Goal: Information Seeking & Learning: Learn about a topic

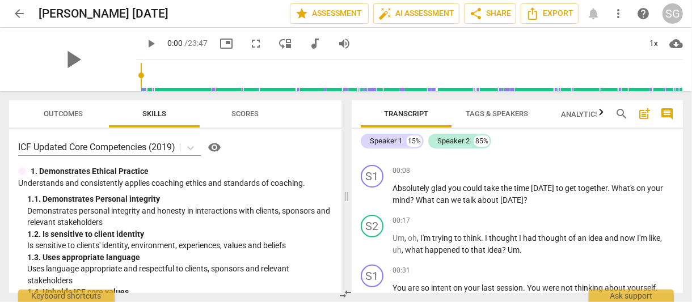
scroll to position [192, 0]
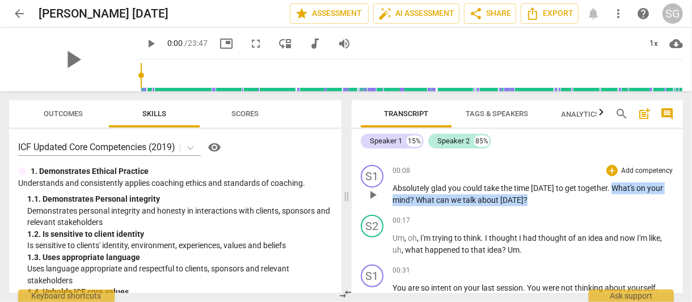
drag, startPoint x: 609, startPoint y: 187, endPoint x: 601, endPoint y: 196, distance: 11.6
click at [601, 196] on p "Absolutely glad you could take the time [DATE] to get together . What's on your…" at bounding box center [532, 194] width 281 height 23
click at [561, 184] on span "keyboard_arrow_down" at bounding box center [561, 185] width 14 height 14
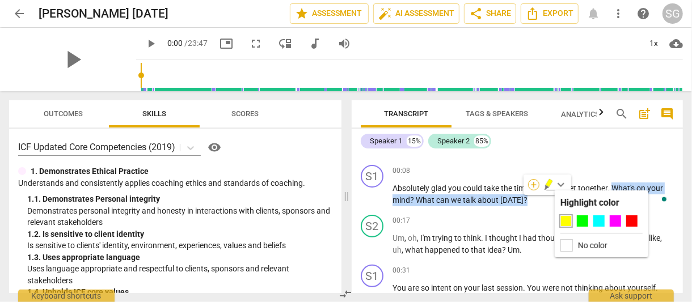
click at [535, 184] on div "+" at bounding box center [533, 184] width 11 height 11
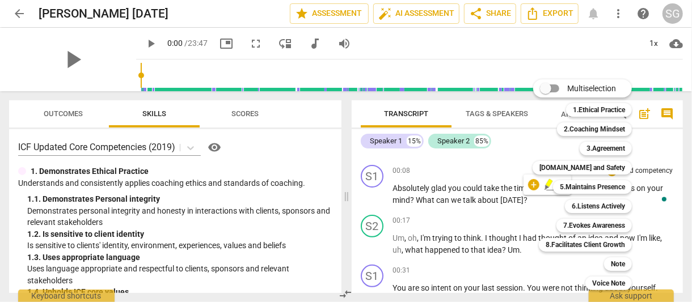
click at [63, 112] on div at bounding box center [346, 151] width 692 height 302
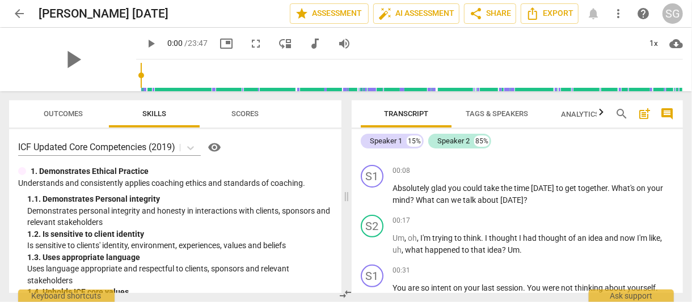
click at [63, 112] on span "Outcomes" at bounding box center [63, 113] width 39 height 9
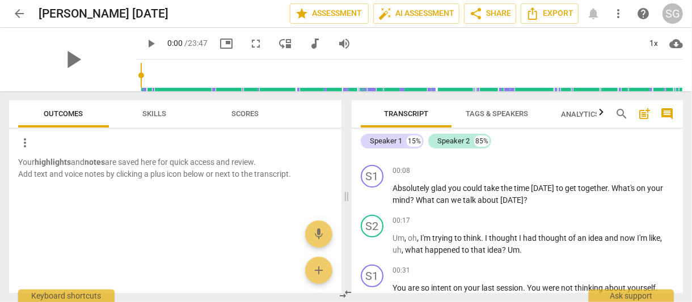
click at [164, 109] on span "Skills" at bounding box center [154, 113] width 24 height 9
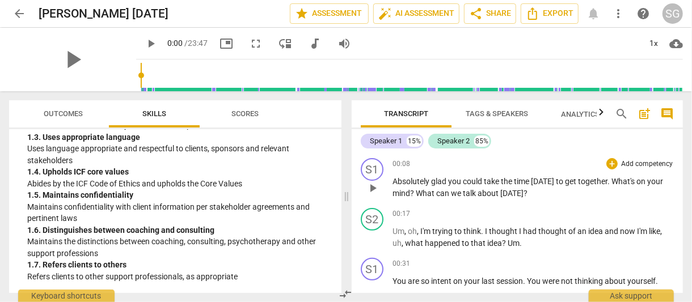
scroll to position [199, 0]
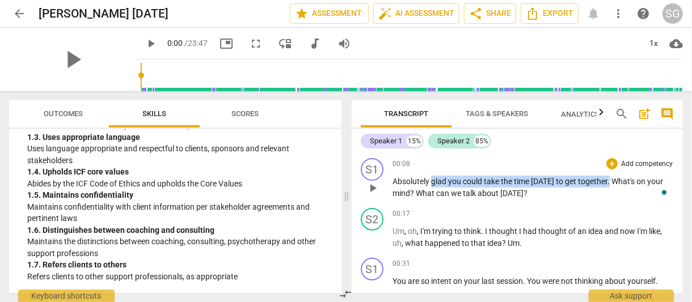
drag, startPoint x: 432, startPoint y: 180, endPoint x: 608, endPoint y: 176, distance: 177.0
click at [608, 176] on p "Absolutely glad you could take the time [DATE] to get together . What's on your…" at bounding box center [532, 187] width 281 height 23
click at [618, 165] on div "+" at bounding box center [619, 165] width 11 height 11
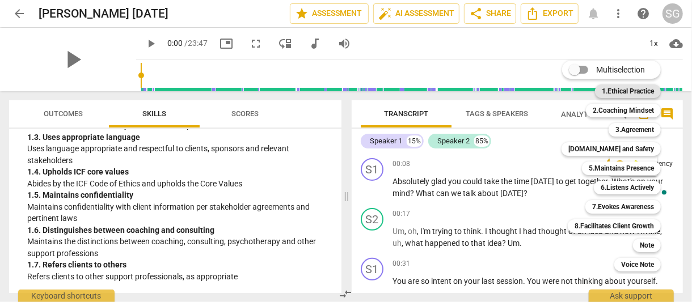
click at [622, 90] on b "1.Ethical Practice" at bounding box center [628, 91] width 52 height 14
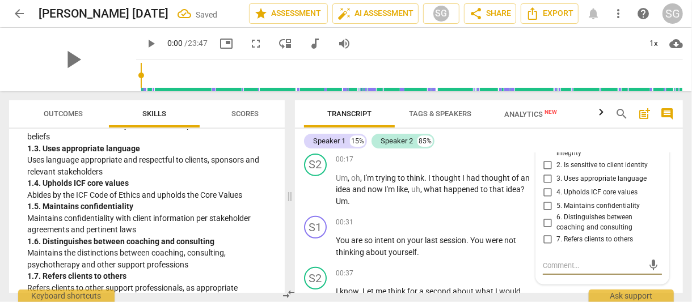
scroll to position [265, 0]
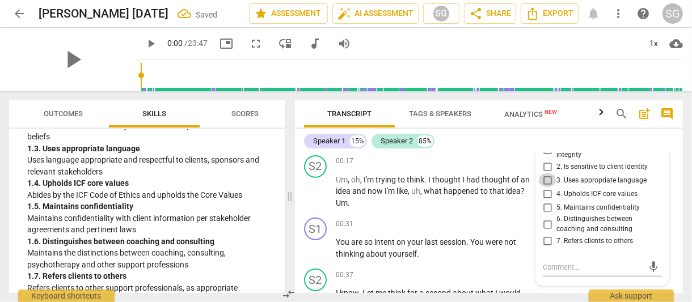
click at [546, 178] on input "3. Uses appropriate language" at bounding box center [547, 181] width 18 height 14
checkbox input "true"
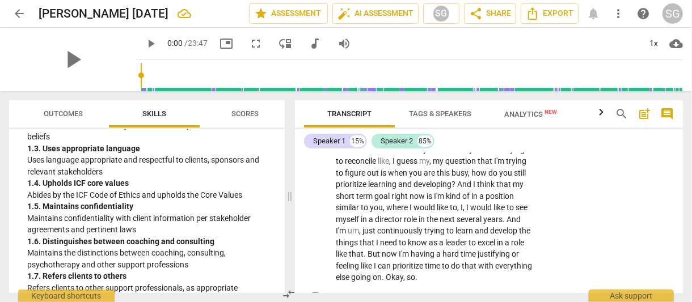
scroll to position [650, 0]
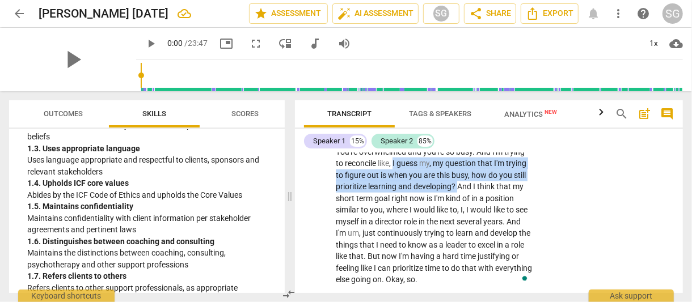
drag, startPoint x: 444, startPoint y: 160, endPoint x: 515, endPoint y: 184, distance: 75.0
click at [515, 184] on p "I know . Let me think for a second about what I would like to explore . Okay . …" at bounding box center [434, 94] width 197 height 384
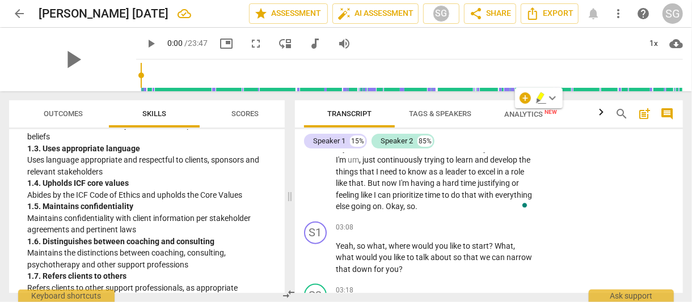
scroll to position [724, 0]
click at [411, 182] on span "I'm" at bounding box center [405, 182] width 12 height 9
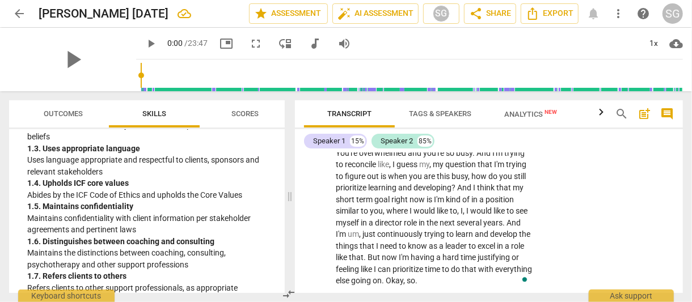
scroll to position [650, 0]
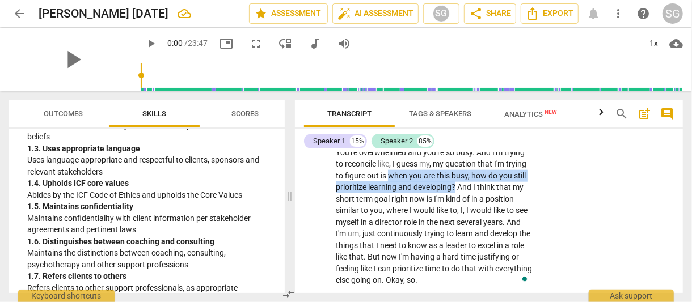
drag, startPoint x: 438, startPoint y: 175, endPoint x: 513, endPoint y: 184, distance: 74.8
click at [513, 184] on p "I know . Let me think for a second about what I would like to explore . Okay . …" at bounding box center [434, 94] width 197 height 384
click at [540, 174] on icon "button" at bounding box center [540, 172] width 11 height 14
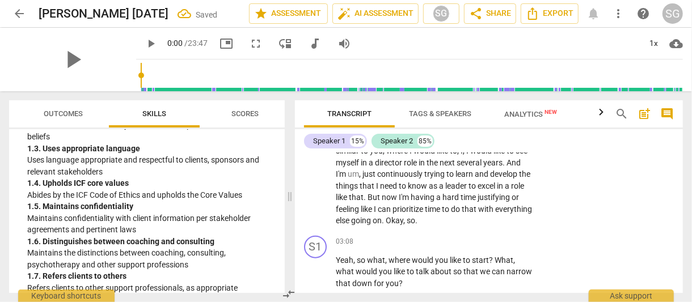
scroll to position [712, 0]
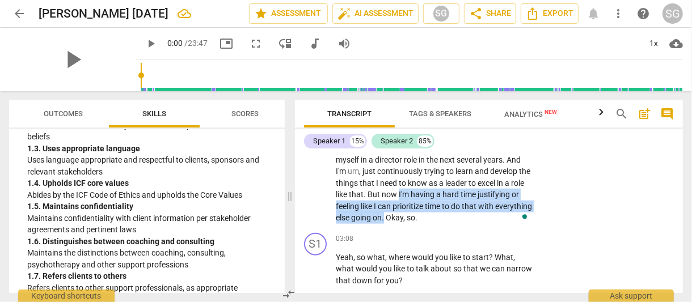
drag, startPoint x: 481, startPoint y: 191, endPoint x: 476, endPoint y: 214, distance: 23.9
click at [476, 214] on p "I know . Let me think for a second about what I would like to explore . Okay . …" at bounding box center [434, 32] width 197 height 384
click at [500, 202] on icon "button" at bounding box center [503, 201] width 7 height 8
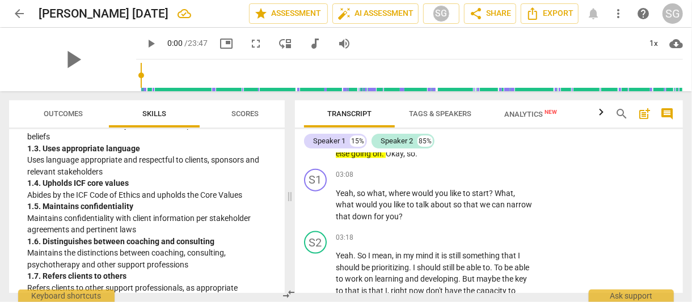
scroll to position [776, 0]
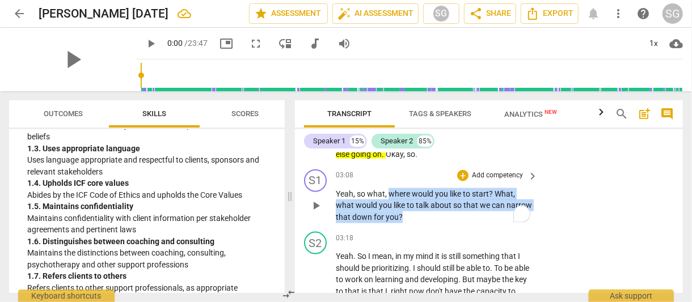
drag, startPoint x: 388, startPoint y: 193, endPoint x: 434, endPoint y: 217, distance: 51.7
click at [434, 217] on p "Yeah , so what , where would you like to start ? What , what would you like to …" at bounding box center [434, 205] width 197 height 35
click at [438, 200] on div "+" at bounding box center [437, 201] width 11 height 11
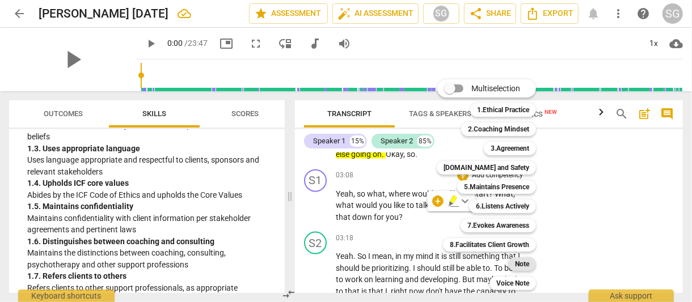
click at [525, 264] on b "Note" at bounding box center [522, 264] width 14 height 14
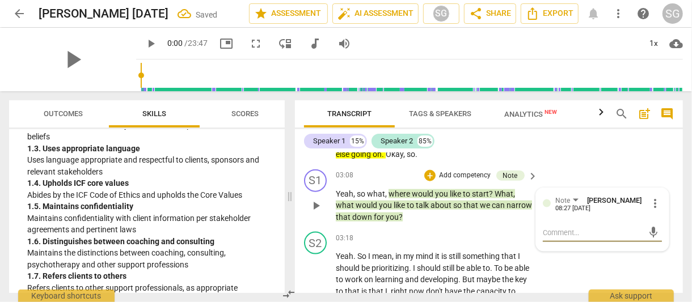
type textarea "Q"
type textarea "Qu"
type textarea "Que"
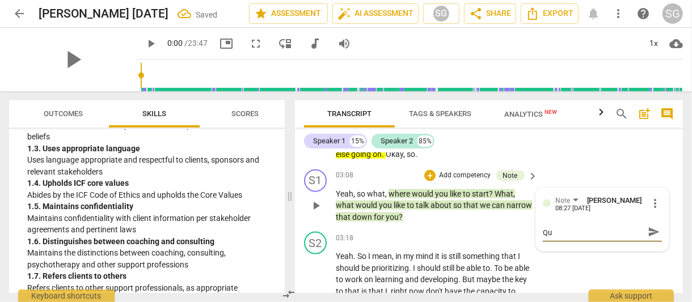
type textarea "Que"
type textarea "Ques"
type textarea "Quest"
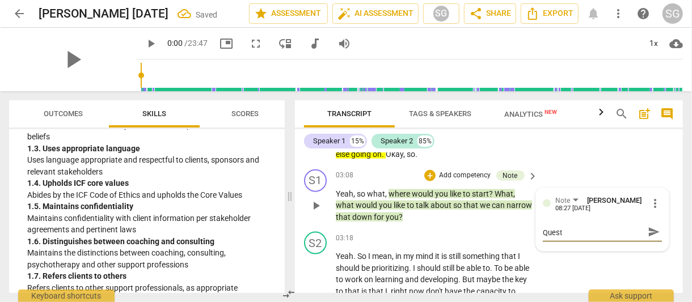
type textarea "Questi"
type textarea "Questio"
type textarea "Question"
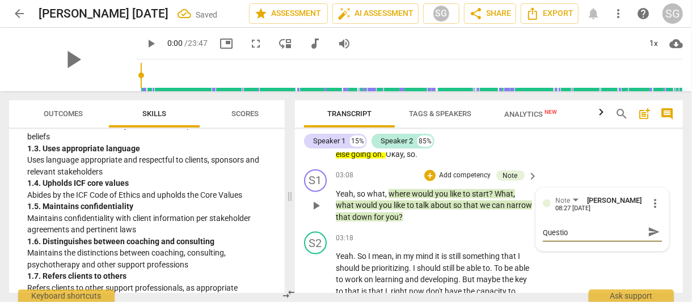
type textarea "Question"
type textarea "Question s"
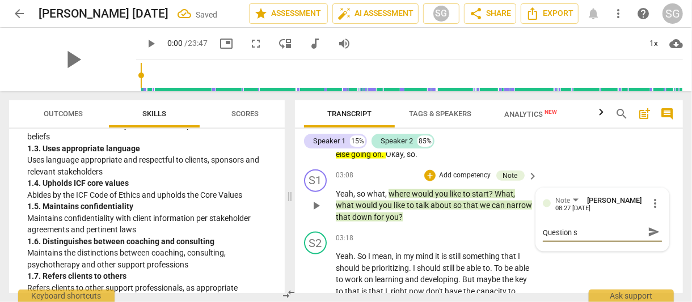
type textarea "Question st"
type textarea "Question sta"
type textarea "Question stac"
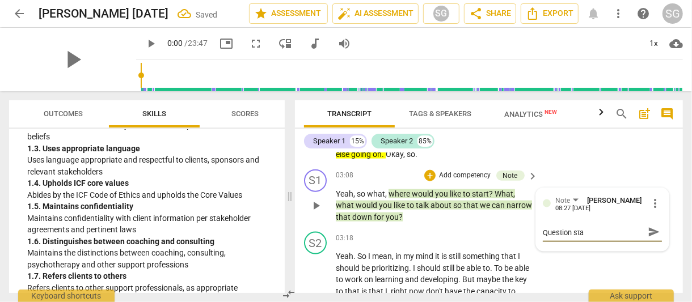
type textarea "Question stac"
type textarea "Question stack"
type textarea "Question stacki"
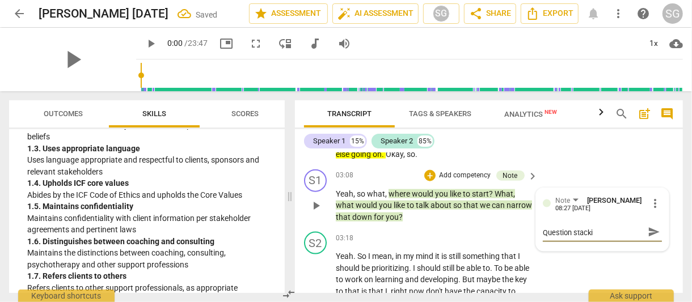
type textarea "Question stackin"
type textarea "Question stacking"
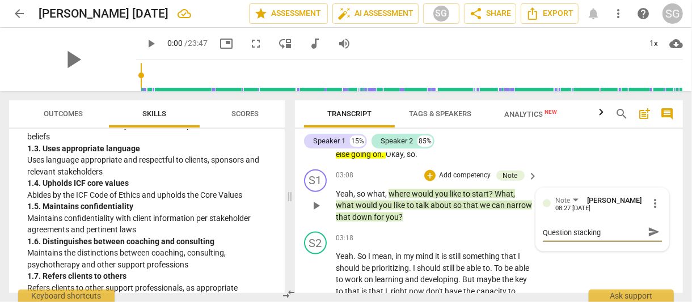
type textarea "Question stacking"
click at [649, 231] on span "send" at bounding box center [654, 232] width 12 height 12
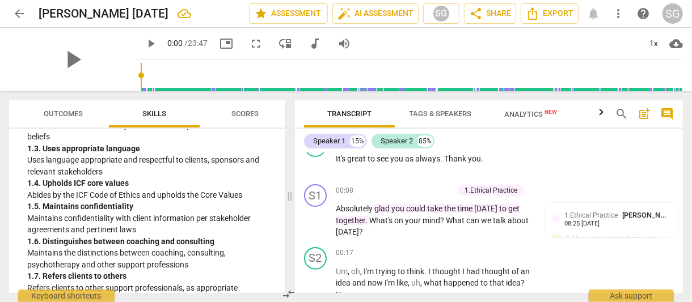
scroll to position [172, 0]
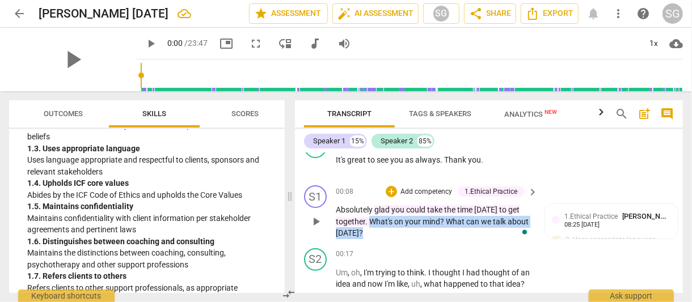
drag, startPoint x: 369, startPoint y: 220, endPoint x: 365, endPoint y: 233, distance: 13.8
click at [365, 233] on p "Absolutely glad you could take the time [DATE] to get together . What's on your…" at bounding box center [434, 221] width 197 height 35
click at [369, 218] on div "+" at bounding box center [369, 217] width 11 height 11
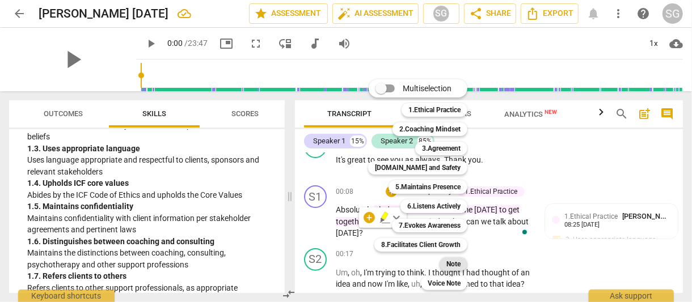
click at [453, 261] on b "Note" at bounding box center [453, 264] width 14 height 14
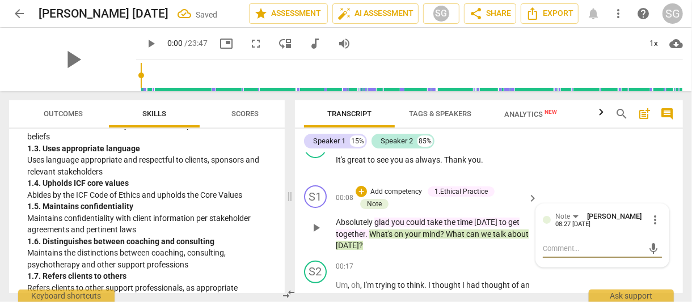
type textarea "Q"
type textarea "Qu"
type textarea "Que"
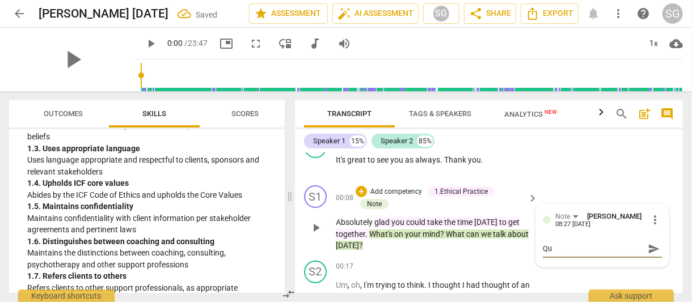
type textarea "Que"
type textarea "Ques"
type textarea "Quest"
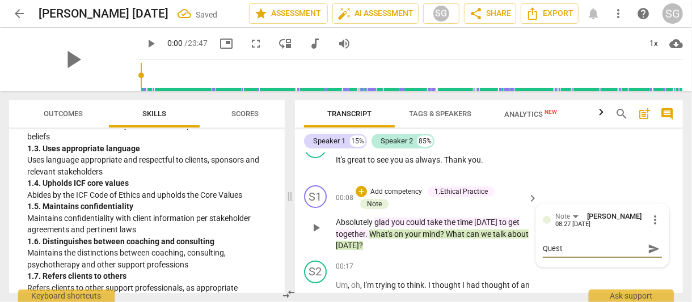
type textarea "Questi"
type textarea "Questio"
type textarea "Question"
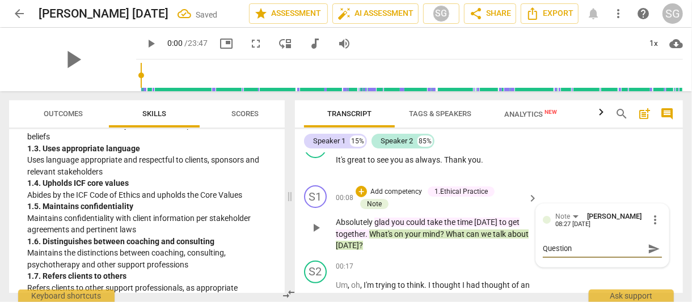
type textarea "Question"
type textarea "Question s"
type textarea "Question st"
type textarea "Question sta"
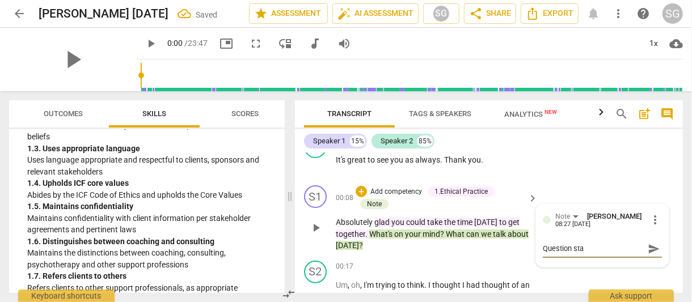
type textarea "Question stac"
type textarea "Question stack"
type textarea "Question stacki"
type textarea "Question stackin"
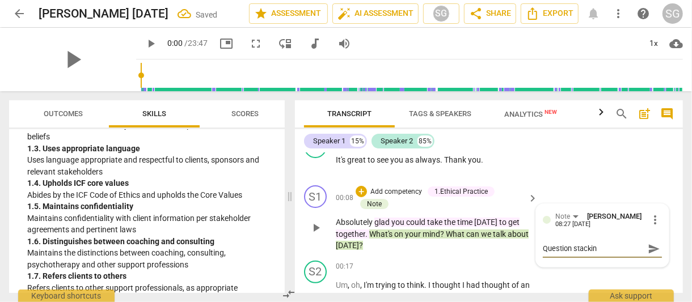
type textarea "Question stacking"
click at [651, 246] on span "send" at bounding box center [654, 249] width 12 height 12
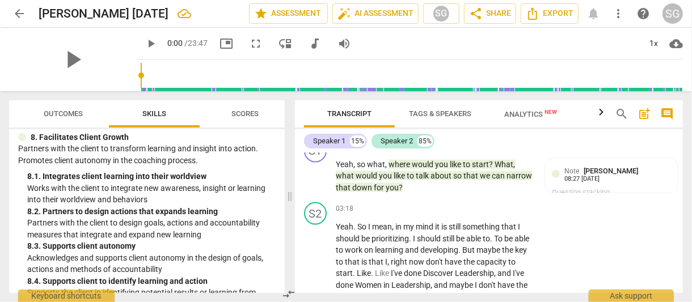
scroll to position [1987, 0]
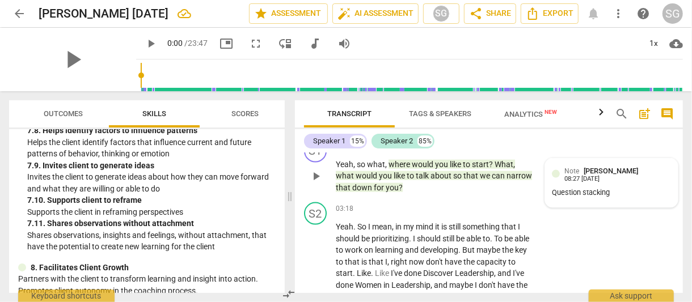
click at [611, 192] on div "Question stacking" at bounding box center [611, 193] width 119 height 11
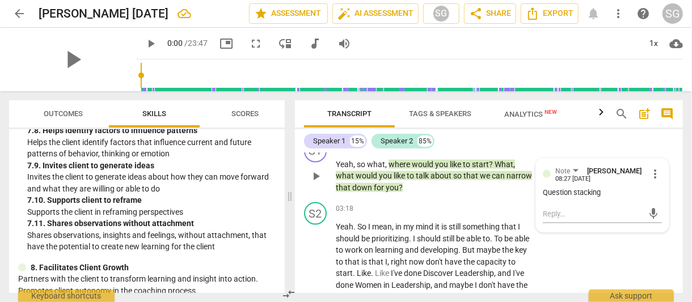
click at [605, 191] on div "Question stacking" at bounding box center [602, 193] width 119 height 11
click at [517, 191] on div "S1 play_arrow pause 03:08 + Add competency Note keyboard_arrow_right Yeah , so …" at bounding box center [489, 167] width 388 height 63
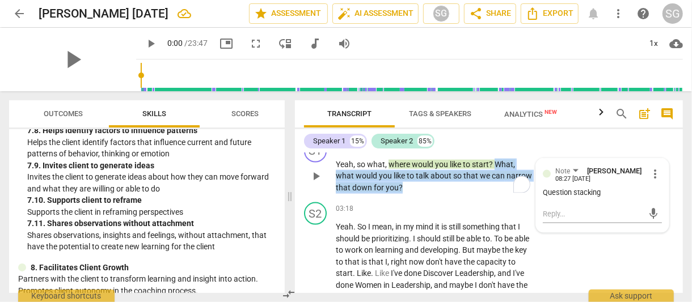
drag, startPoint x: 489, startPoint y: 188, endPoint x: 495, endPoint y: 163, distance: 25.6
click at [495, 163] on p "Yeah , so what , where would you like to start ? What , what would you like to …" at bounding box center [434, 176] width 197 height 35
click at [438, 172] on div "+" at bounding box center [437, 171] width 11 height 11
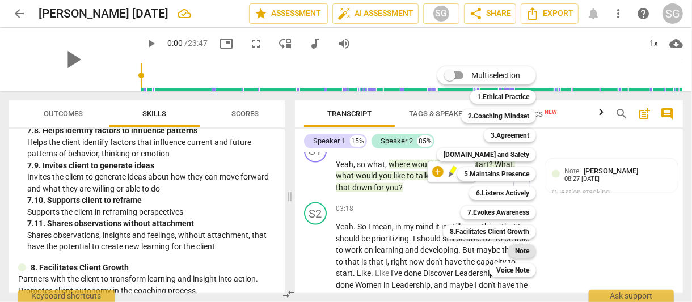
click at [527, 247] on b "Note" at bounding box center [522, 251] width 14 height 14
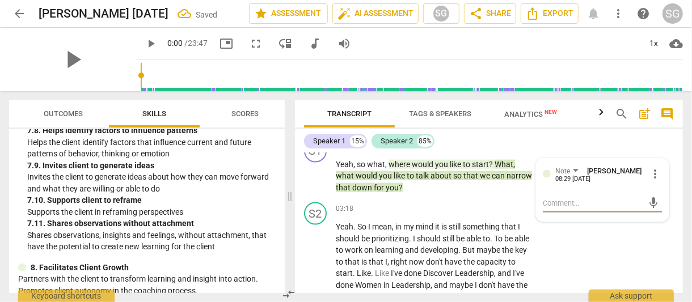
type textarea "C"
type textarea "Co"
type textarea "Coa"
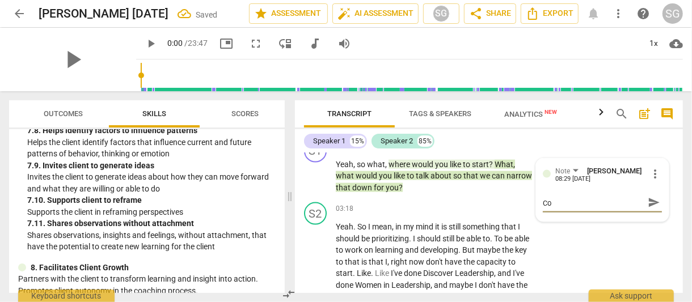
type textarea "Coa"
type textarea "[PERSON_NAME]"
type textarea "Coadc"
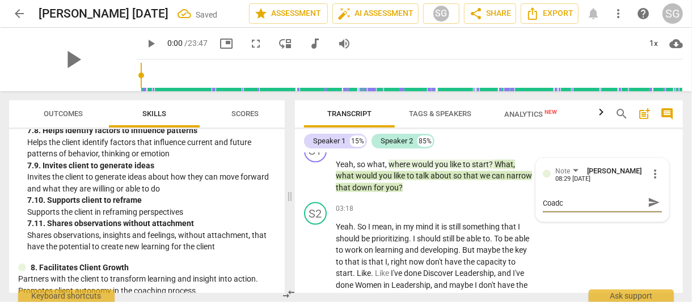
type textarea "[PERSON_NAME]"
type textarea "Coa"
type textarea "Coac"
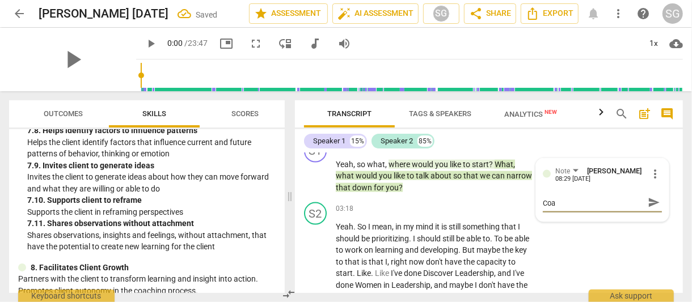
type textarea "Coac"
type textarea "Coach"
type textarea "Coachi"
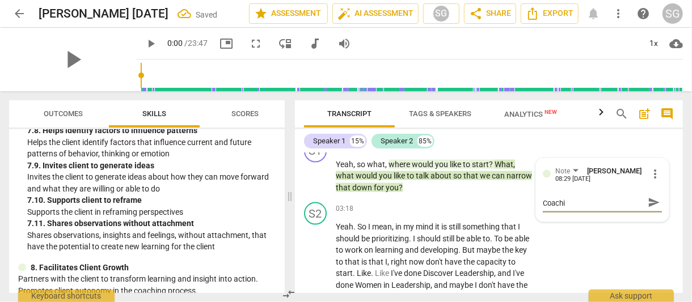
type textarea "Coachin"
type textarea "Coaching"
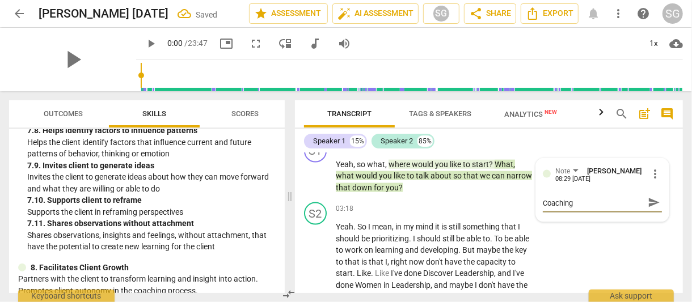
type textarea "Coaching"
type textarea "Coaching f"
type textarea "Coaching fr"
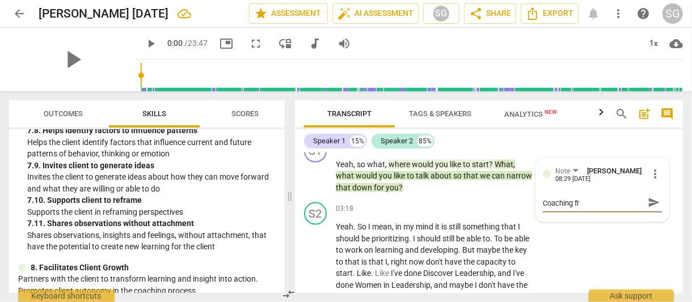
type textarea "Coaching fra"
type textarea "Coaching fram"
type textarea "Coaching frame"
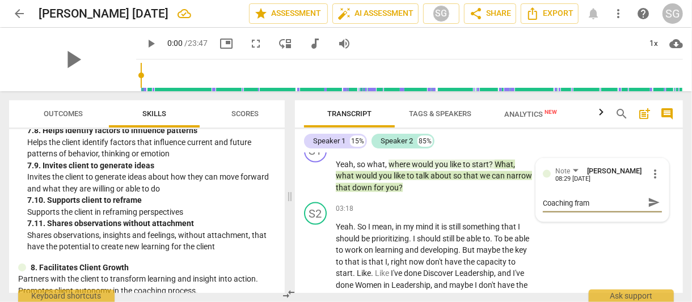
type textarea "Coaching frame"
type textarea "Coaching framew"
type textarea "Coaching framewo"
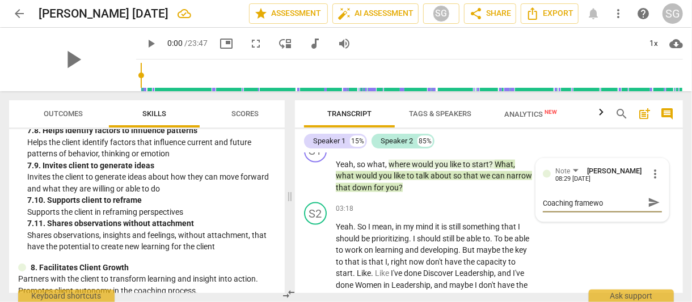
type textarea "Coaching framewor"
type textarea "Coaching framework"
click at [461, 206] on div "+" at bounding box center [462, 208] width 11 height 11
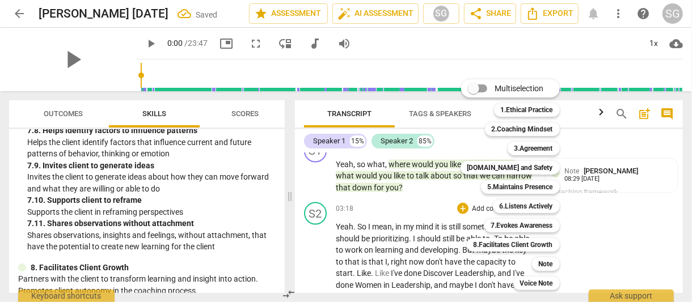
click at [147, 180] on div at bounding box center [346, 151] width 692 height 302
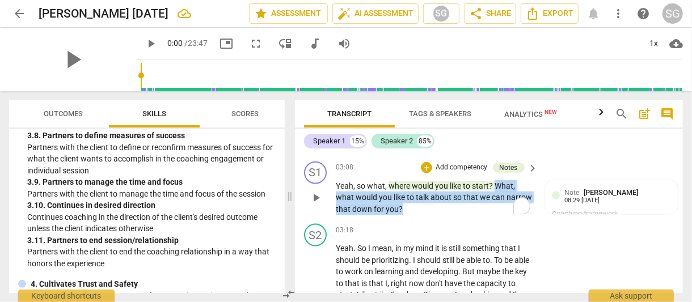
scroll to position [791, 0]
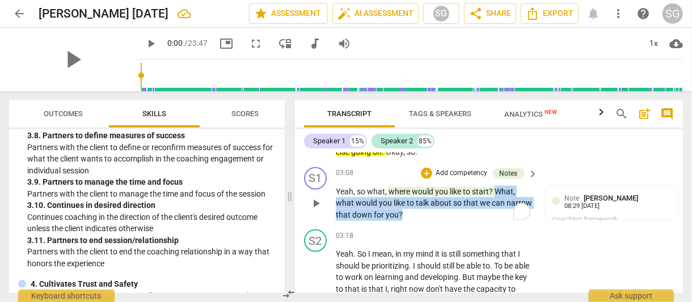
drag, startPoint x: 460, startPoint y: 189, endPoint x: 495, endPoint y: 187, distance: 34.1
click at [495, 187] on p "Yeah , so what , where would you like to start ? What , what would you like to …" at bounding box center [434, 203] width 197 height 35
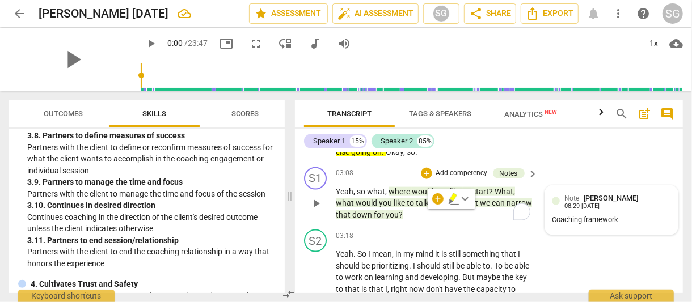
click at [590, 215] on div "Coaching framework" at bounding box center [611, 220] width 119 height 11
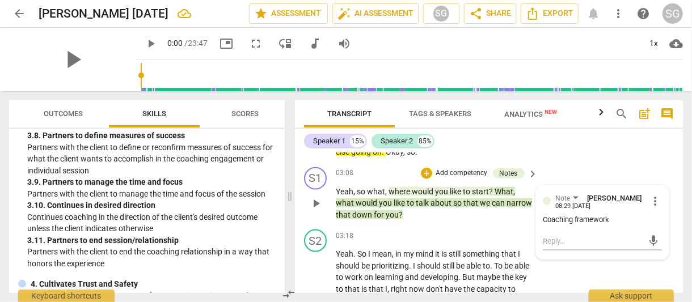
click at [563, 219] on div "Coaching framework" at bounding box center [602, 220] width 119 height 11
click at [652, 200] on span "more_vert" at bounding box center [655, 202] width 14 height 14
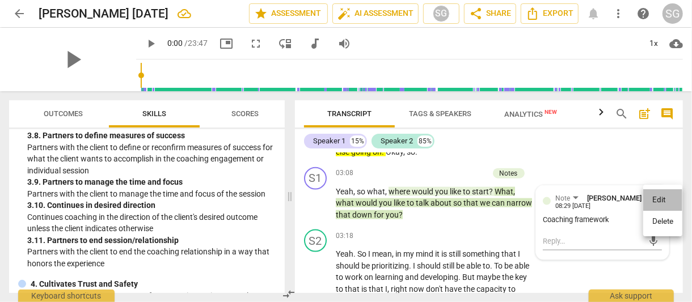
click at [652, 200] on li "Edit" at bounding box center [662, 200] width 39 height 22
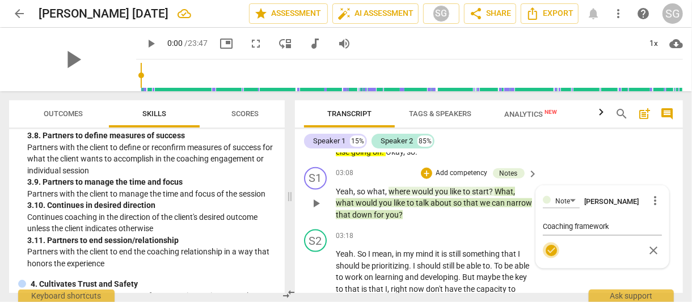
click at [550, 248] on span "check_circle" at bounding box center [551, 251] width 14 height 14
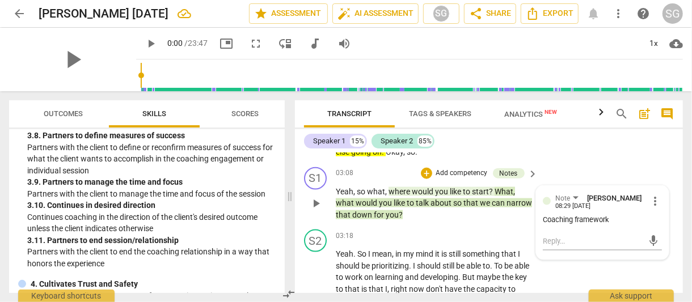
click at [654, 200] on span "more_vert" at bounding box center [655, 202] width 14 height 14
click at [658, 197] on li "Edit" at bounding box center [662, 200] width 39 height 22
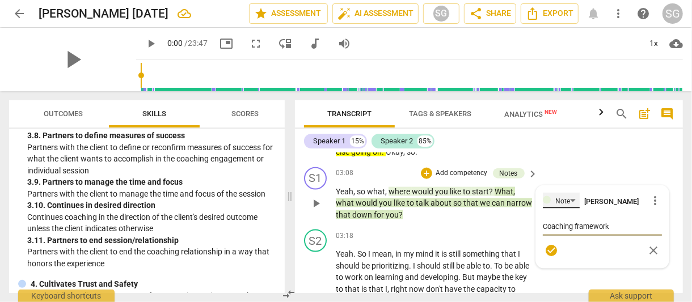
click at [568, 199] on div "Note" at bounding box center [561, 201] width 37 height 16
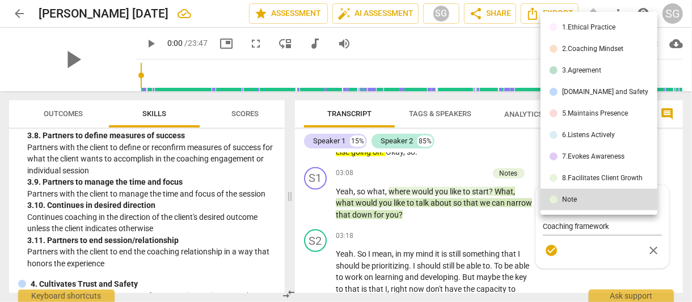
click at [582, 67] on div "3.Agreement" at bounding box center [581, 70] width 39 height 7
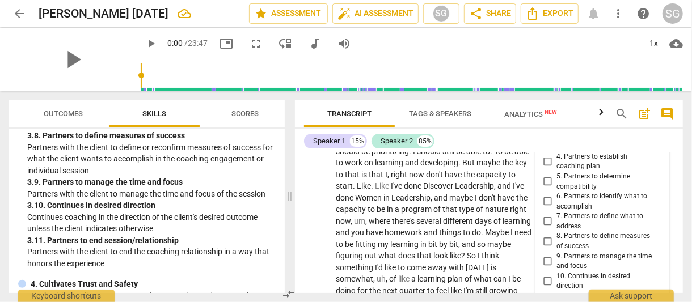
scroll to position [907, 0]
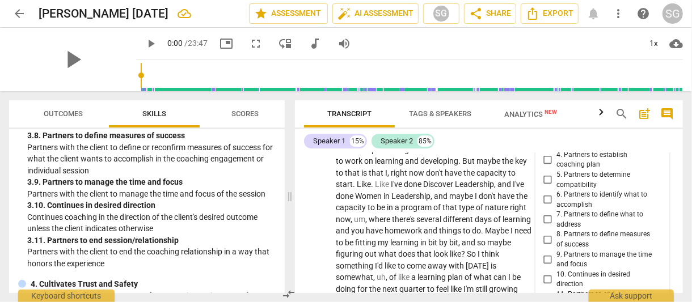
click at [543, 256] on div "3.Agreement [PERSON_NAME] more_vert 1. Explains what coaching is 2. Reaches agr…" at bounding box center [602, 219] width 119 height 285
click at [546, 259] on div "3.Agreement [PERSON_NAME] more_vert 1. Explains what coaching is 2. Reaches agr…" at bounding box center [602, 219] width 119 height 285
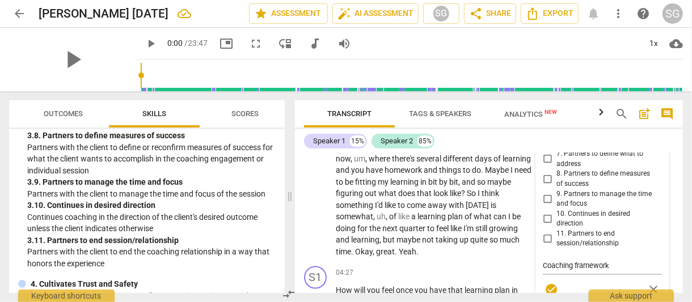
scroll to position [970, 0]
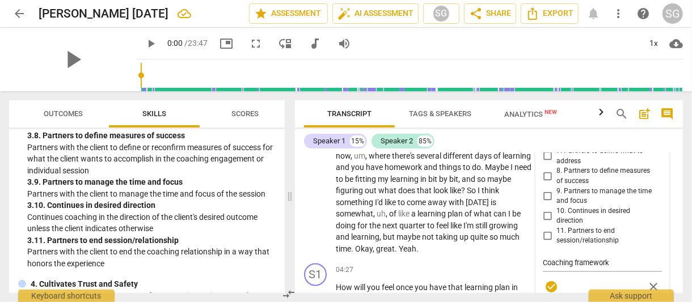
click at [545, 193] on div "3.Agreement [PERSON_NAME] more_vert 1. Explains what coaching is 2. Reaches agr…" at bounding box center [602, 155] width 119 height 285
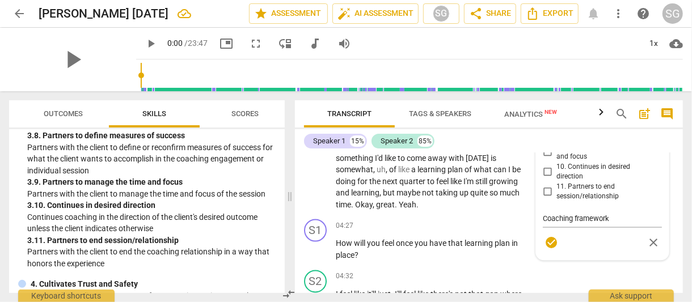
scroll to position [1021, 0]
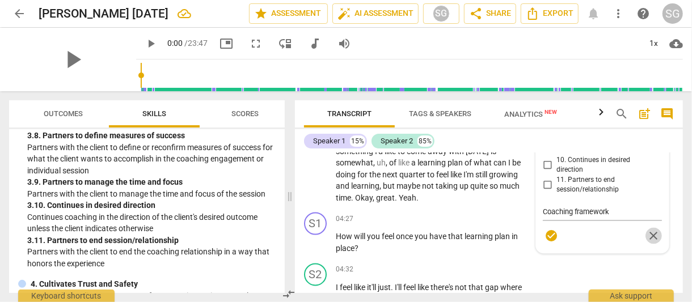
click at [653, 232] on span "close" at bounding box center [654, 237] width 14 height 14
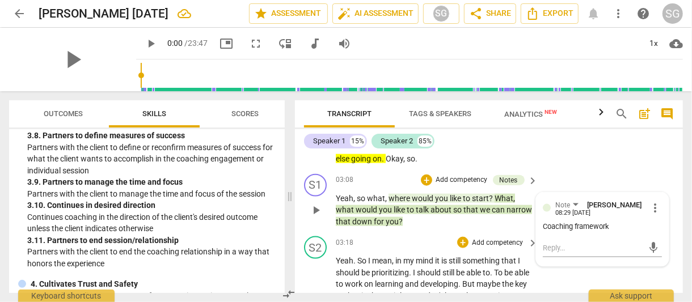
scroll to position [783, 0]
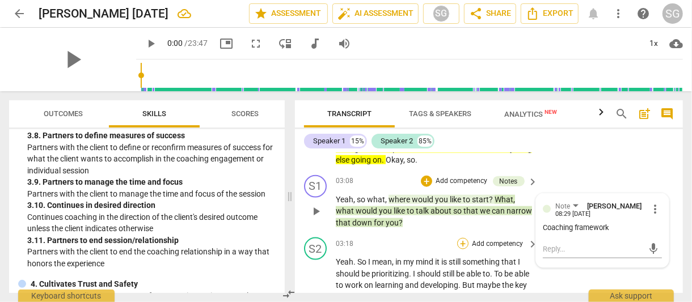
click at [460, 240] on div "+" at bounding box center [462, 243] width 11 height 11
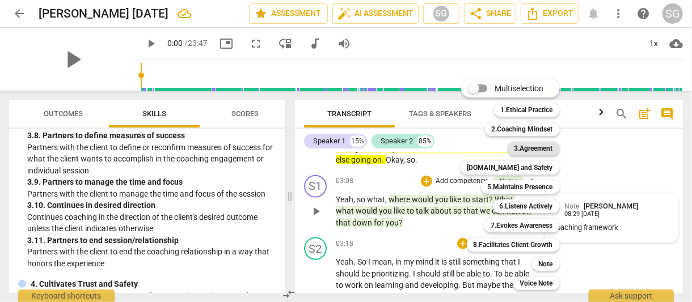
click at [537, 147] on b "3.Agreement" at bounding box center [533, 149] width 39 height 14
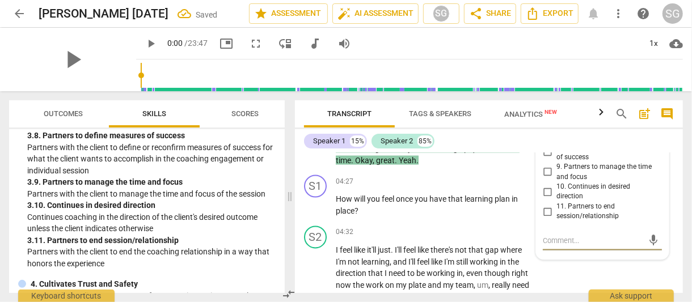
scroll to position [1057, 0]
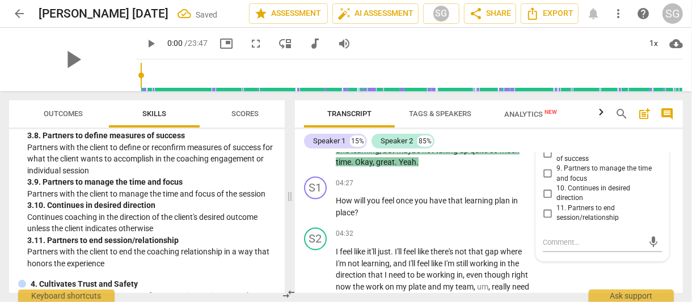
click at [585, 173] on span "9. Partners to manage the time and focus" at bounding box center [606, 174] width 101 height 20
click at [556, 173] on input "9. Partners to manage the time and focus" at bounding box center [547, 174] width 18 height 14
checkbox input "true"
click at [423, 179] on div "04:27 + Add competency keyboard_arrow_right" at bounding box center [438, 183] width 204 height 12
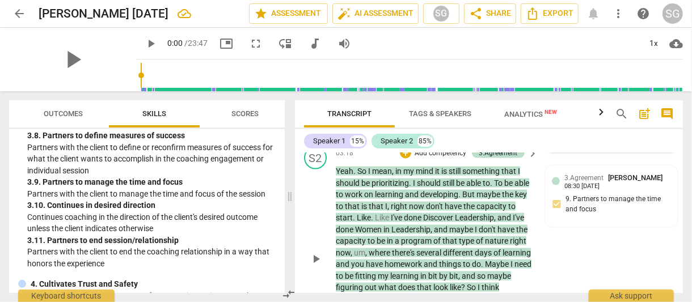
scroll to position [874, 0]
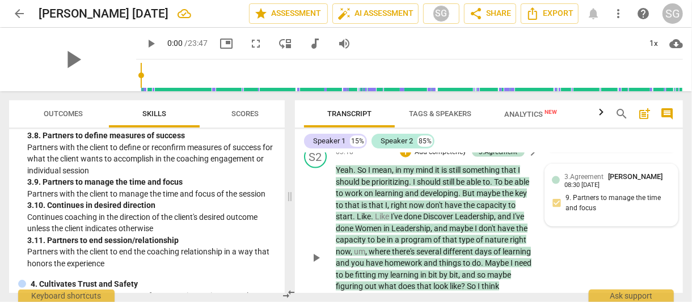
click at [653, 180] on div "3.Agreement [PERSON_NAME]" at bounding box center [615, 176] width 103 height 11
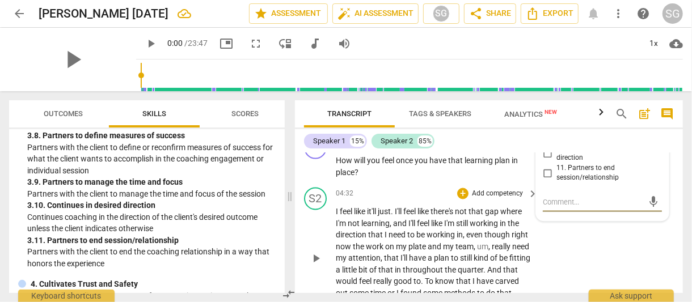
scroll to position [1097, 0]
click at [630, 245] on div "S2 play_arrow pause 04:32 + Add competency keyboard_arrow_right I feel like it'…" at bounding box center [489, 249] width 388 height 133
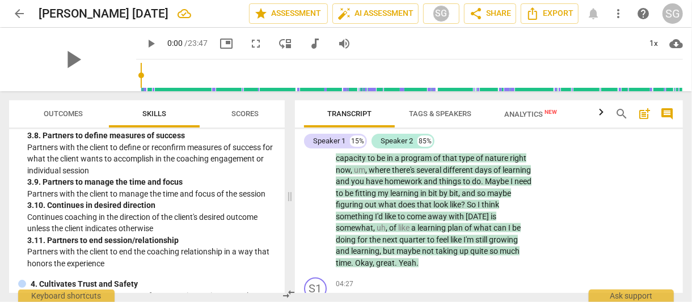
scroll to position [943, 0]
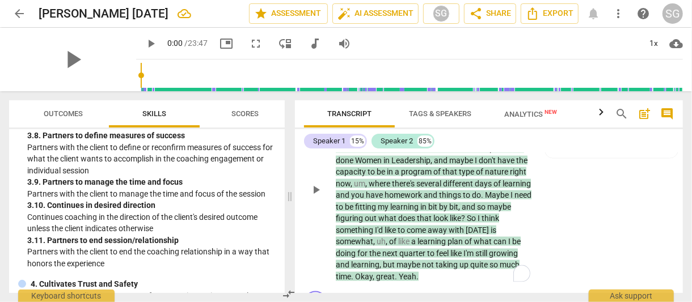
click at [424, 192] on span "homework" at bounding box center [403, 195] width 39 height 9
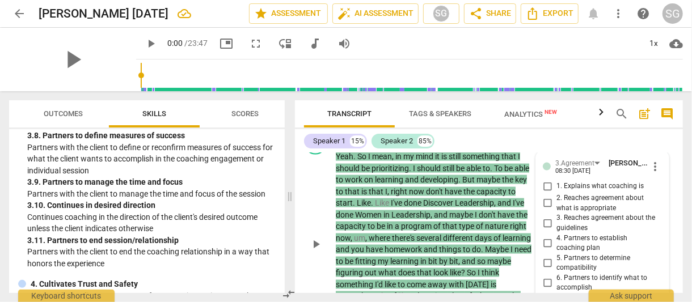
scroll to position [889, 0]
click at [653, 163] on span "more_vert" at bounding box center [655, 166] width 14 height 14
click at [661, 191] on li "Delete" at bounding box center [662, 186] width 39 height 22
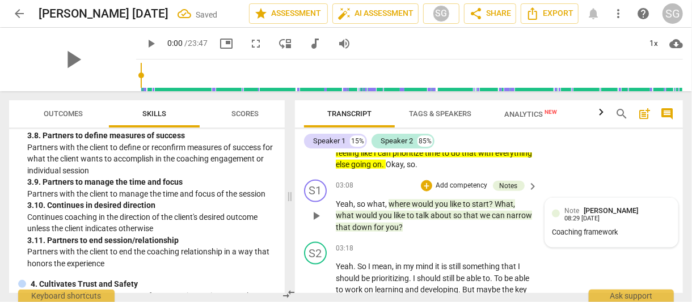
scroll to position [775, 0]
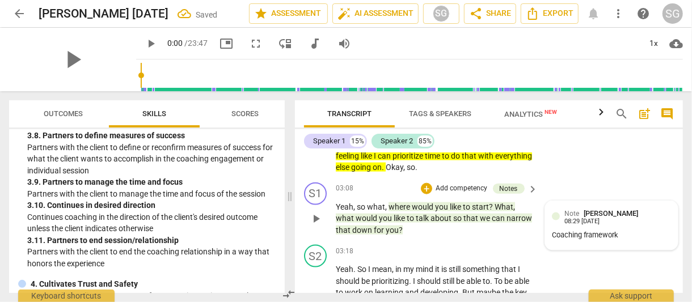
click at [446, 185] on p "Add competency" at bounding box center [461, 189] width 54 height 10
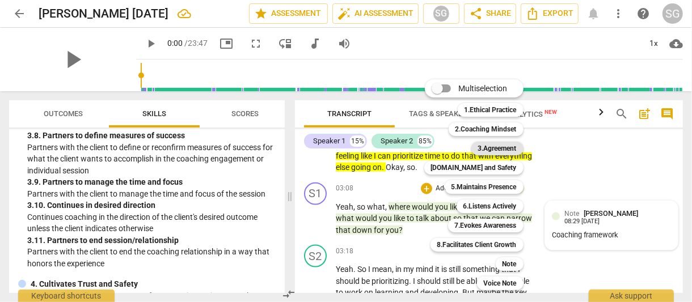
click at [507, 142] on b "3.Agreement" at bounding box center [497, 149] width 39 height 14
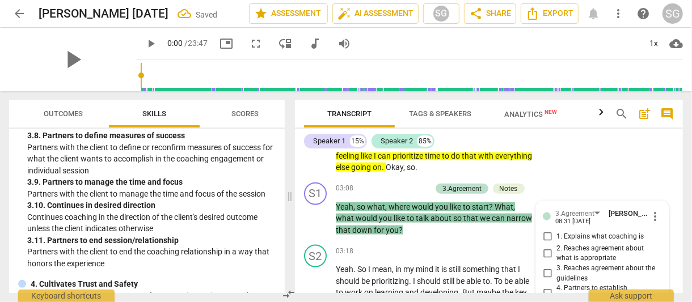
scroll to position [1013, 0]
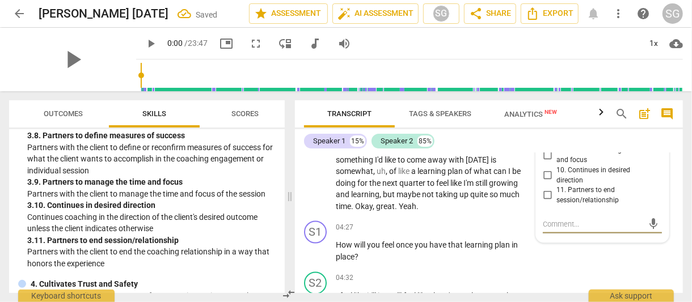
click at [581, 157] on span "9. Partners to manage the time and focus" at bounding box center [606, 156] width 101 height 20
click at [556, 157] on input "9. Partners to manage the time and focus" at bounding box center [547, 156] width 18 height 14
checkbox input "true"
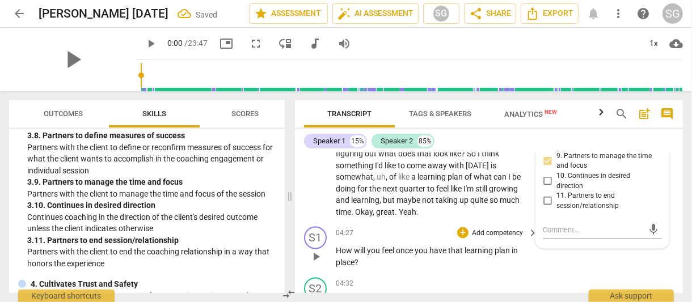
click at [424, 230] on div "04:27 + Add competency keyboard_arrow_right" at bounding box center [438, 233] width 204 height 12
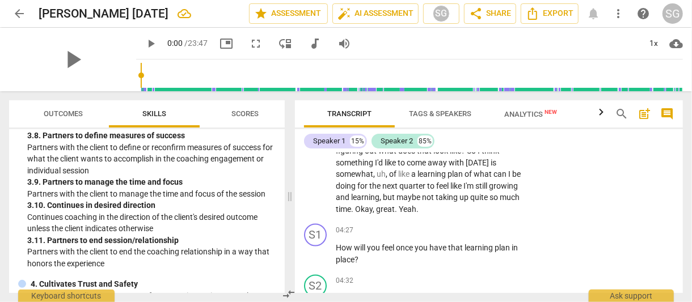
scroll to position [1009, 0]
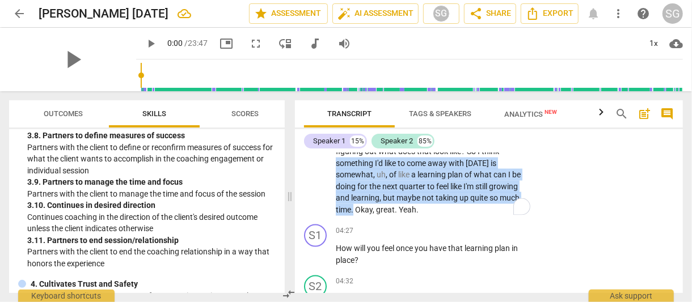
drag, startPoint x: 404, startPoint y: 160, endPoint x: 405, endPoint y: 206, distance: 45.4
click at [405, 206] on p "Yeah . So I mean , in my mind it is still something that I should be prioritizi…" at bounding box center [434, 122] width 197 height 186
click at [417, 196] on div "+" at bounding box center [417, 193] width 11 height 11
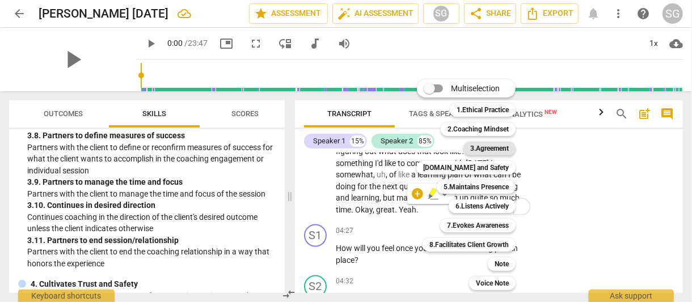
click at [491, 144] on b "3.Agreement" at bounding box center [489, 149] width 39 height 14
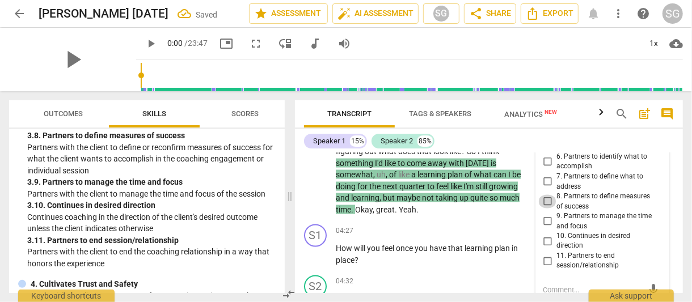
click at [544, 200] on input "8. Partners to define measures of success" at bounding box center [547, 202] width 18 height 14
checkbox input "true"
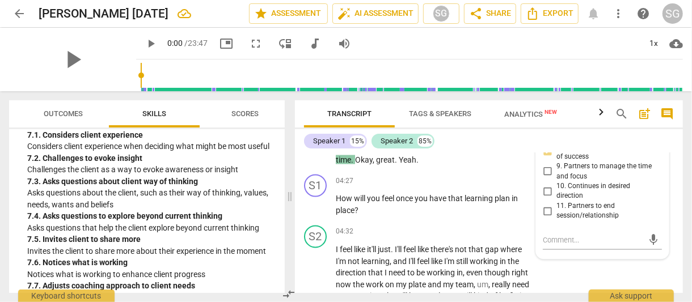
scroll to position [1814, 0]
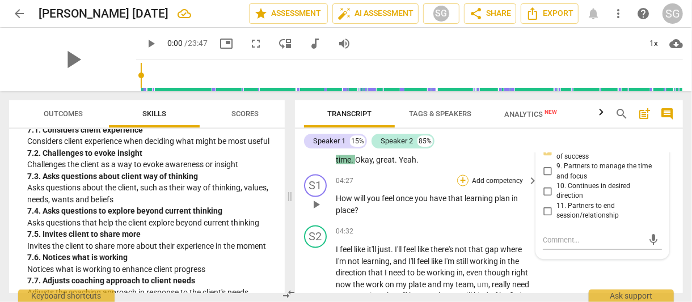
click at [461, 179] on div "+" at bounding box center [462, 180] width 11 height 11
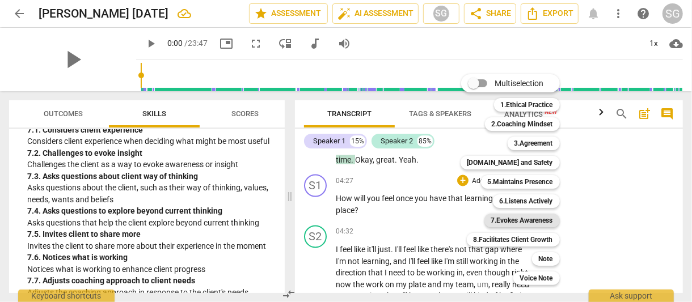
click at [533, 217] on b "7.Evokes Awareness" at bounding box center [522, 221] width 62 height 14
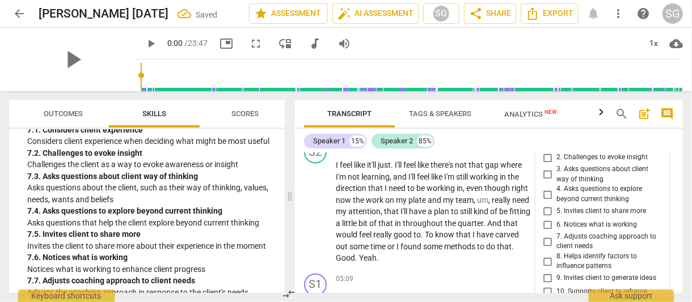
scroll to position [1136, 0]
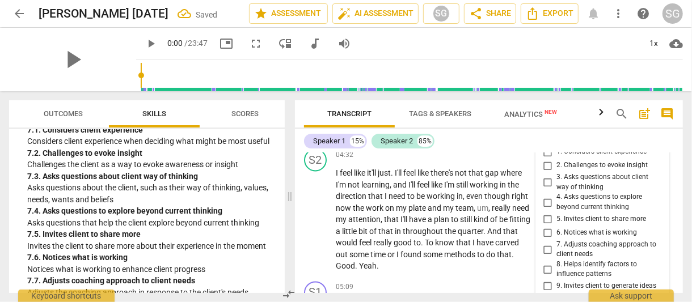
click at [544, 182] on input "3. Asks questions about client way of thinking" at bounding box center [547, 183] width 18 height 14
checkbox input "true"
click at [493, 271] on p "I feel like it'll just . I'll feel like there's not that gap where I'm not lear…" at bounding box center [434, 220] width 197 height 105
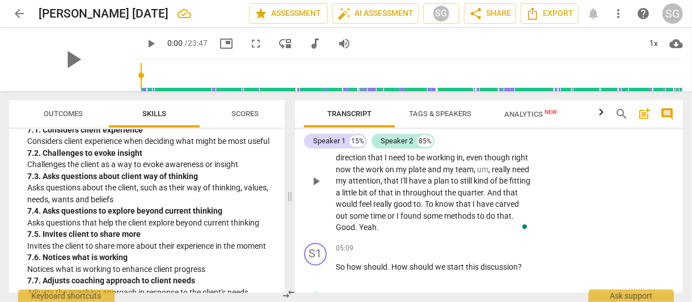
scroll to position [1174, 0]
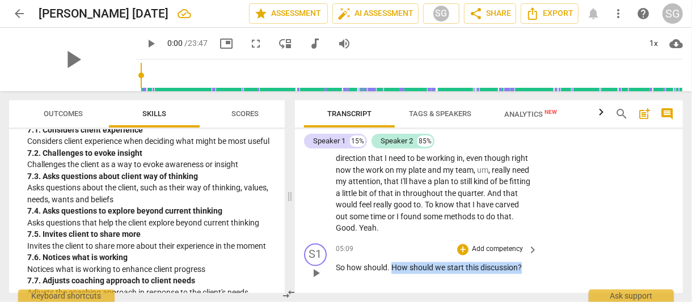
drag, startPoint x: 392, startPoint y: 265, endPoint x: 526, endPoint y: 259, distance: 134.0
click at [526, 259] on div "05:09 + Add competency keyboard_arrow_right So how should . How should we start…" at bounding box center [438, 264] width 204 height 41
click at [460, 250] on div "+" at bounding box center [462, 249] width 11 height 11
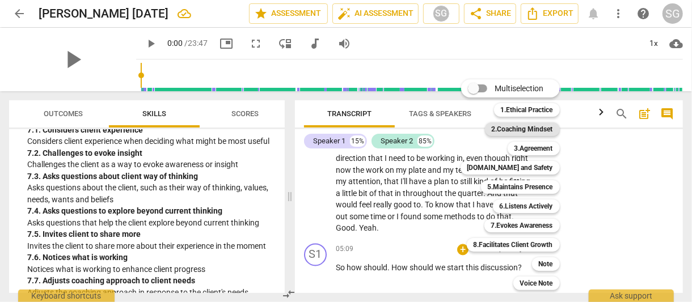
click at [541, 128] on b "2.Coaching Mindset" at bounding box center [522, 129] width 61 height 14
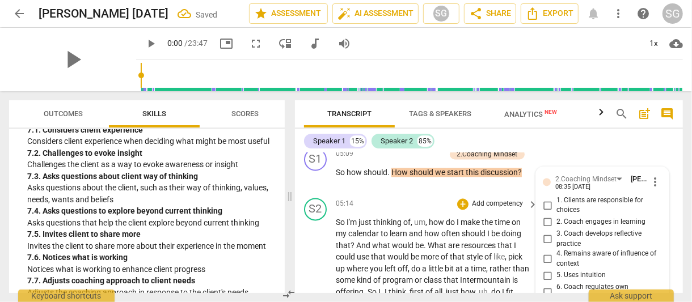
scroll to position [1250, 0]
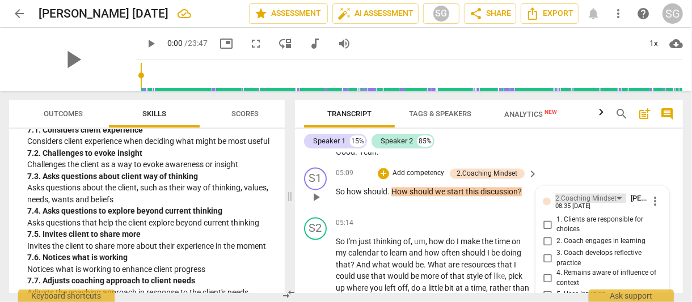
click at [616, 194] on div "2.Coaching Mindset" at bounding box center [590, 198] width 71 height 10
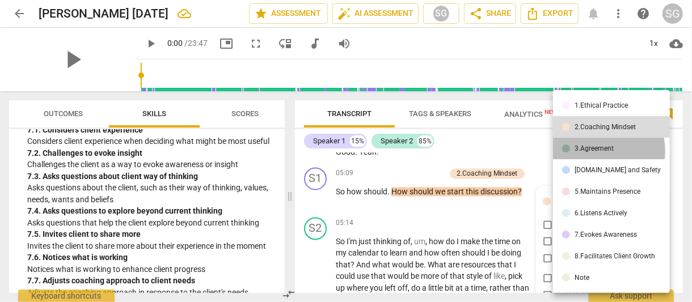
click at [594, 151] on div "3.Agreement" at bounding box center [593, 148] width 39 height 7
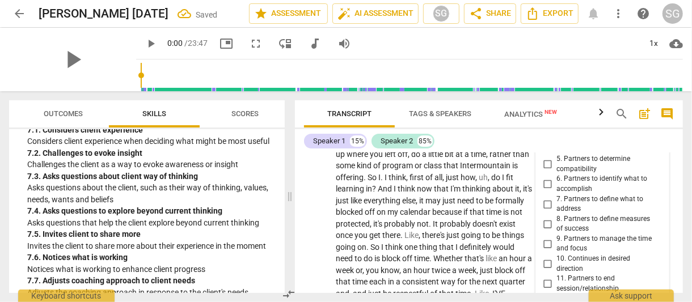
scroll to position [1385, 0]
click at [544, 242] on input "9. Partners to manage the time and focus" at bounding box center [547, 243] width 18 height 14
checkbox input "true"
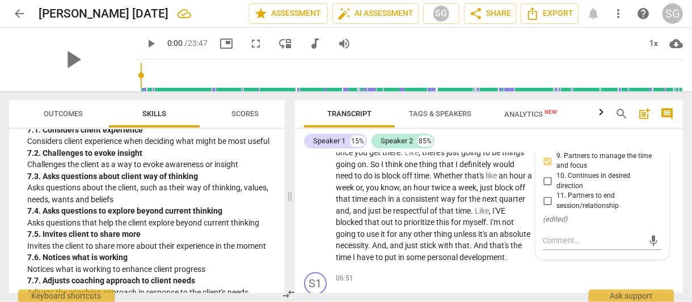
scroll to position [1468, 0]
click at [523, 267] on div "S2 play_arrow pause 05:14 + Add competency keyboard_arrow_right So I'm just thi…" at bounding box center [489, 131] width 388 height 272
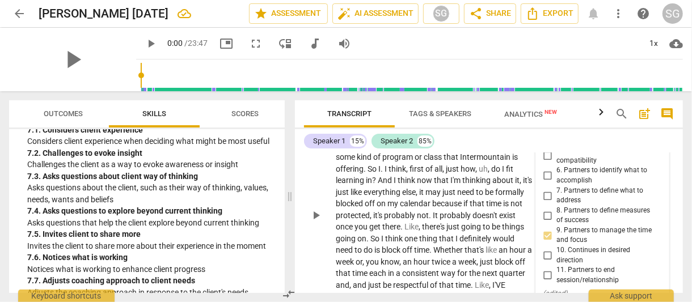
scroll to position [1393, 0]
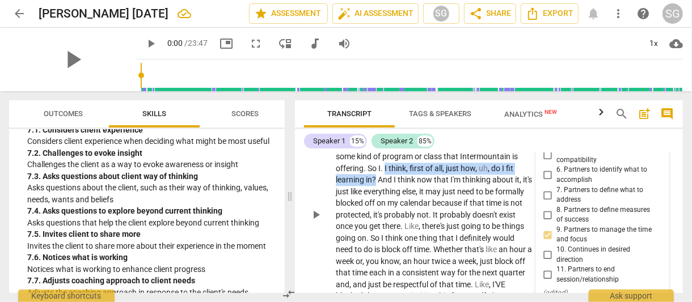
drag, startPoint x: 384, startPoint y: 166, endPoint x: 375, endPoint y: 176, distance: 14.0
click at [375, 176] on p "So I'm just thinking of , um , how do I make the time on my calendar to learn a…" at bounding box center [434, 215] width 197 height 244
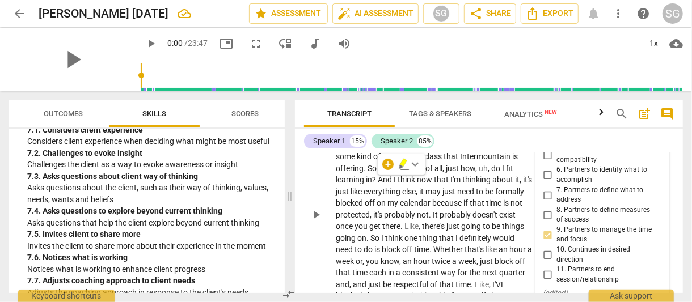
click at [324, 178] on div "play_arrow pause" at bounding box center [321, 215] width 29 height 237
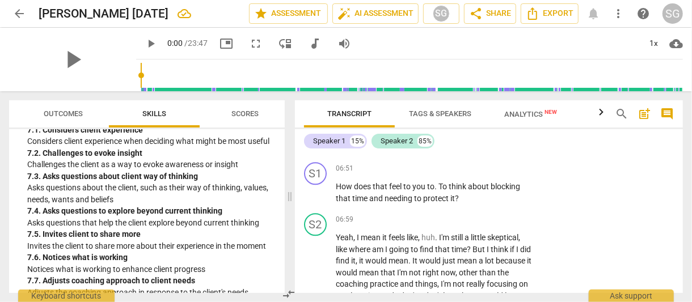
scroll to position [1580, 0]
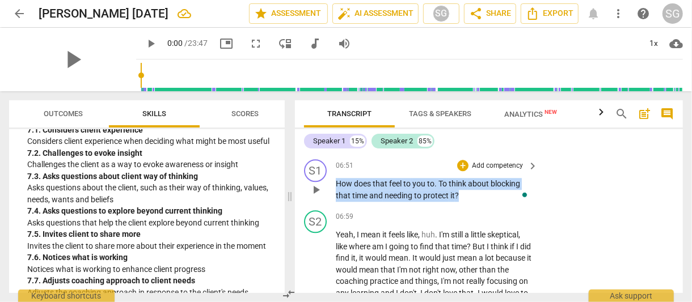
drag, startPoint x: 337, startPoint y: 192, endPoint x: 474, endPoint y: 206, distance: 137.4
click at [474, 201] on p "How does that feel to you to . To think about blocking that time and needing to…" at bounding box center [434, 189] width 197 height 23
click at [462, 171] on div "+" at bounding box center [462, 165] width 11 height 11
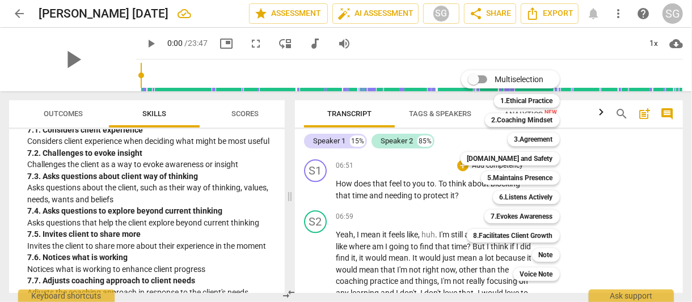
click at [479, 142] on div "Multiselection m 1.Ethical Practice 1 2.Coaching Mindset 2 3.Agreement 3 [DOMAI…" at bounding box center [518, 175] width 125 height 217
click at [531, 196] on b "6.Listens Actively" at bounding box center [526, 198] width 53 height 14
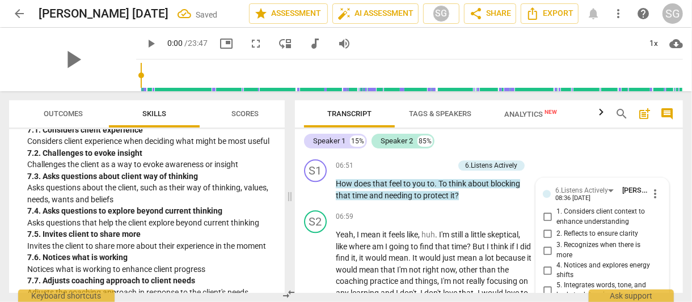
scroll to position [1700, 0]
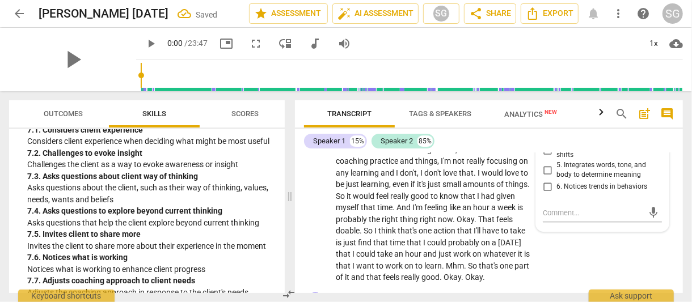
click at [585, 179] on span "5. Integrates words, tone, and body to determine meaning" at bounding box center [606, 170] width 101 height 20
click at [556, 177] on input "5. Integrates words, tone, and body to determine meaning" at bounding box center [547, 170] width 18 height 14
checkbox input "true"
click at [534, 247] on div "Yeah , I mean it feels like , huh . I'm still a little skeptical , like where a…" at bounding box center [438, 196] width 204 height 175
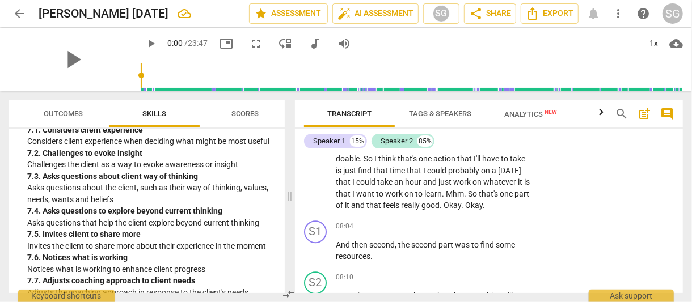
scroll to position [1772, 0]
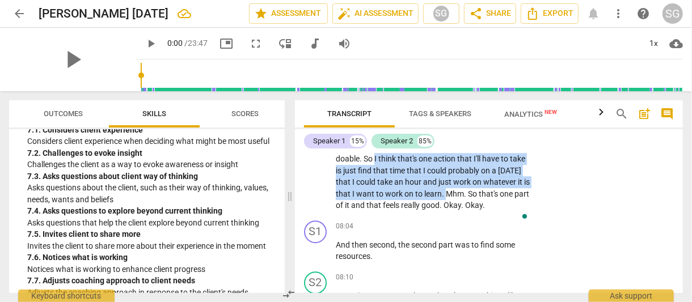
drag, startPoint x: 412, startPoint y: 167, endPoint x: 493, endPoint y: 201, distance: 87.6
click at [493, 201] on p "Yeah , I mean it feels like , huh . I'm still a little skeptical , like where a…" at bounding box center [434, 124] width 197 height 175
click at [504, 192] on div "+" at bounding box center [503, 189] width 11 height 11
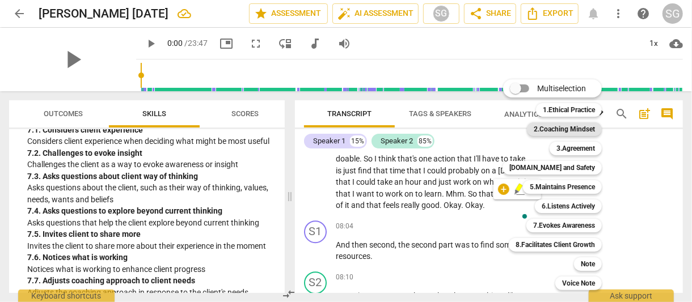
click at [566, 129] on b "2.Coaching Mindset" at bounding box center [564, 129] width 61 height 14
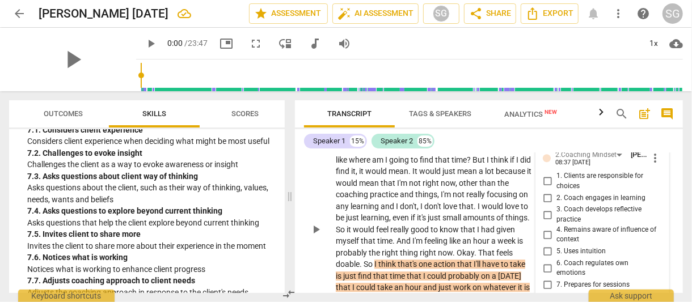
scroll to position [1663, 0]
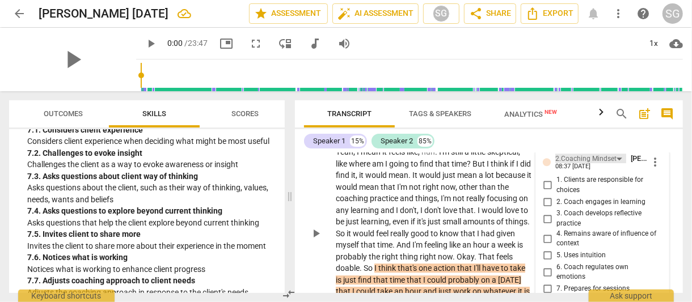
click at [612, 164] on div "2.Coaching Mindset" at bounding box center [585, 159] width 61 height 11
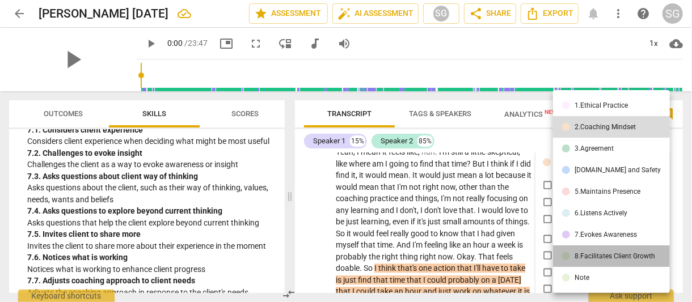
click at [622, 254] on div "8.Facilitates Client Growth" at bounding box center [614, 256] width 81 height 7
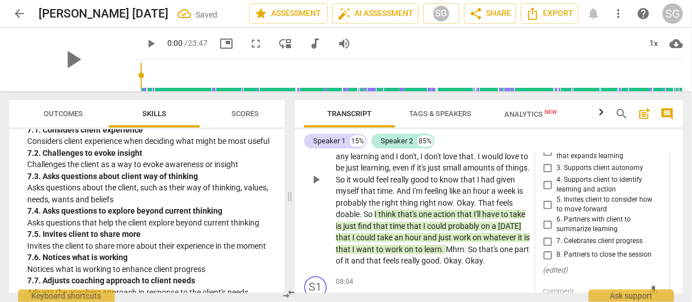
scroll to position [1717, 0]
click at [545, 191] on input "4. Supports client to identify learning and action" at bounding box center [547, 185] width 18 height 14
checkbox input "true"
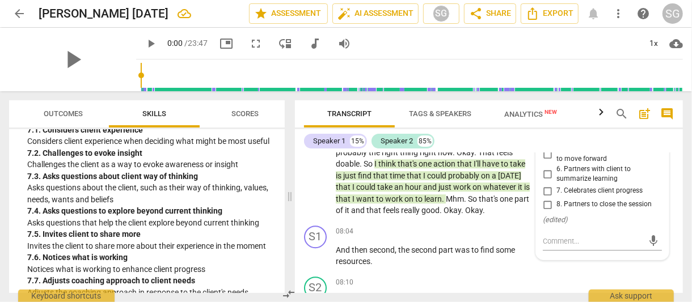
scroll to position [1768, 0]
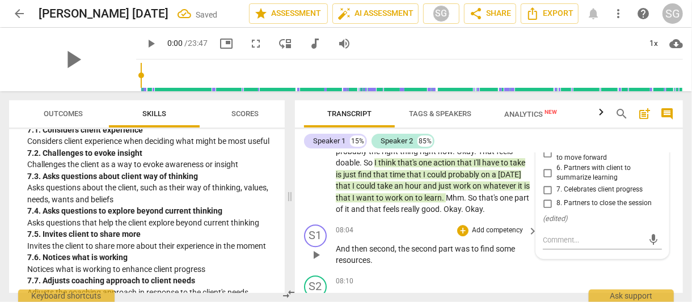
click at [525, 267] on p "And then second , the second part was to find some resources ." at bounding box center [434, 254] width 197 height 23
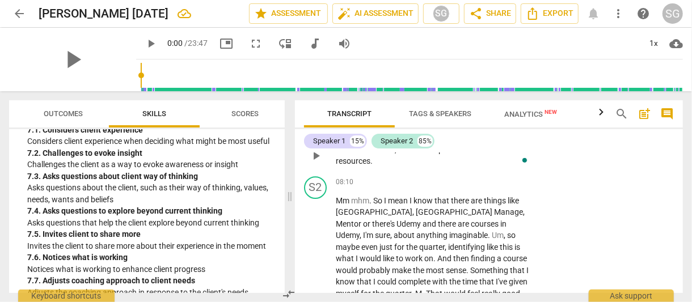
scroll to position [1870, 0]
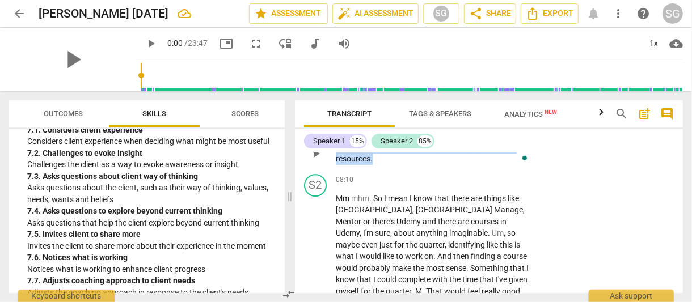
drag, startPoint x: 337, startPoint y: 168, endPoint x: 386, endPoint y: 179, distance: 50.5
click at [386, 165] on p "And then second , the second part was to find some resources ." at bounding box center [434, 153] width 197 height 23
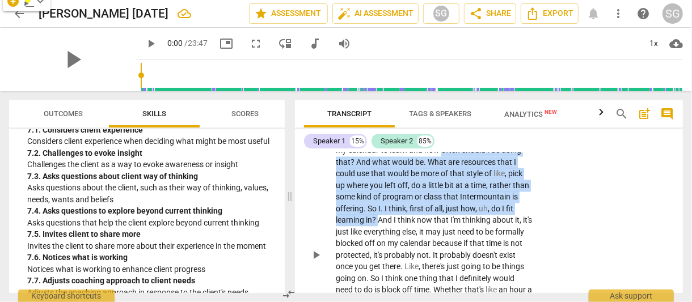
scroll to position [1343, 0]
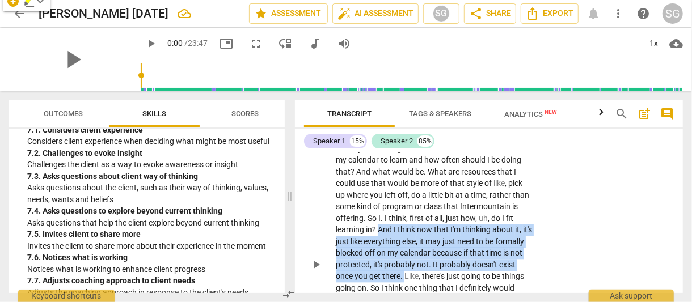
drag, startPoint x: 433, startPoint y: 155, endPoint x: 450, endPoint y: 275, distance: 120.9
click at [450, 275] on p "So I'm just thinking of , um , how do I make the time on my calendar to learn a…" at bounding box center [434, 265] width 197 height 244
click at [476, 259] on icon "button" at bounding box center [476, 259] width 7 height 8
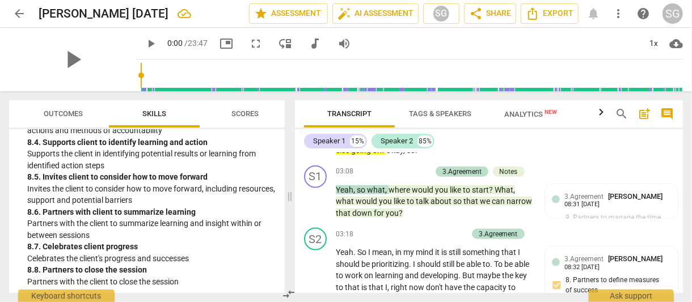
scroll to position [1291, 0]
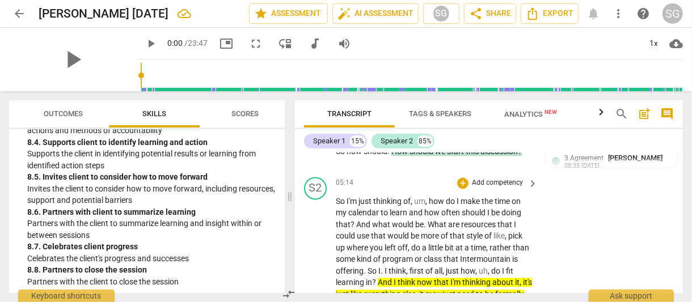
click at [428, 223] on span "What" at bounding box center [438, 224] width 20 height 9
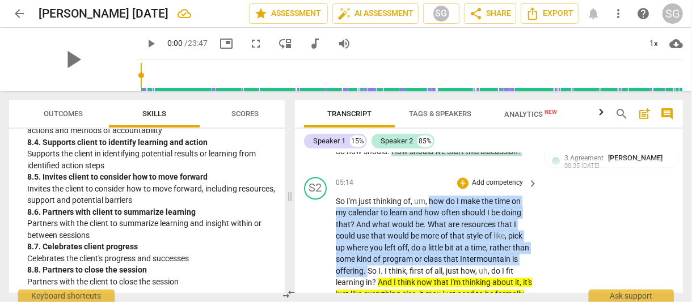
drag, startPoint x: 430, startPoint y: 200, endPoint x: 366, endPoint y: 269, distance: 94.7
click at [393, 253] on icon "button" at bounding box center [393, 254] width 7 height 8
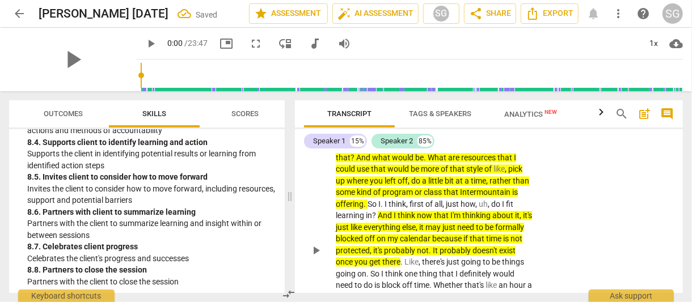
scroll to position [1367, 0]
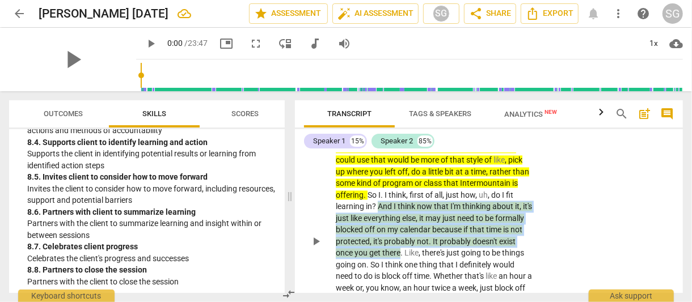
drag, startPoint x: 378, startPoint y: 204, endPoint x: 446, endPoint y: 254, distance: 84.7
click at [446, 254] on p "So I'm just thinking of , um , how do I make the time on my calendar to learn a…" at bounding box center [434, 242] width 197 height 244
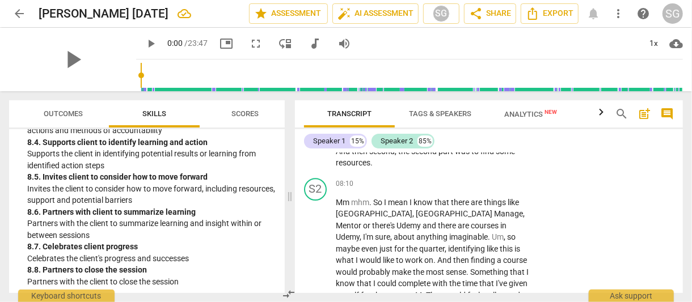
scroll to position [1866, 0]
drag, startPoint x: 335, startPoint y: 170, endPoint x: 344, endPoint y: 174, distance: 9.9
click at [344, 173] on div "S1 play_arrow pause 08:04 + Add competency keyboard_arrow_right And then second…" at bounding box center [489, 147] width 388 height 51
click at [336, 155] on span "And" at bounding box center [344, 150] width 16 height 9
drag, startPoint x: 336, startPoint y: 173, endPoint x: 381, endPoint y: 183, distance: 45.9
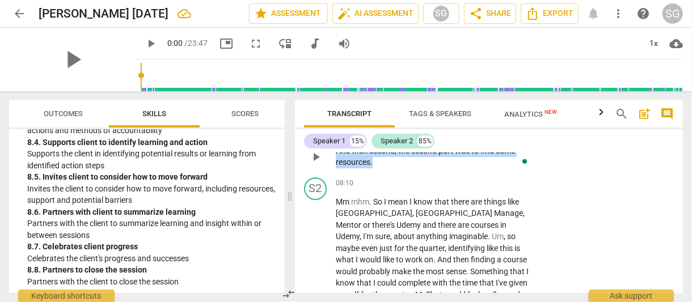
click at [381, 168] on p "And then second , the second part was to find some resources ." at bounding box center [434, 156] width 197 height 23
click at [399, 166] on icon "button" at bounding box center [398, 168] width 7 height 8
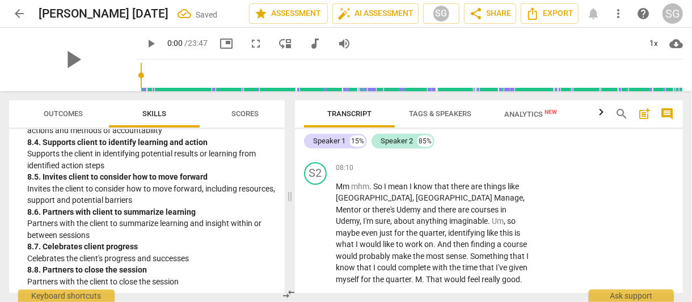
scroll to position [1856, 0]
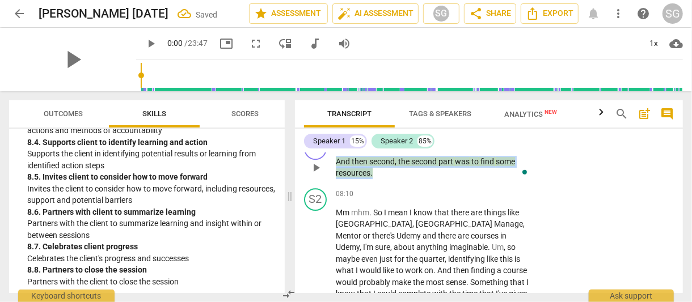
drag, startPoint x: 336, startPoint y: 184, endPoint x: 380, endPoint y: 195, distance: 45.7
click at [380, 179] on p "And then second , the second part was to find some resources ." at bounding box center [434, 167] width 197 height 23
click at [413, 180] on span "keyboard_arrow_down" at bounding box center [410, 181] width 14 height 14
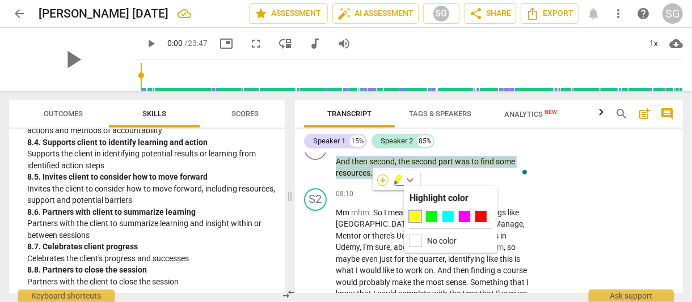
click at [382, 181] on div "+" at bounding box center [382, 180] width 11 height 11
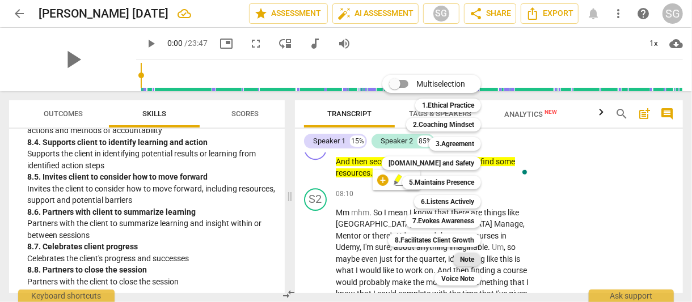
click at [469, 257] on b "Note" at bounding box center [467, 260] width 14 height 14
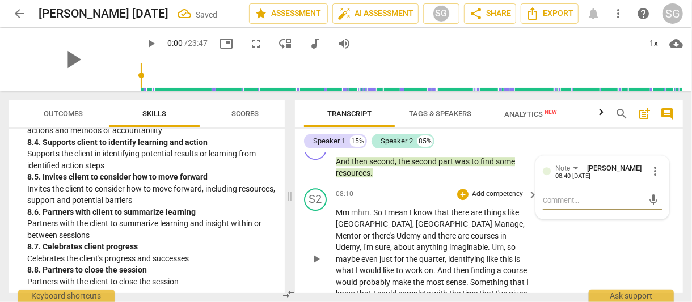
type textarea "T"
type textarea "Th"
type textarea "Thi"
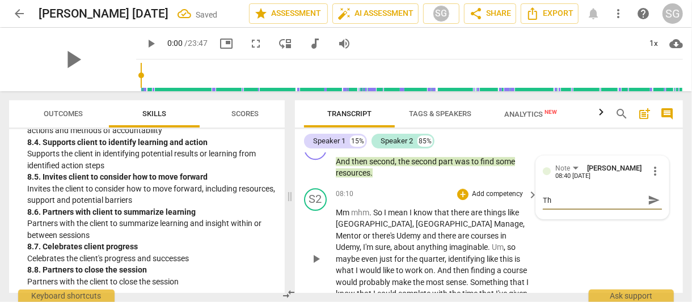
type textarea "Thi"
type textarea "This"
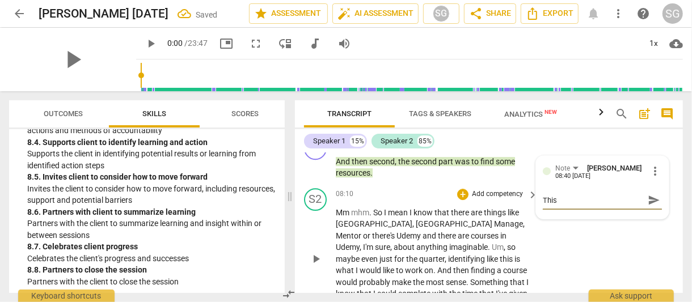
type textarea "This m"
type textarea "This ma"
type textarea "This may"
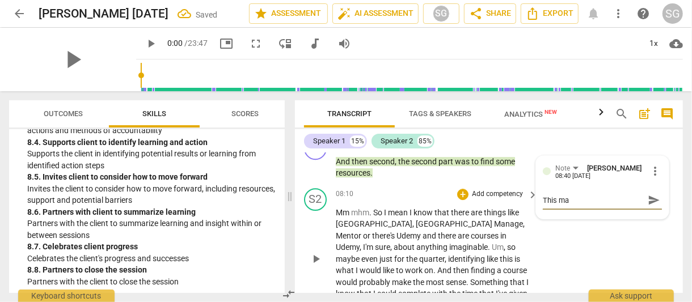
type textarea "This may"
type textarea "This may l"
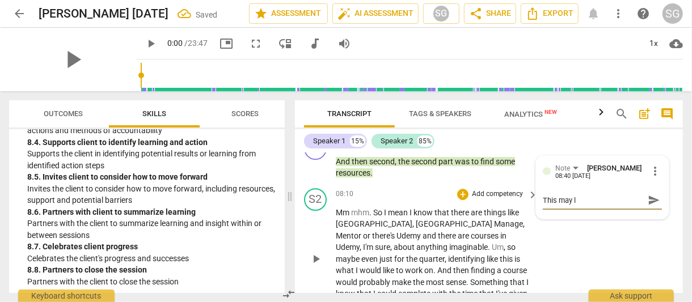
type textarea "This may le"
type textarea "This may lea"
type textarea "This may lean"
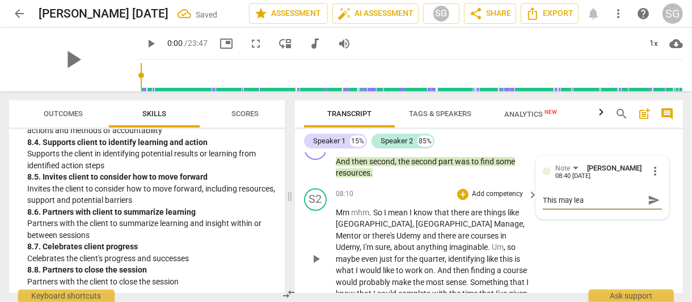
type textarea "This may lean"
type textarea "This may lean t"
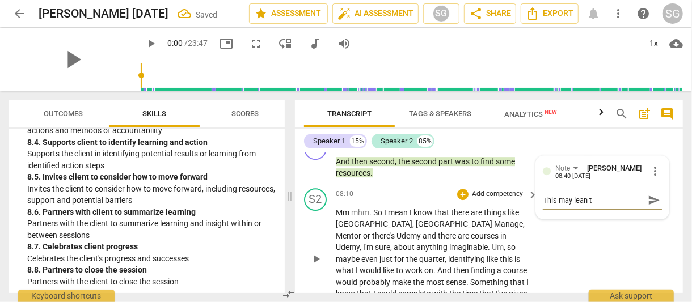
type textarea "This may lean to"
type textarea "This may lean tow"
type textarea "This may lean towa"
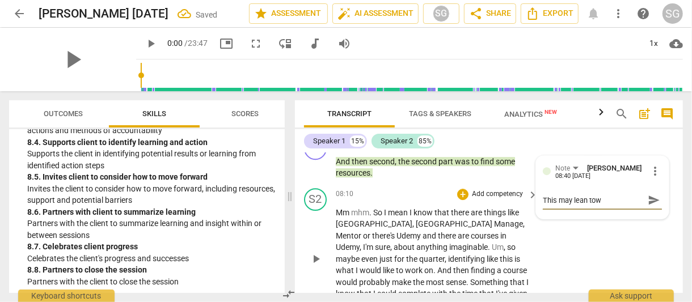
type textarea "This may lean towa"
type textarea "This may lean towar"
type textarea "This may lean toward"
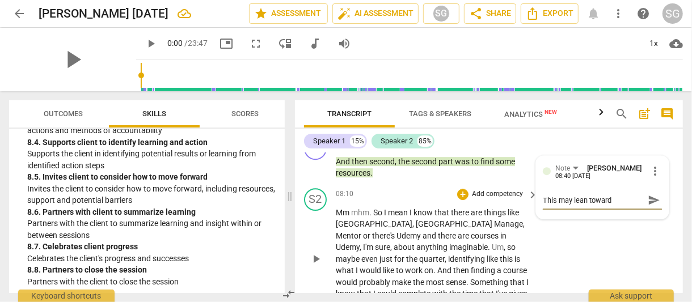
type textarea "This may lean toward"
type textarea "This may lean toward c"
type textarea "This may lean toward co"
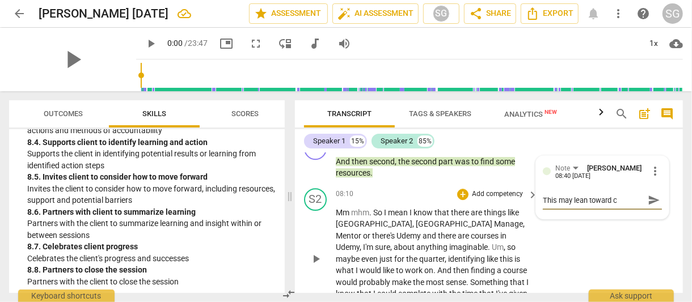
type textarea "This may lean toward co"
type textarea "This may lean toward con"
type textarea "This may lean toward cons"
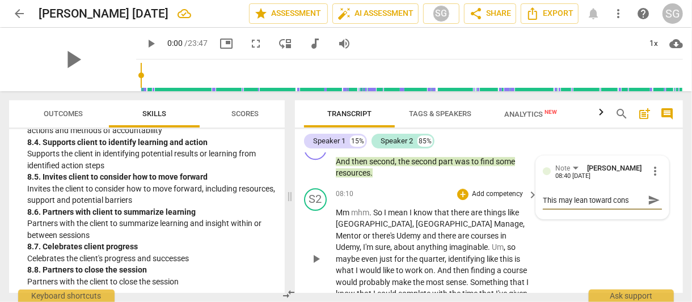
type textarea "This may lean toward consu"
type textarea "This may lean toward consul"
type textarea "This may lean toward consult"
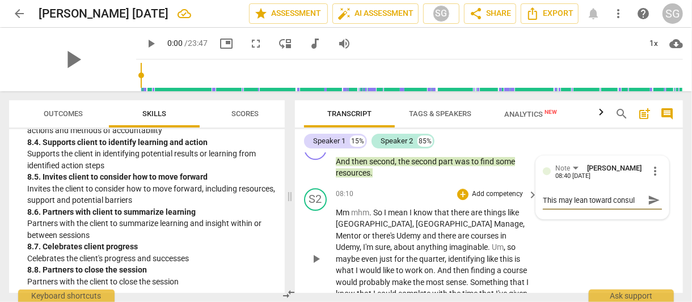
type textarea "This may lean toward consult"
type textarea "This may lean toward consulti"
type textarea "This may lean toward consultin"
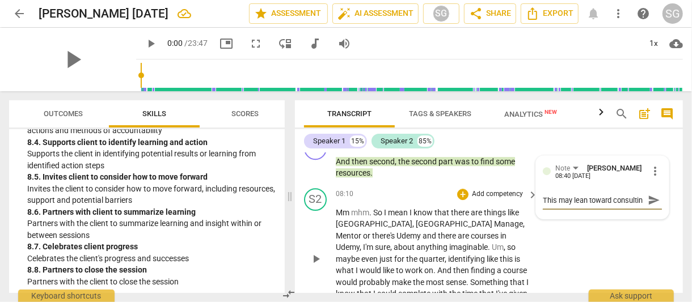
type textarea "This may lean toward consulting"
type textarea "This may lean toward consulting,"
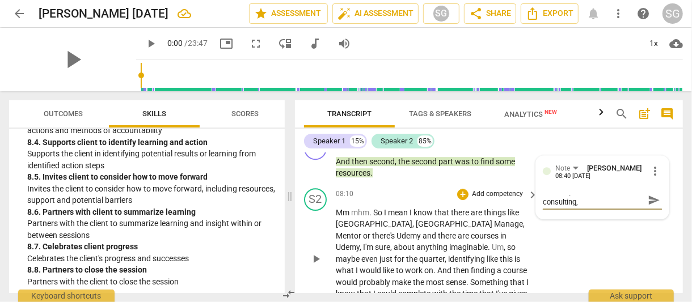
type textarea "This may lean toward consulting, b"
type textarea "This may lean toward consulting, bu"
type textarea "This may lean toward consulting, but"
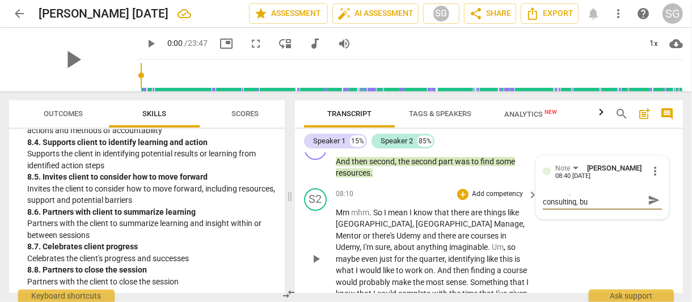
type textarea "This may lean toward consulting, but"
type textarea "This may lean toward consulting, but I"
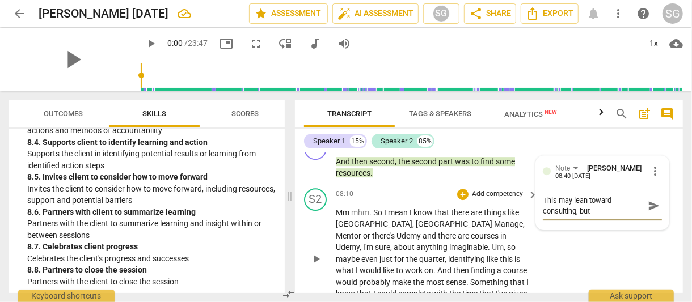
type textarea "This may lean toward consulting, but I"
type textarea "This may lean toward consulting, but I w"
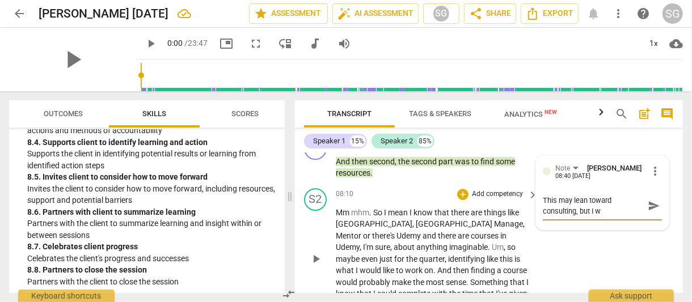
type textarea "This may lean toward consulting, but I wa"
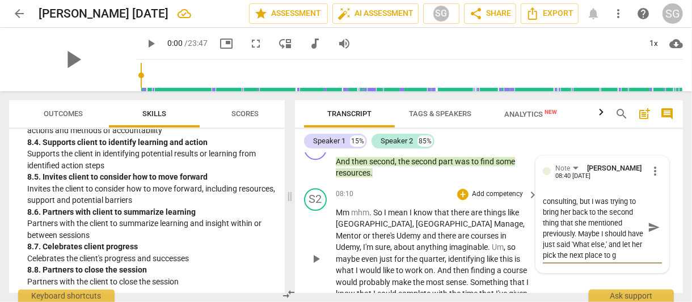
scroll to position [20, 0]
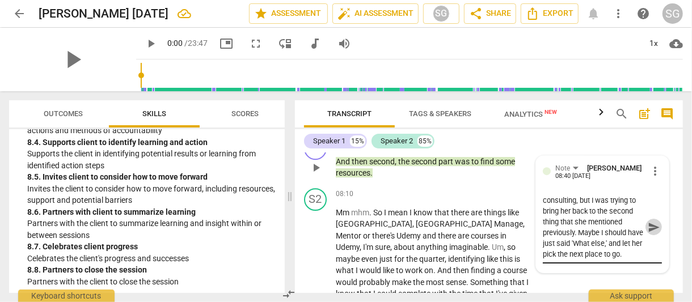
click at [649, 234] on span "send" at bounding box center [654, 227] width 12 height 12
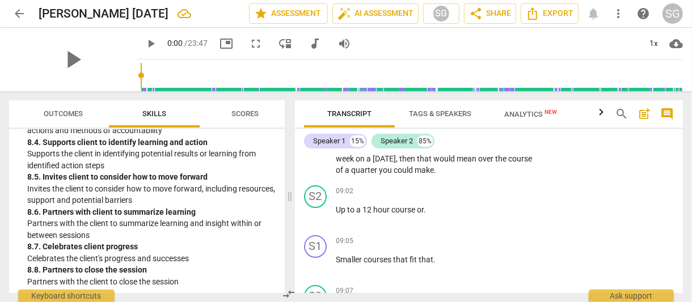
scroll to position [2059, 0]
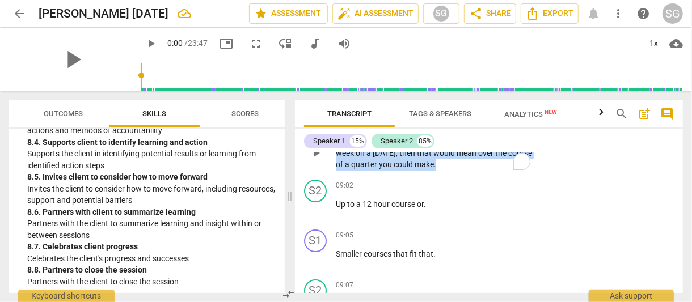
drag, startPoint x: 336, startPoint y: 160, endPoint x: 467, endPoint y: 184, distance: 133.1
click at [467, 171] on p "So if you're talking about giving yourself , um , an hour a week on a [DATE] , …" at bounding box center [434, 153] width 197 height 35
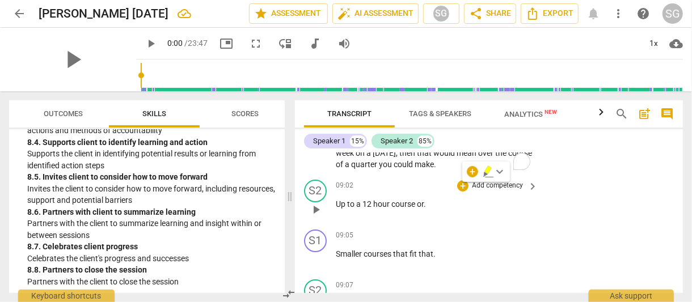
click at [436, 201] on div "S2 play_arrow pause 09:02 + Add competency keyboard_arrow_right Up to a 12 hour…" at bounding box center [489, 200] width 388 height 50
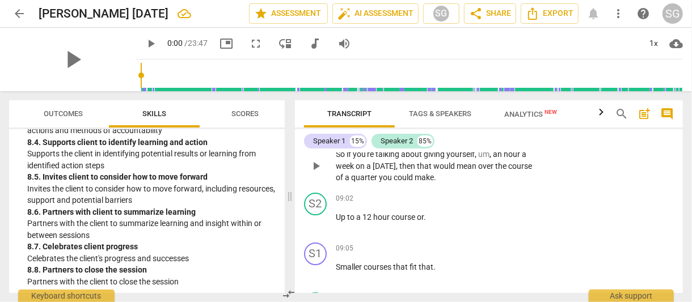
scroll to position [2045, 0]
drag, startPoint x: 334, startPoint y: 140, endPoint x: 326, endPoint y: 139, distance: 8.6
click at [326, 139] on div "Speaker 1" at bounding box center [329, 141] width 32 height 11
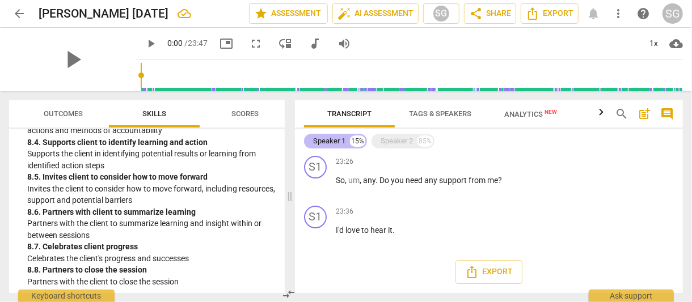
scroll to position [496, 0]
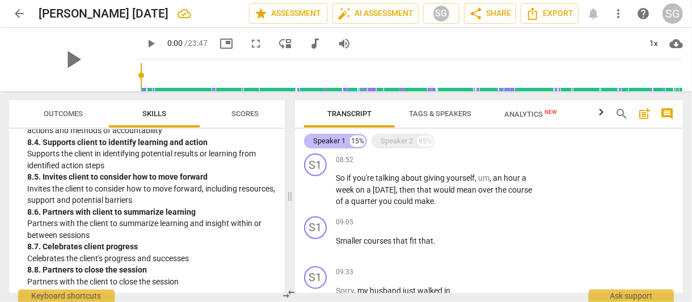
click at [333, 139] on div "Speaker 1" at bounding box center [329, 141] width 32 height 11
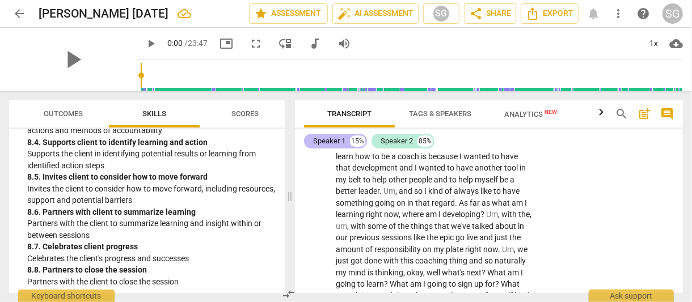
scroll to position [2045, 0]
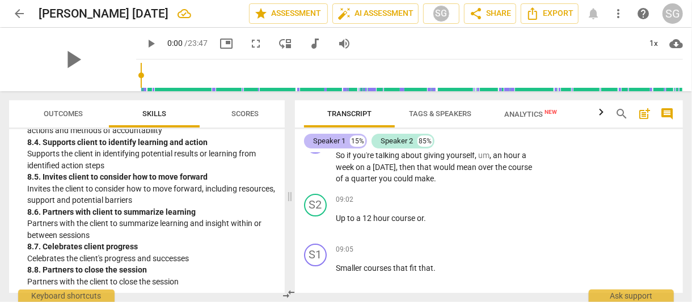
click at [339, 139] on div "Speaker 1" at bounding box center [329, 141] width 32 height 11
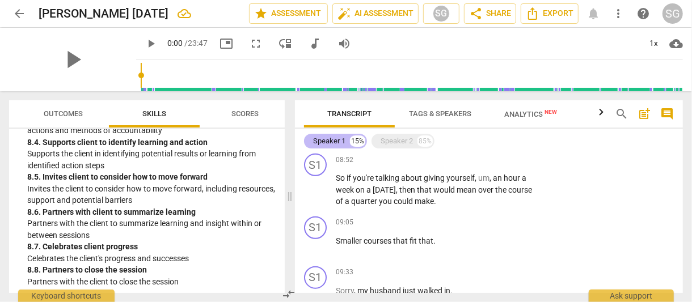
click at [339, 139] on div "Speaker 1" at bounding box center [329, 141] width 32 height 11
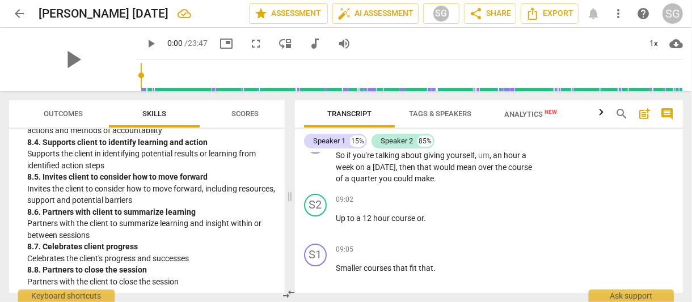
click at [601, 115] on icon "button" at bounding box center [601, 111] width 4 height 7
click at [460, 113] on span "Tags & Speakers" at bounding box center [440, 113] width 62 height 9
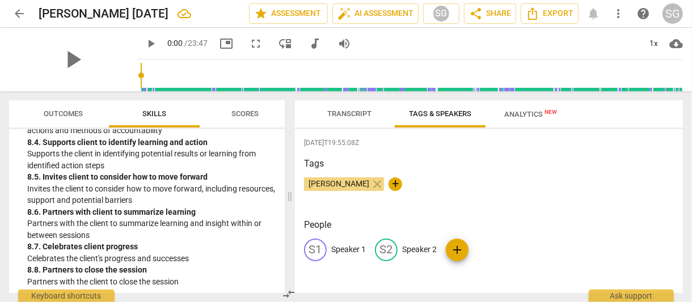
click at [340, 248] on p "Speaker 1" at bounding box center [348, 250] width 35 height 12
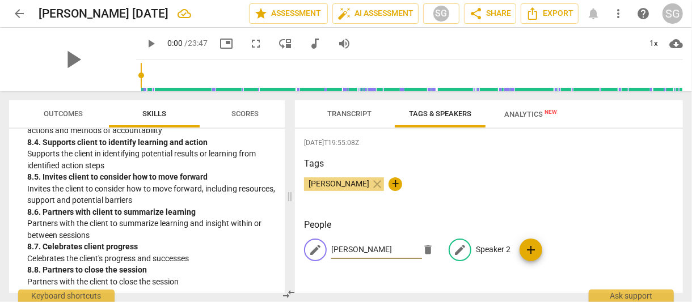
click at [492, 247] on p "Speaker 2" at bounding box center [493, 250] width 35 height 12
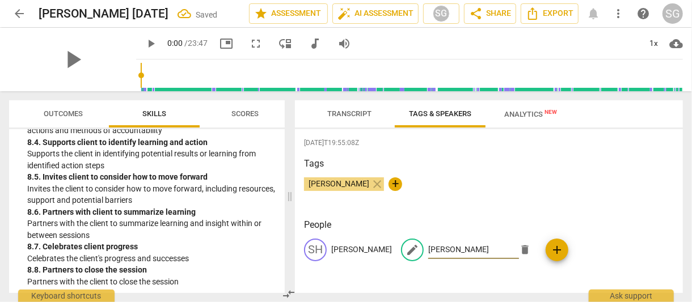
click at [345, 115] on span "Transcript" at bounding box center [349, 113] width 44 height 9
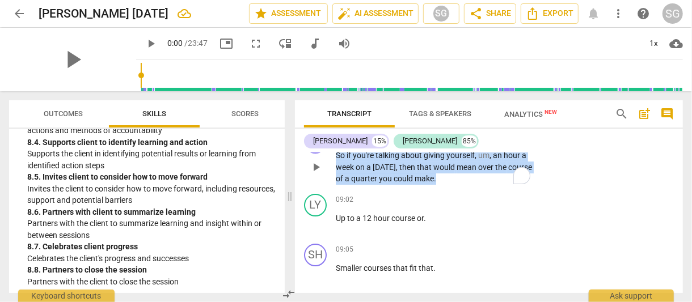
drag, startPoint x: 336, startPoint y: 175, endPoint x: 469, endPoint y: 198, distance: 134.6
click at [469, 185] on p "So if you're talking about giving yourself , um , an hour a week on a [DATE] , …" at bounding box center [434, 167] width 197 height 35
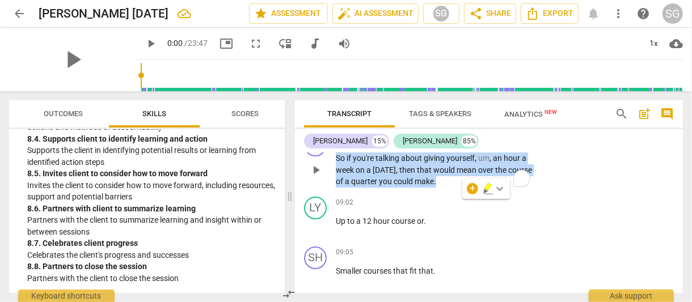
scroll to position [2042, 0]
click at [64, 56] on span "play_arrow" at bounding box center [72, 59] width 29 height 29
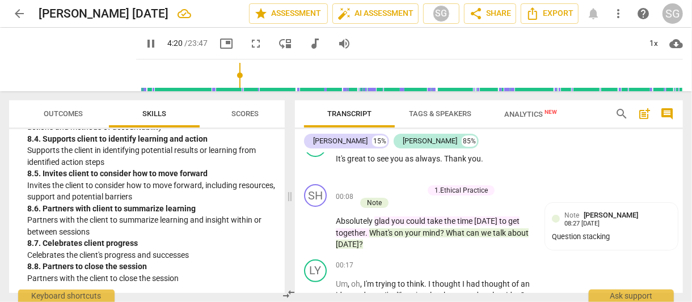
click at [228, 87] on input "range" at bounding box center [412, 75] width 542 height 36
click at [366, 89] on input "range" at bounding box center [412, 75] width 542 height 36
click at [328, 85] on input "range" at bounding box center [412, 75] width 542 height 36
click at [334, 87] on input "range" at bounding box center [412, 75] width 542 height 36
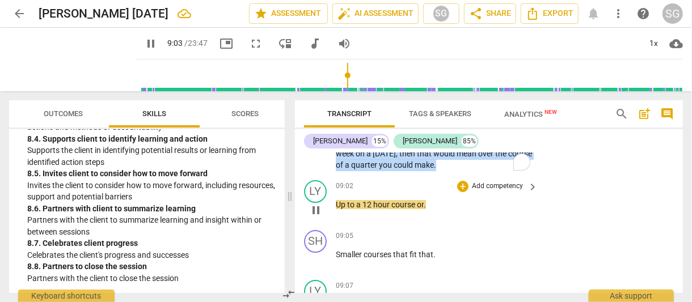
scroll to position [2058, 0]
click at [316, 204] on div "LY" at bounding box center [315, 192] width 23 height 23
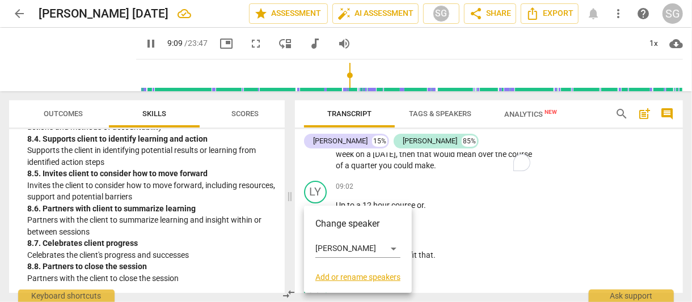
click at [331, 227] on h3 "Change speaker" at bounding box center [357, 224] width 85 height 14
click at [394, 249] on div "[PERSON_NAME]" at bounding box center [357, 249] width 85 height 18
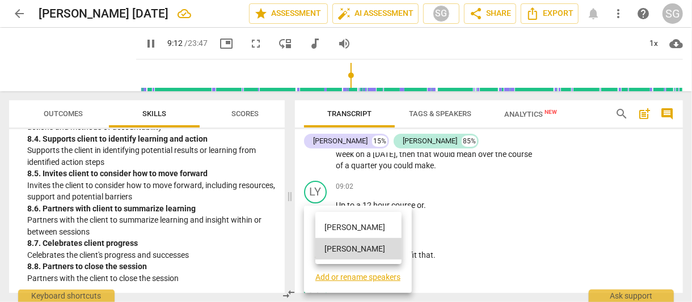
click at [347, 223] on li "[PERSON_NAME]" at bounding box center [358, 228] width 86 height 22
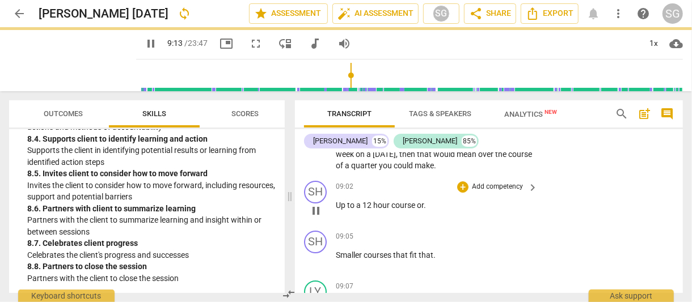
scroll to position [2238, 0]
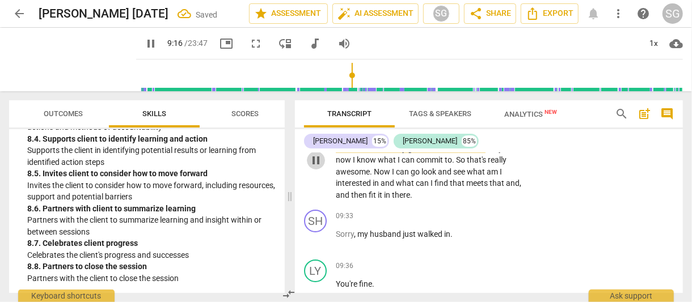
click at [312, 167] on span "pause" at bounding box center [316, 161] width 14 height 14
type input "556"
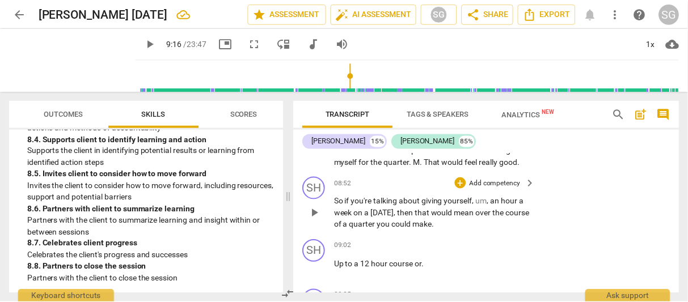
scroll to position [1974, 0]
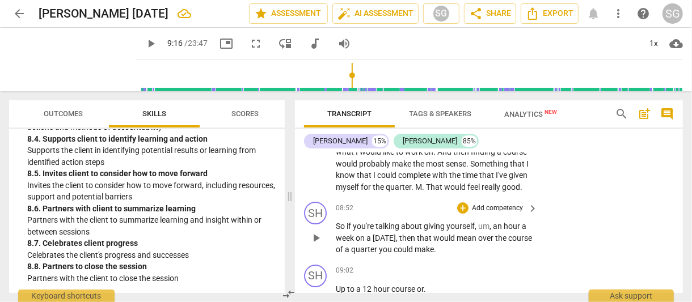
drag, startPoint x: 437, startPoint y: 280, endPoint x: 351, endPoint y: 257, distance: 89.3
click at [351, 257] on div "SH play_arrow pause 00:00 + Add competency keyboard_arrow_right Hi , Lindsay . …" at bounding box center [489, 223] width 388 height 140
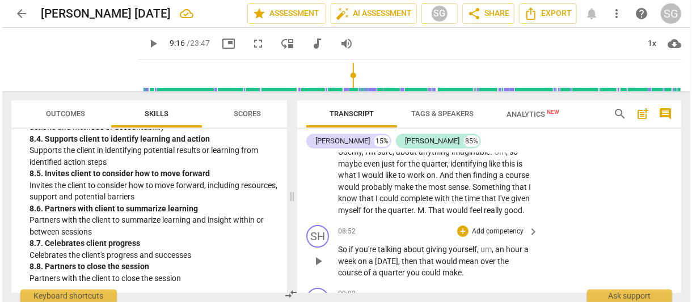
scroll to position [1985, 0]
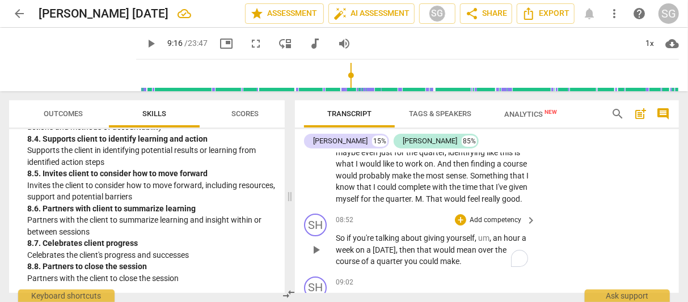
click at [337, 243] on span "So" at bounding box center [341, 238] width 11 height 9
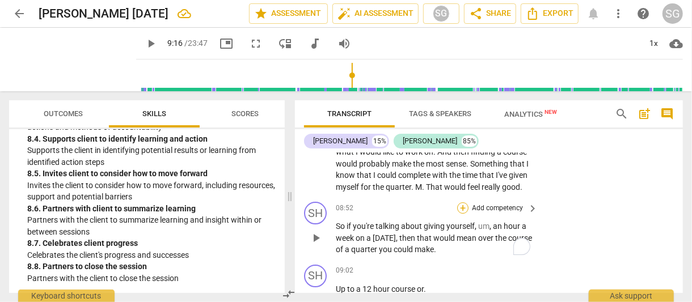
click at [462, 214] on div "+" at bounding box center [462, 207] width 11 height 11
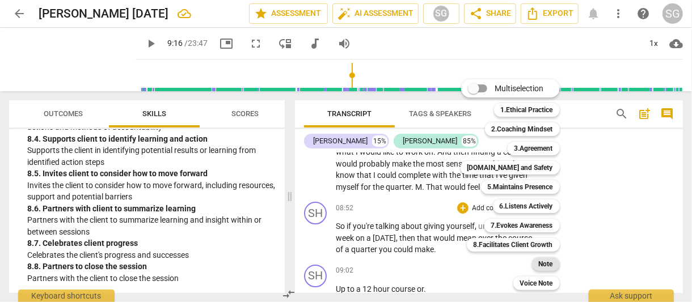
click at [546, 267] on b "Note" at bounding box center [546, 264] width 14 height 14
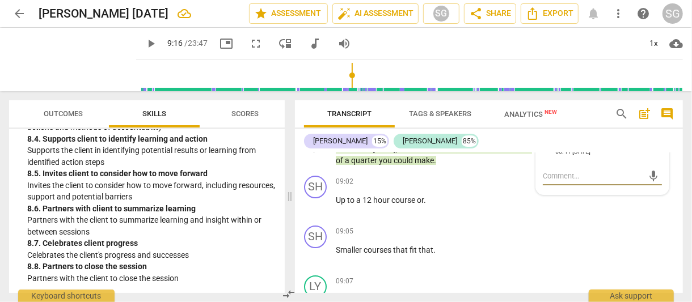
scroll to position [2063, 0]
type textarea "M"
type textarea "Me"
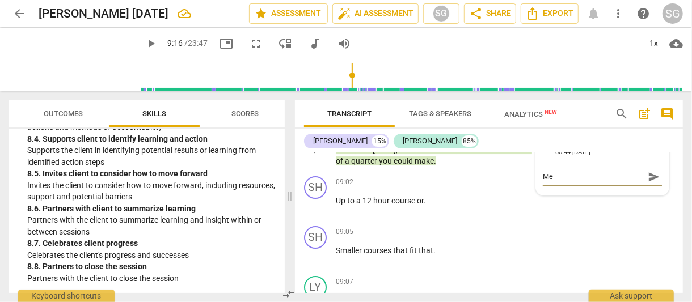
type textarea "Men"
type textarea "Ment"
type textarea "Mento"
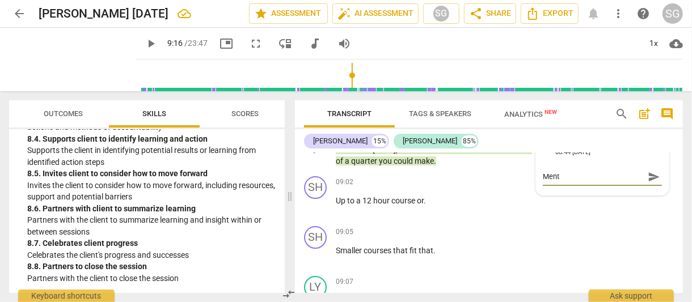
type textarea "Mento"
type textarea "Mentor"
type textarea "Mentori"
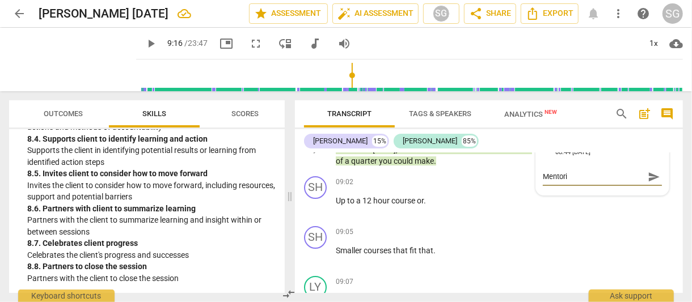
type textarea "Mentorin"
type textarea "Mentoring"
type textarea "Mentorin"
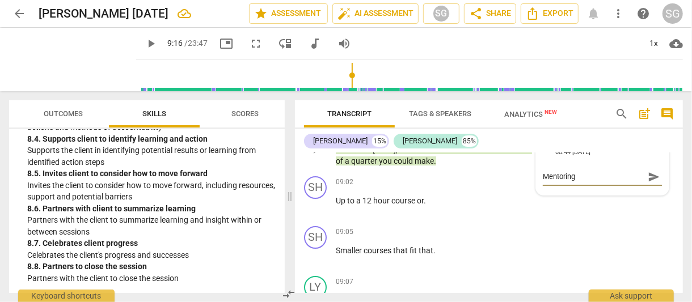
type textarea "Mentorin"
type textarea "Mentori"
type textarea "Mentor"
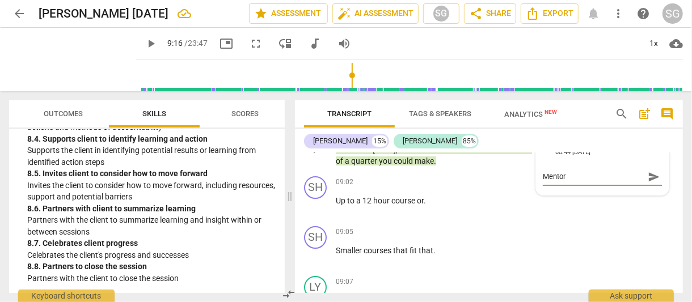
type textarea "Mento"
type textarea "Ment"
type textarea "Men"
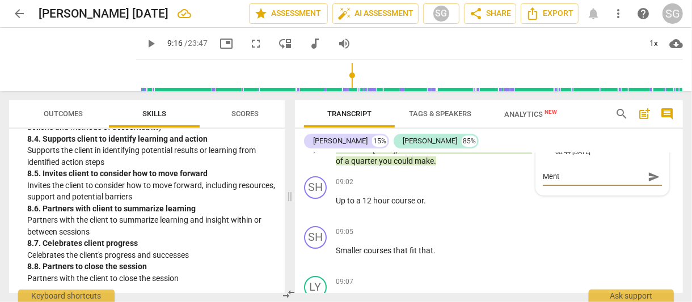
type textarea "Men"
type textarea "Me"
type textarea "M"
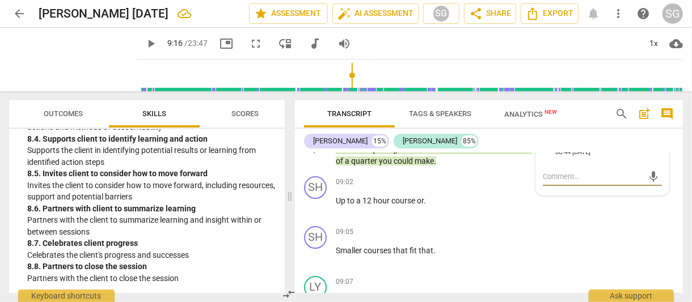
type textarea "C"
type textarea "Co"
type textarea "Con"
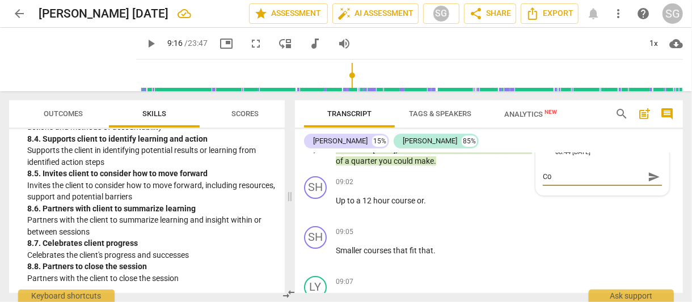
type textarea "Con"
type textarea "Cons"
type textarea "Consu"
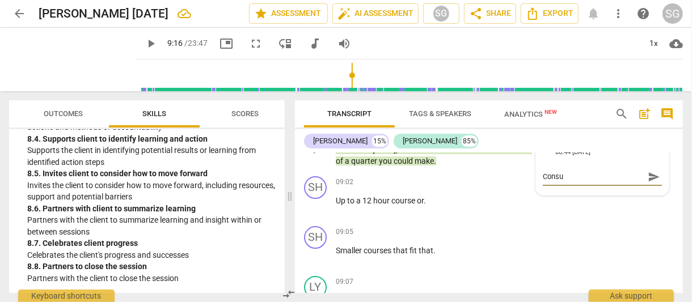
type textarea "Consul"
type textarea "Consult"
type textarea "Consulti"
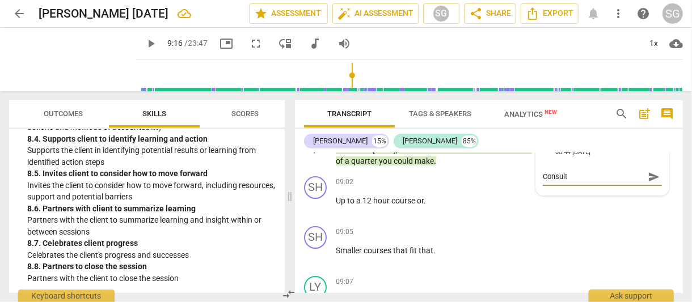
type textarea "Consulti"
type textarea "Consultin"
type textarea "Consulting"
type textarea "Consulting."
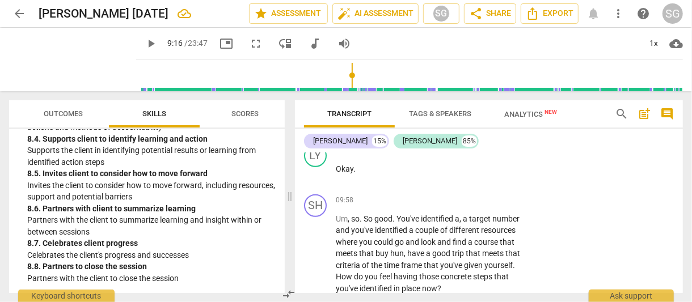
scroll to position [2659, 0]
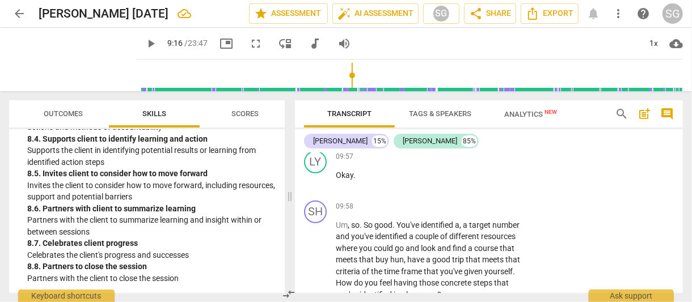
type textarea "Consulting."
click at [386, 181] on p "Okay ." at bounding box center [434, 176] width 197 height 12
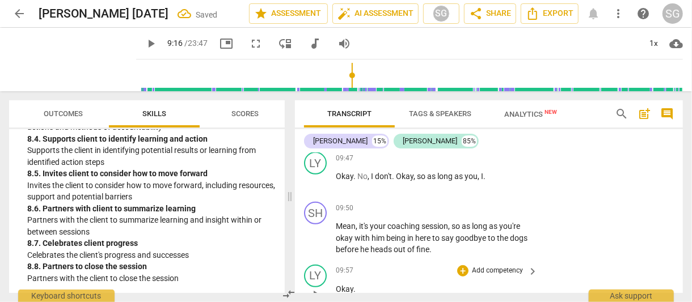
scroll to position [2528, 0]
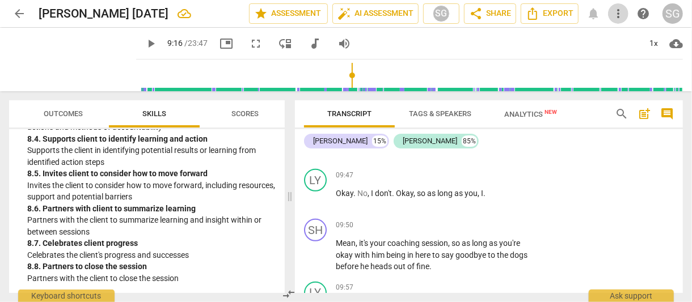
click at [619, 14] on span "more_vert" at bounding box center [618, 14] width 14 height 14
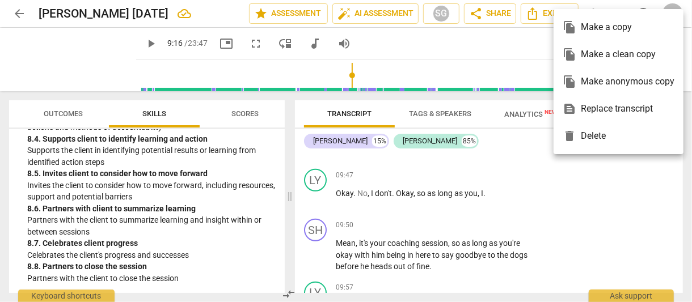
click at [514, 45] on div at bounding box center [346, 151] width 692 height 302
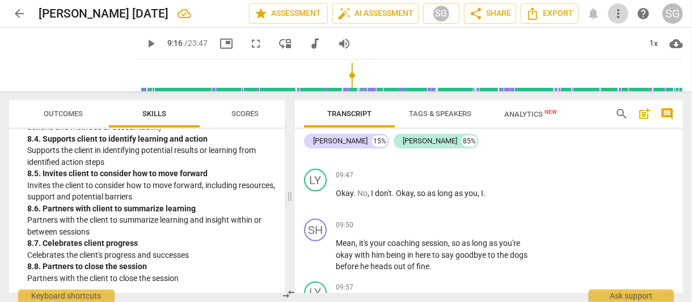
click at [619, 11] on span "more_vert" at bounding box center [618, 14] width 14 height 14
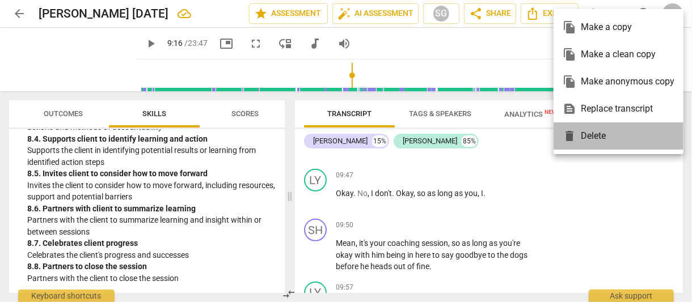
click at [590, 136] on div "delete Delete" at bounding box center [619, 135] width 112 height 27
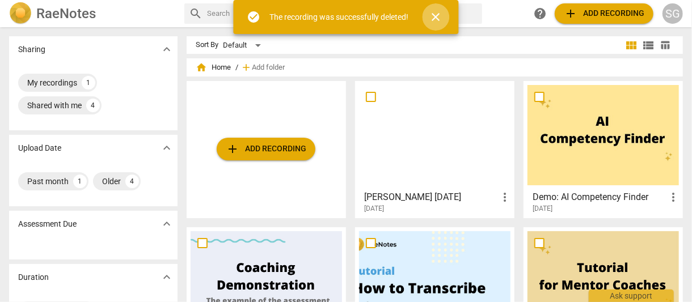
click at [438, 15] on span "close" at bounding box center [436, 17] width 14 height 14
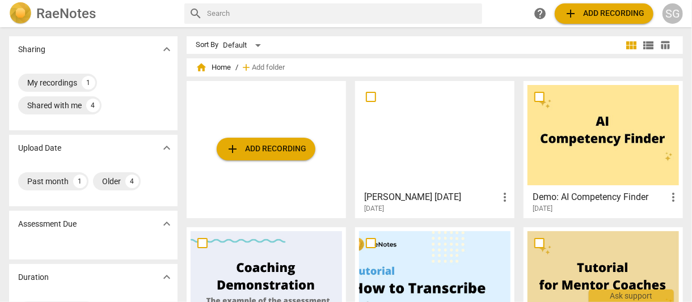
click at [544, 11] on span "help" at bounding box center [540, 14] width 14 height 14
click at [23, 12] on img at bounding box center [20, 13] width 23 height 23
click at [58, 181] on div "Past month" at bounding box center [47, 181] width 41 height 11
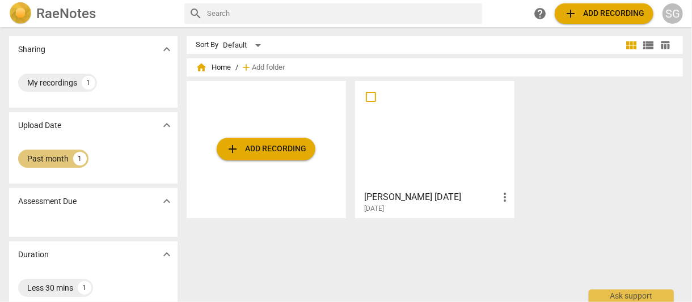
click at [48, 154] on div "Past month" at bounding box center [47, 158] width 41 height 11
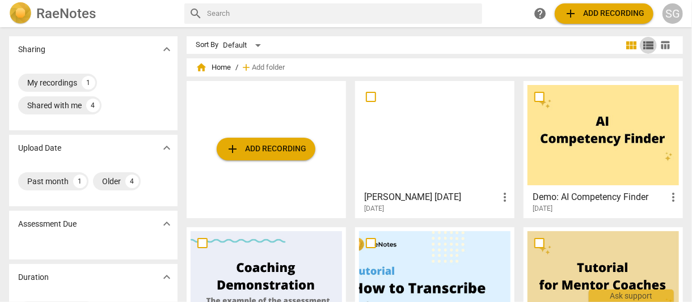
click at [648, 44] on span "view_list" at bounding box center [648, 46] width 14 height 14
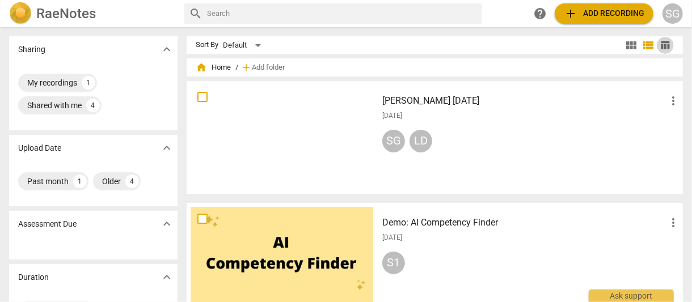
click at [663, 43] on span "table_chart" at bounding box center [665, 45] width 11 height 11
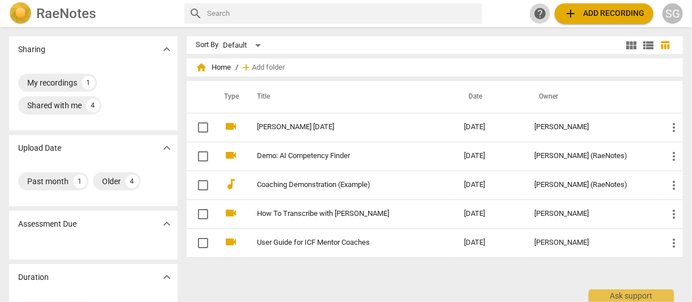
click at [542, 9] on span "help" at bounding box center [540, 14] width 14 height 14
click at [674, 14] on div "SG" at bounding box center [672, 13] width 20 height 20
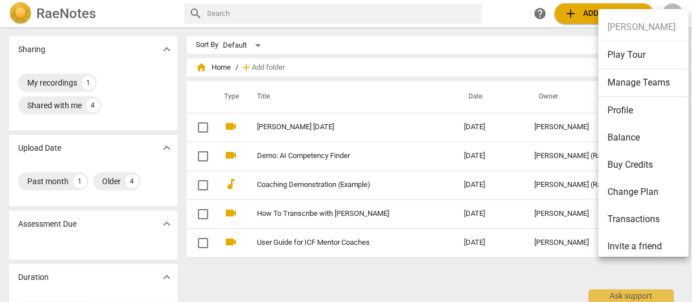
click at [559, 40] on div at bounding box center [346, 151] width 692 height 302
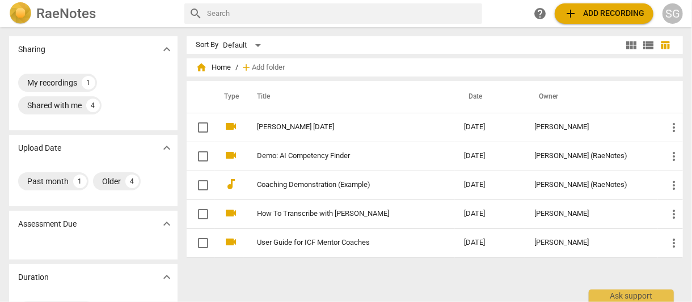
click at [571, 15] on span "add" at bounding box center [571, 14] width 14 height 14
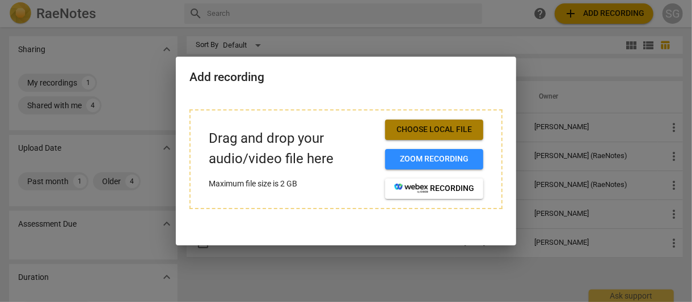
click at [467, 128] on span "Choose local file" at bounding box center [434, 129] width 80 height 11
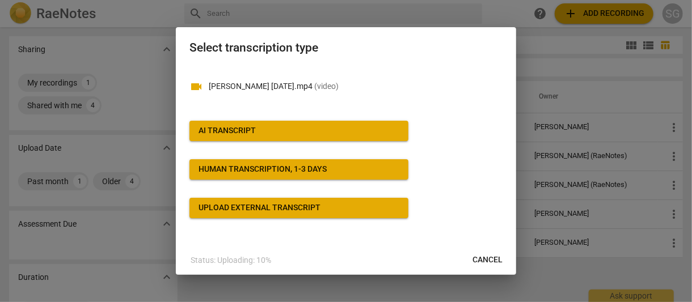
click at [339, 128] on span "AI Transcript" at bounding box center [298, 130] width 201 height 11
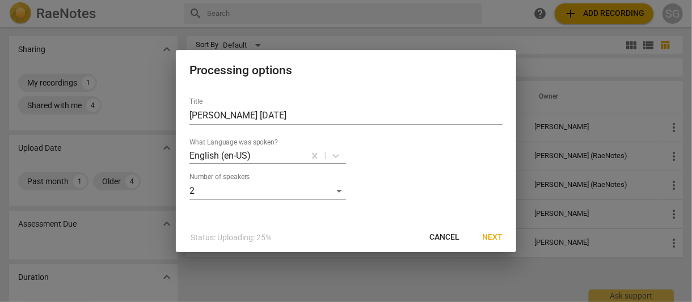
click at [497, 233] on span "Next" at bounding box center [492, 237] width 20 height 11
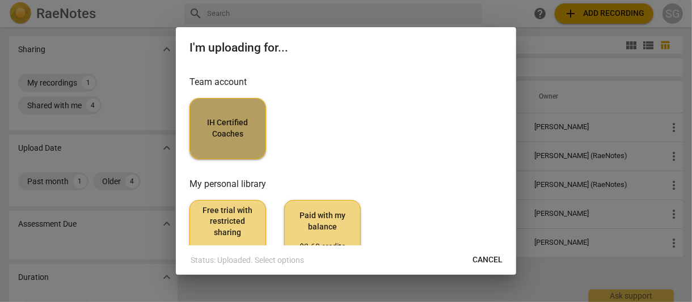
click at [212, 124] on span "IH Certified Coaches" at bounding box center [227, 128] width 57 height 22
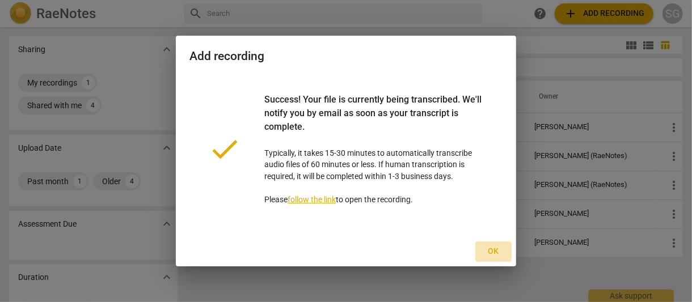
click at [492, 248] on span "Ok" at bounding box center [493, 251] width 18 height 11
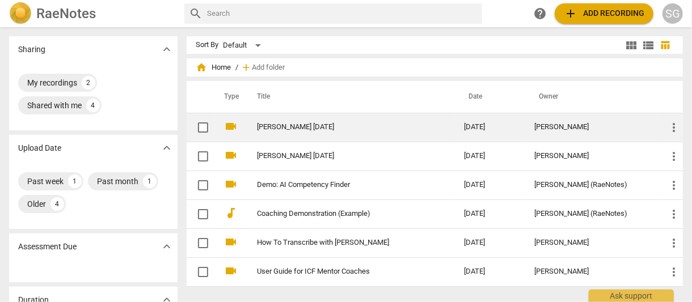
click at [334, 126] on link "[PERSON_NAME] [DATE]" at bounding box center [340, 127] width 166 height 9
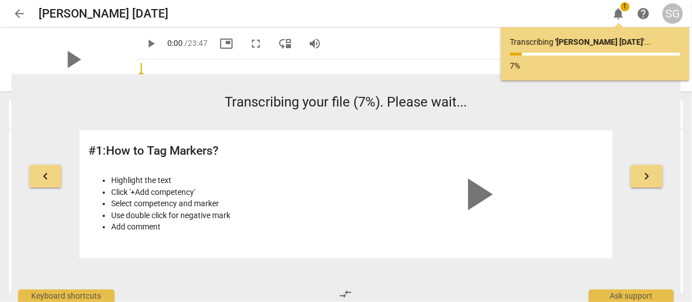
click at [654, 174] on button "keyboard_arrow_right" at bounding box center [647, 176] width 32 height 23
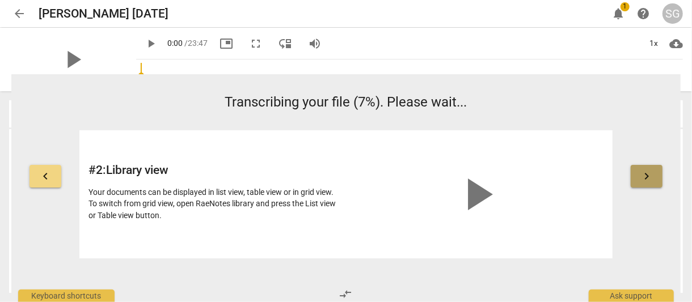
click at [654, 174] on button "keyboard_arrow_right" at bounding box center [647, 176] width 32 height 23
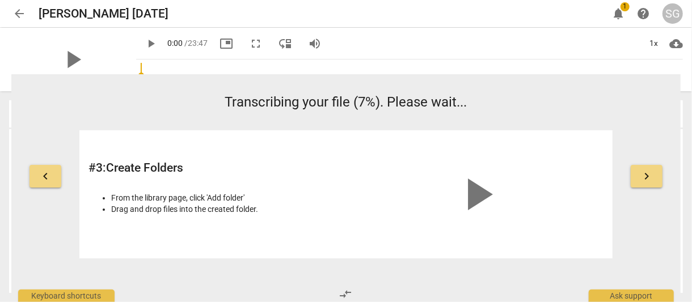
click at [654, 174] on button "keyboard_arrow_right" at bounding box center [647, 176] width 32 height 23
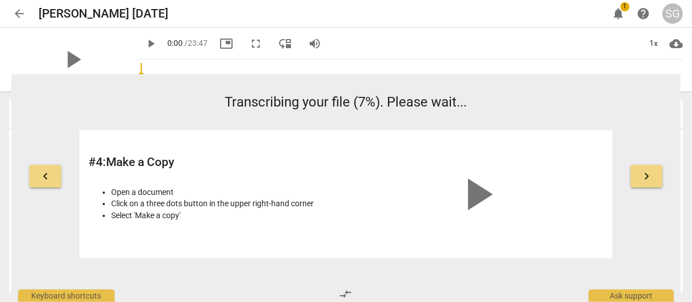
click at [654, 174] on button "keyboard_arrow_right" at bounding box center [647, 176] width 32 height 23
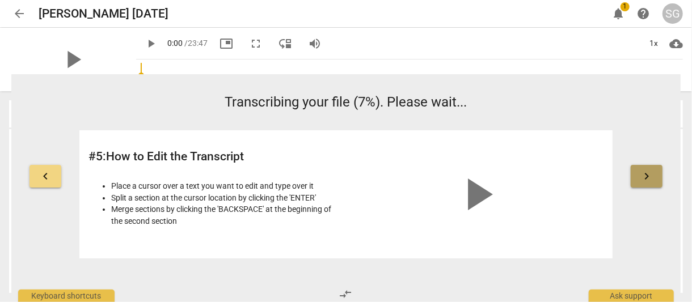
click at [654, 174] on button "keyboard_arrow_right" at bounding box center [647, 176] width 32 height 23
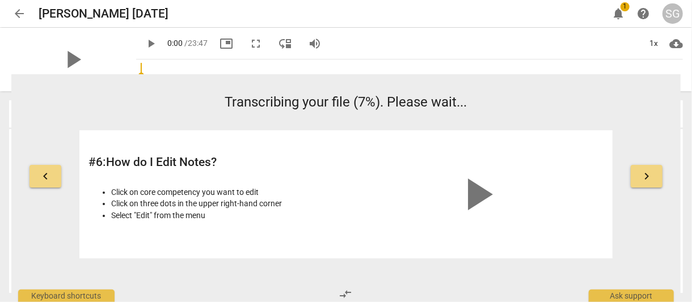
click at [654, 174] on button "keyboard_arrow_right" at bounding box center [647, 176] width 32 height 23
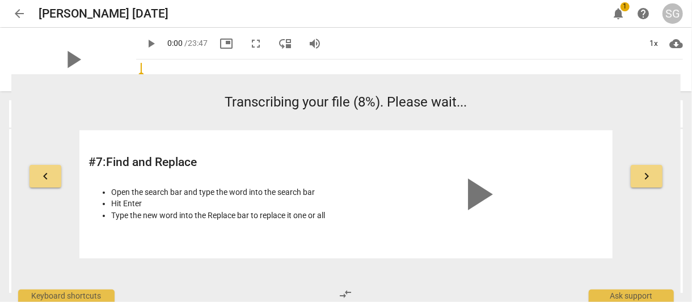
click at [654, 174] on button "keyboard_arrow_right" at bounding box center [647, 176] width 32 height 23
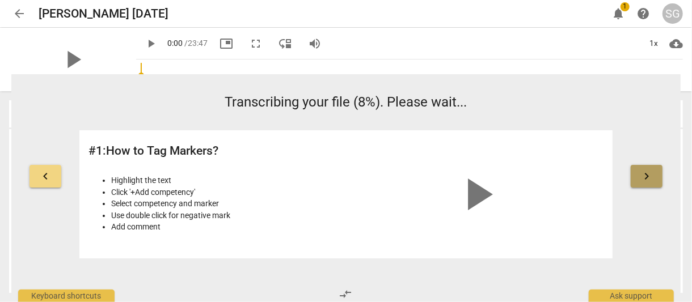
click at [654, 174] on button "keyboard_arrow_right" at bounding box center [647, 176] width 32 height 23
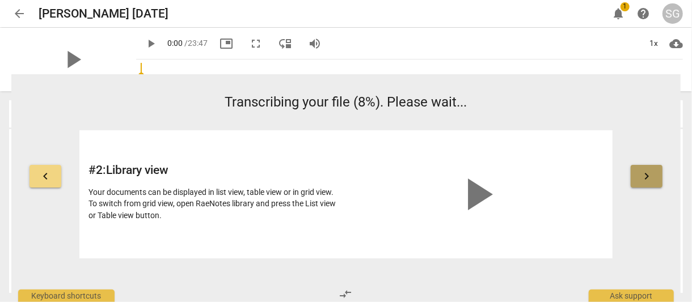
click at [654, 174] on button "keyboard_arrow_right" at bounding box center [647, 176] width 32 height 23
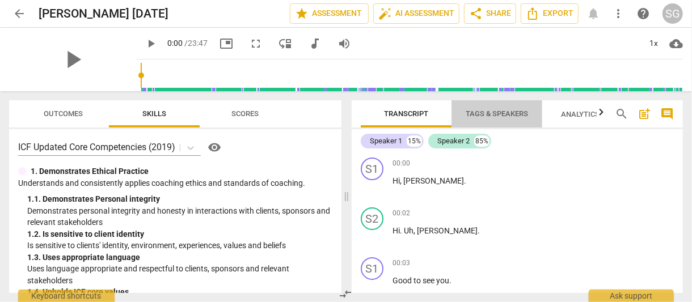
click at [508, 112] on span "Tags & Speakers" at bounding box center [497, 113] width 62 height 9
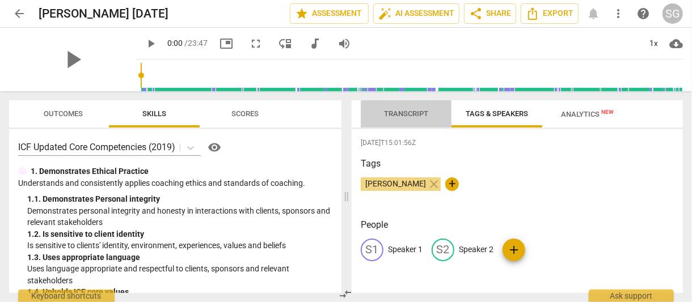
click at [392, 107] on span "Transcript" at bounding box center [405, 114] width 71 height 15
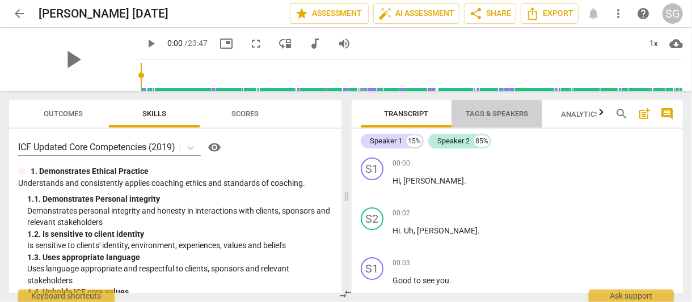
click at [496, 113] on span "Tags & Speakers" at bounding box center [497, 113] width 62 height 9
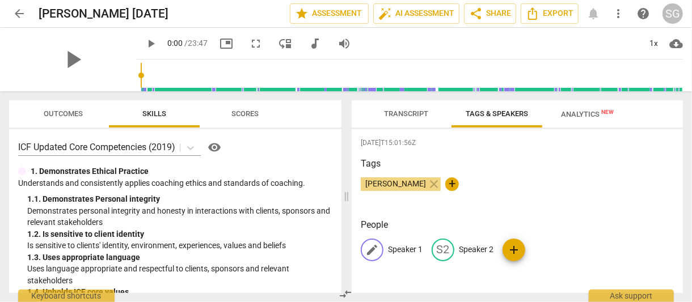
click at [390, 251] on p "Speaker 1" at bounding box center [405, 250] width 35 height 12
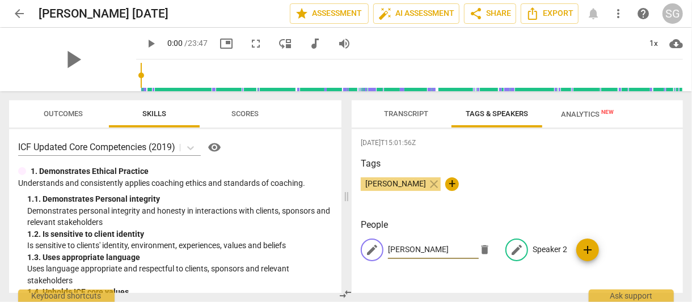
type input "[PERSON_NAME]"
click at [544, 247] on p "Speaker 2" at bounding box center [550, 250] width 35 height 12
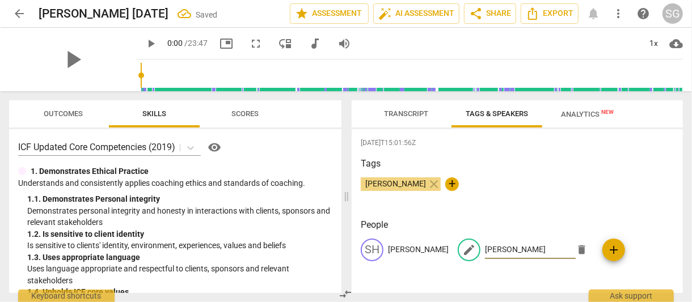
type input "[PERSON_NAME]"
click at [392, 119] on span "Transcript" at bounding box center [405, 114] width 71 height 15
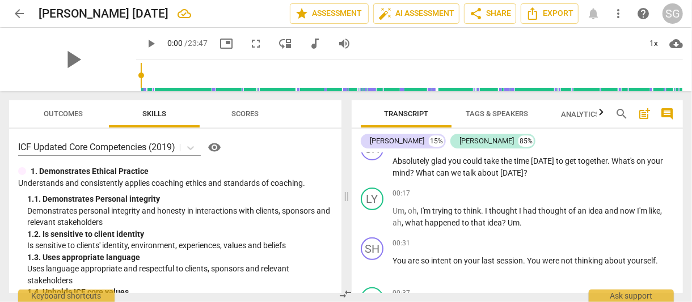
scroll to position [219, 0]
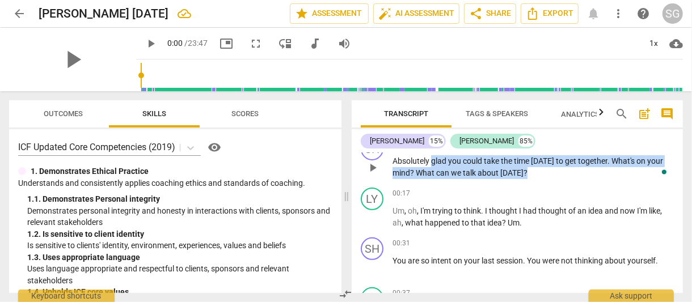
drag, startPoint x: 432, startPoint y: 159, endPoint x: 532, endPoint y: 178, distance: 102.0
click at [532, 178] on div "SH play_arrow pause 00:08 + Add competency keyboard_arrow_right Absolutely glad…" at bounding box center [517, 158] width 331 height 50
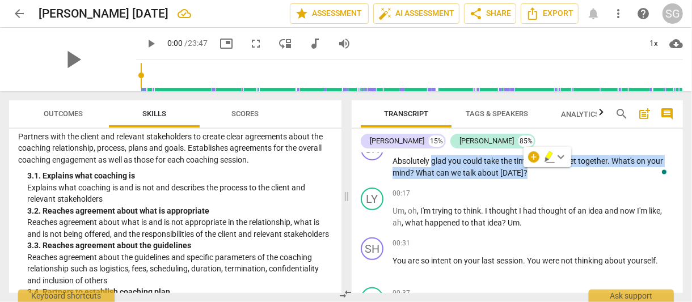
scroll to position [519, 0]
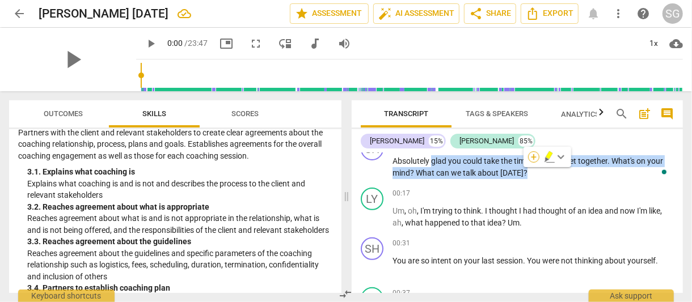
click at [534, 154] on div "+" at bounding box center [533, 156] width 11 height 11
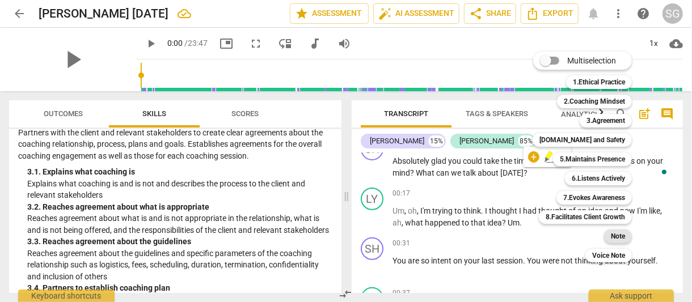
click at [615, 235] on b "Note" at bounding box center [618, 237] width 14 height 14
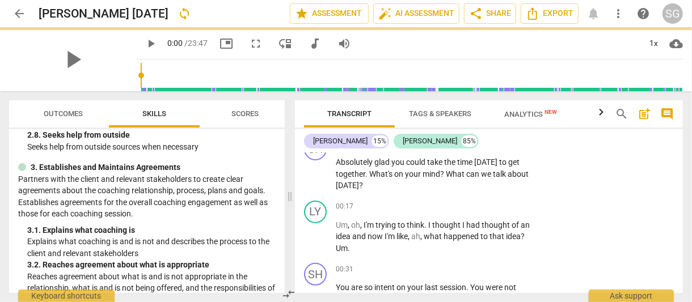
scroll to position [566, 0]
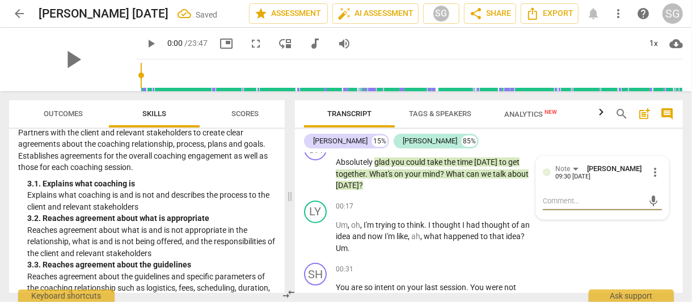
type textarea "C"
type textarea "Co"
type textarea "Coa"
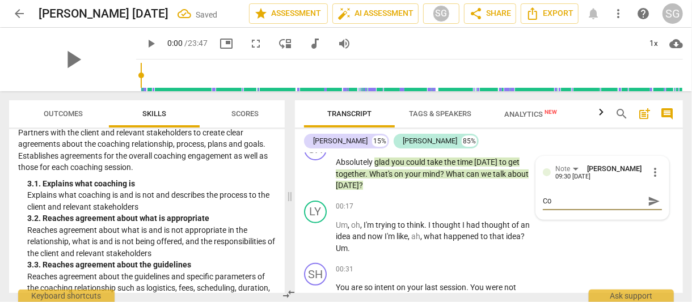
type textarea "Coa"
type textarea "Coat"
type textarea "Coa"
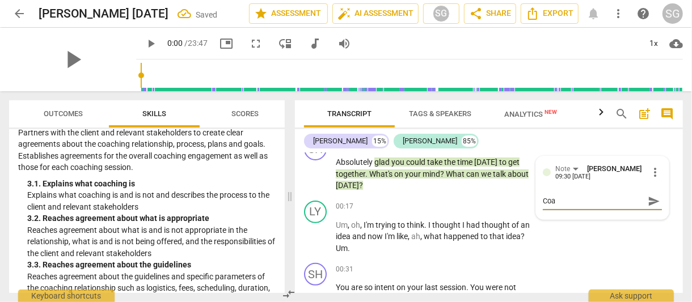
type textarea "Coac"
type textarea "Coach"
type textarea "Coachi"
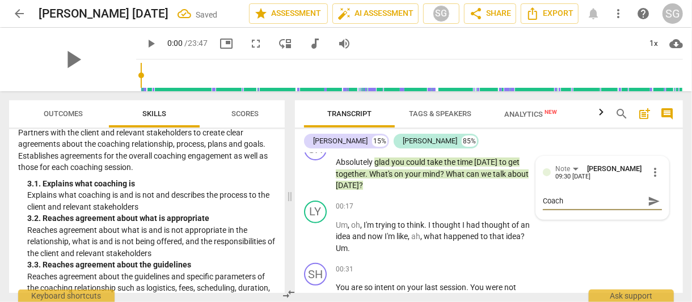
type textarea "Coachi"
type textarea "Coachin"
type textarea "Coaching"
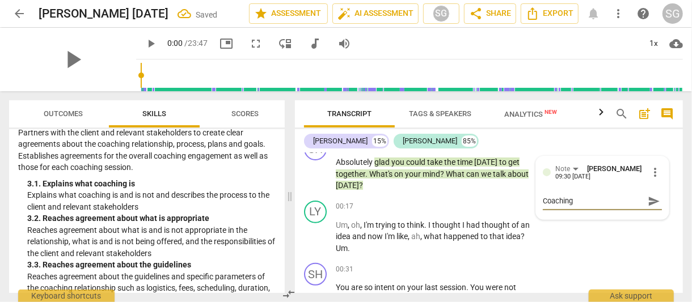
type textarea "Coaching"
type textarea "T"
type textarea "To"
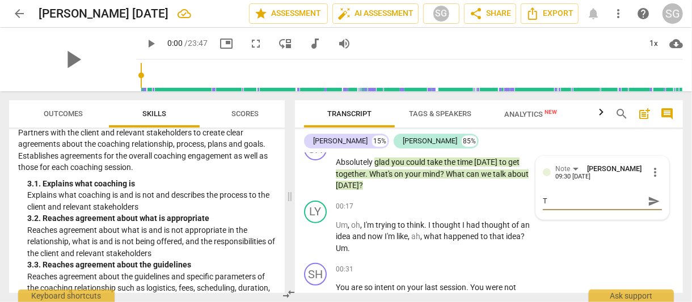
type textarea "To"
type textarea "Top"
type textarea "Topi"
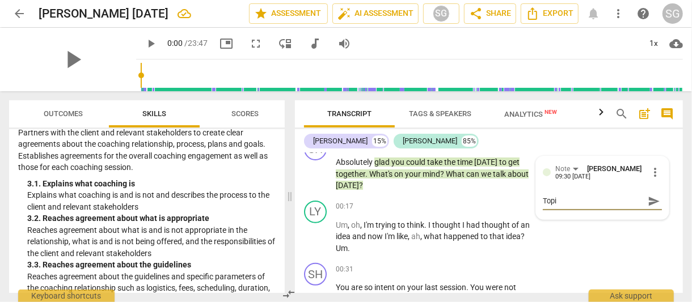
type textarea "Topic"
click at [649, 197] on span "send" at bounding box center [654, 201] width 12 height 12
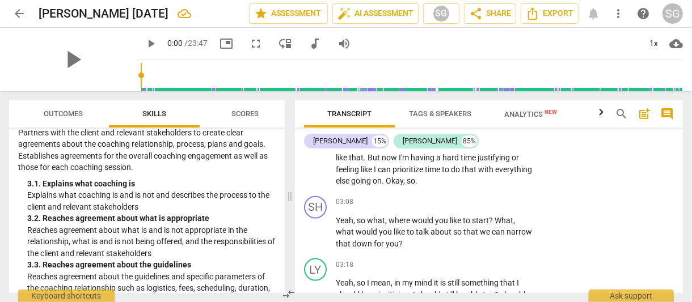
scroll to position [750, 0]
click at [540, 213] on div "SH play_arrow pause 03:08 + Add competency keyboard_arrow_right Yeah , so what …" at bounding box center [489, 222] width 388 height 63
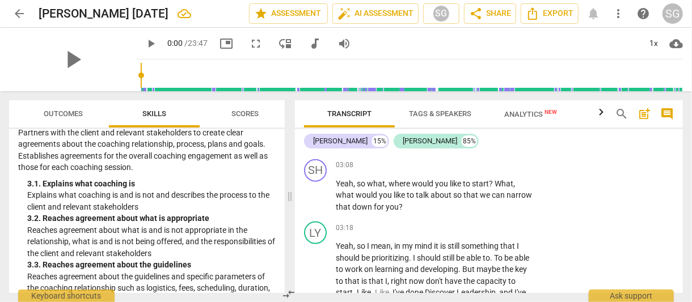
scroll to position [787, 0]
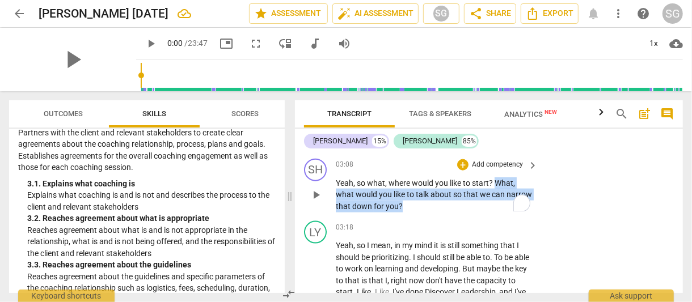
drag, startPoint x: 494, startPoint y: 184, endPoint x: 447, endPoint y: 202, distance: 49.9
click at [447, 202] on p "Yeah , so what , where would you like to start ? What , what would you like to …" at bounding box center [434, 195] width 197 height 35
drag, startPoint x: 388, startPoint y: 180, endPoint x: 430, endPoint y: 205, distance: 48.3
click at [430, 205] on p "Yeah , so what , where would you like to start ? What , what would you like to …" at bounding box center [434, 195] width 197 height 35
click at [462, 164] on div "+" at bounding box center [462, 164] width 11 height 11
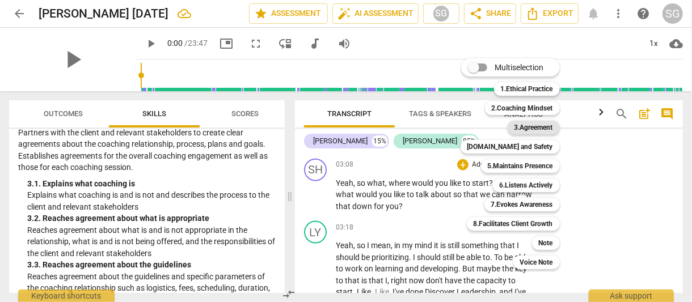
click at [523, 126] on b "3.Agreement" at bounding box center [533, 128] width 39 height 14
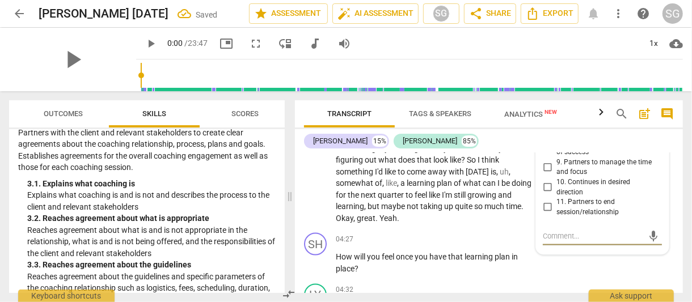
scroll to position [987, 0]
click at [545, 167] on input "9. Partners to manage the time and focus" at bounding box center [547, 169] width 18 height 14
checkbox input "true"
click at [510, 223] on p "Yeah , so I mean , in my mind it is still something that I should be prioritizi…" at bounding box center [434, 132] width 197 height 186
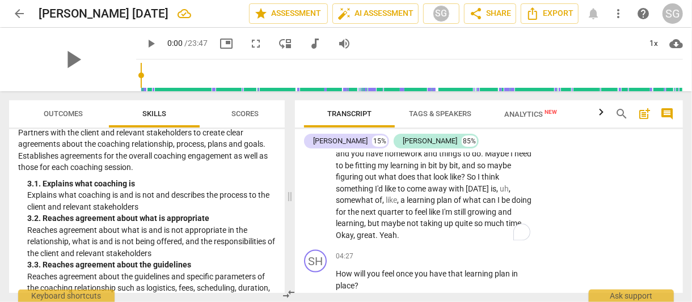
scroll to position [986, 0]
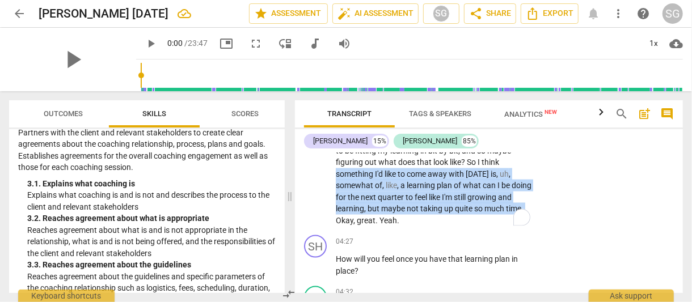
drag, startPoint x: 405, startPoint y: 170, endPoint x: 408, endPoint y: 222, distance: 52.3
click at [408, 222] on p "Yeah , so I mean , in my mind it is still something that I should be prioritizi…" at bounding box center [434, 133] width 197 height 186
click at [432, 203] on icon "button" at bounding box center [432, 203] width 7 height 8
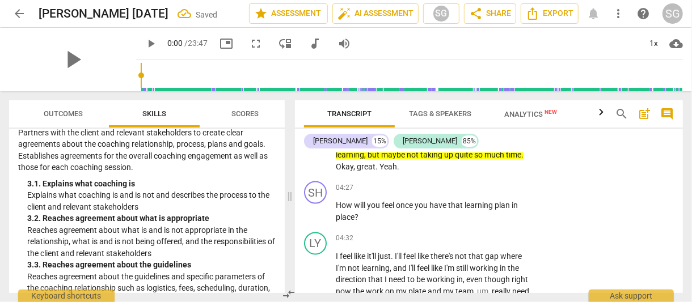
scroll to position [1043, 0]
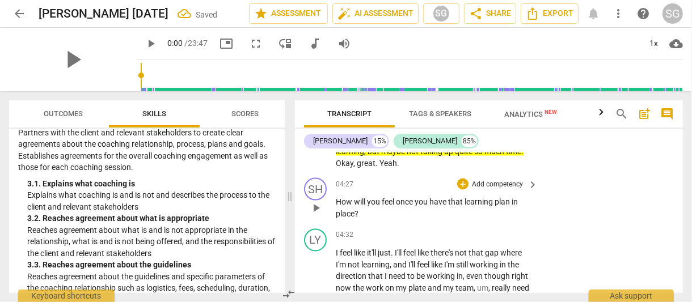
drag, startPoint x: 335, startPoint y: 200, endPoint x: 354, endPoint y: 212, distance: 22.2
click at [354, 212] on div "SH play_arrow pause 04:27 + Add competency keyboard_arrow_right How will you fe…" at bounding box center [489, 199] width 388 height 51
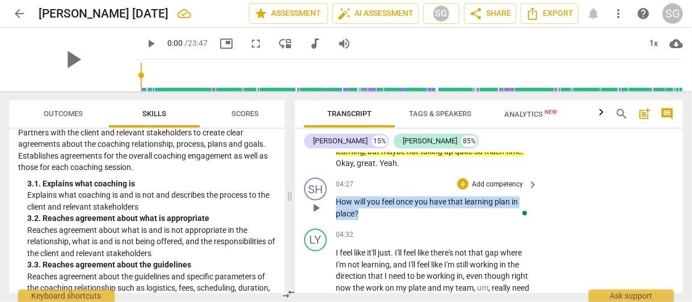
drag, startPoint x: 337, startPoint y: 200, endPoint x: 368, endPoint y: 216, distance: 35.0
click at [368, 216] on p "How will you feel once you have that learning plan in place ?" at bounding box center [434, 208] width 197 height 23
click at [460, 183] on div "+" at bounding box center [462, 184] width 11 height 11
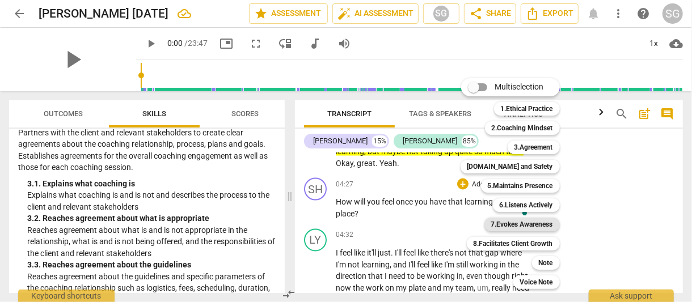
click at [544, 228] on b "7.Evokes Awareness" at bounding box center [522, 225] width 62 height 14
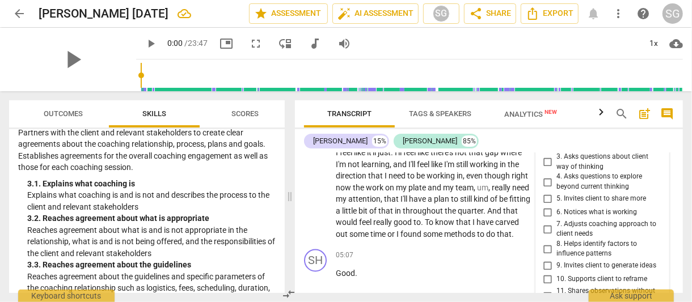
scroll to position [1143, 0]
click at [545, 181] on input "4. Asks questions to explore beyond current thinking" at bounding box center [547, 184] width 18 height 14
checkbox input "true"
click at [517, 242] on p "I feel like it'll just . I'll feel like there's not that gap where I'm not lear…" at bounding box center [434, 195] width 197 height 93
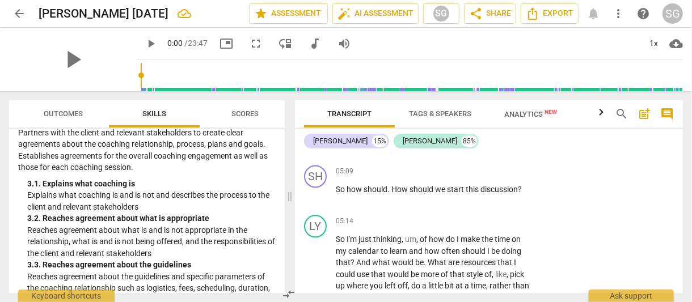
scroll to position [1336, 0]
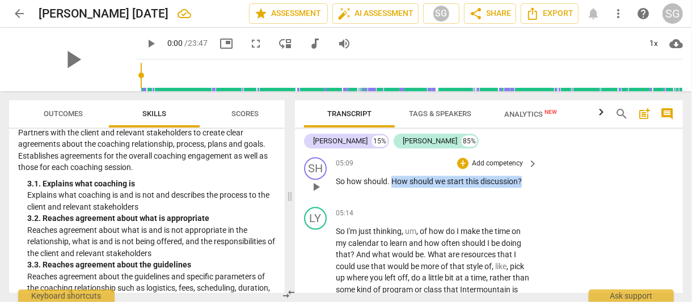
drag, startPoint x: 393, startPoint y: 192, endPoint x: 530, endPoint y: 195, distance: 137.3
click at [530, 188] on div "So how should . How should we start this discussion ?" at bounding box center [438, 182] width 204 height 12
click at [458, 169] on div "+" at bounding box center [462, 163] width 11 height 11
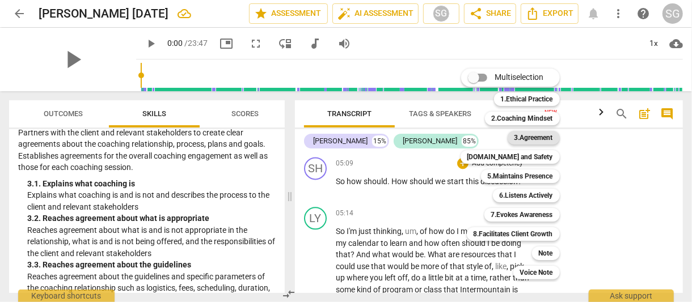
click at [539, 134] on b "3.Agreement" at bounding box center [533, 138] width 39 height 14
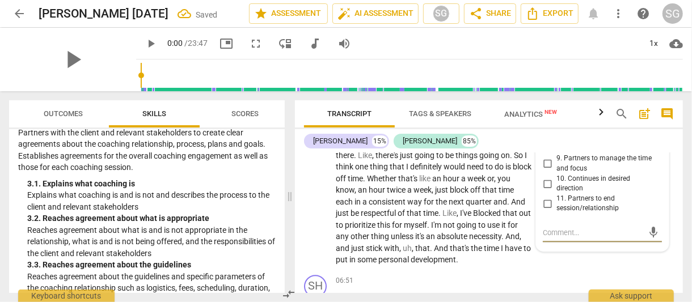
scroll to position [1539, 0]
click at [545, 172] on input "9. Partners to manage the time and focus" at bounding box center [547, 165] width 18 height 14
checkbox input "true"
click at [378, 265] on span "some" at bounding box center [367, 260] width 21 height 9
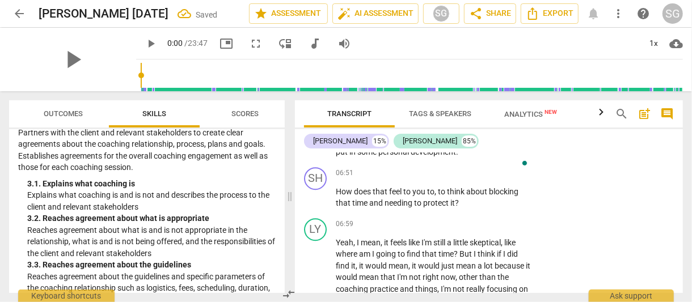
scroll to position [1649, 0]
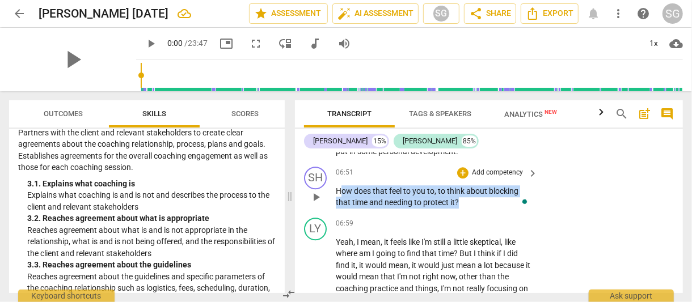
drag, startPoint x: 338, startPoint y: 213, endPoint x: 468, endPoint y: 224, distance: 130.4
click at [468, 209] on p "How does that feel to you to , to think about blocking that time and needing to…" at bounding box center [434, 196] width 197 height 23
drag, startPoint x: 335, startPoint y: 211, endPoint x: 464, endPoint y: 228, distance: 130.4
click at [464, 209] on p "How does that feel to you to , to think about blocking that time and needing to…" at bounding box center [434, 196] width 197 height 23
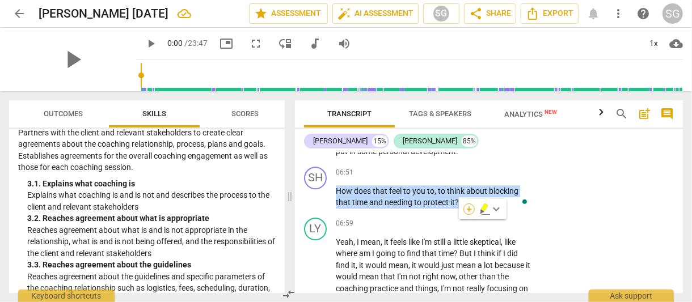
click at [468, 208] on div "+" at bounding box center [468, 209] width 11 height 11
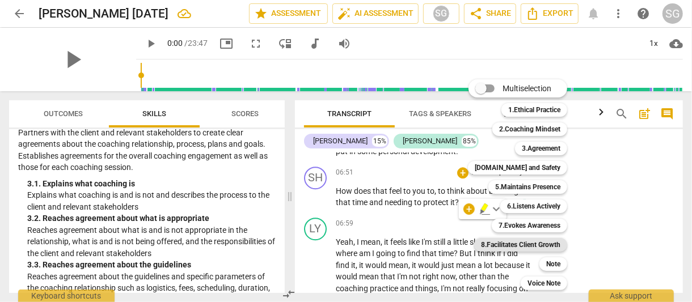
click at [548, 242] on b "8.Facilitates Client Growth" at bounding box center [520, 245] width 79 height 14
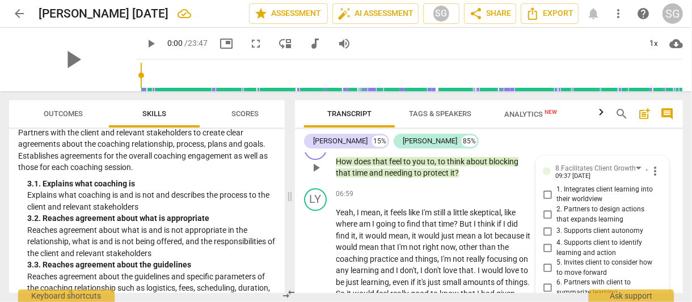
scroll to position [1675, 0]
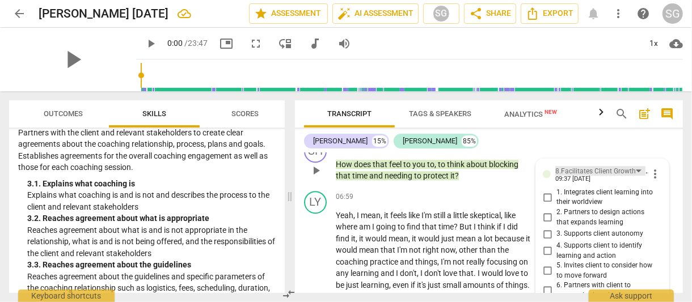
click at [594, 177] on div "8.Facilitates Client Growth" at bounding box center [595, 171] width 81 height 11
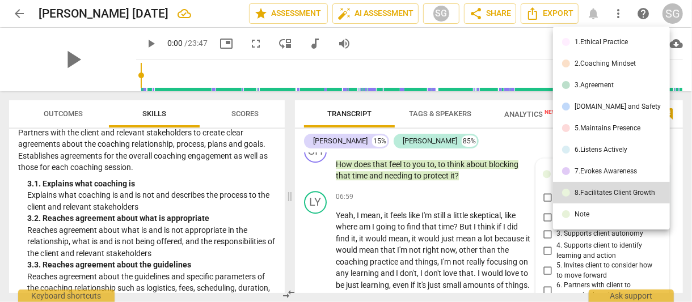
click at [599, 174] on div "7.Evokes Awareness" at bounding box center [605, 171] width 62 height 7
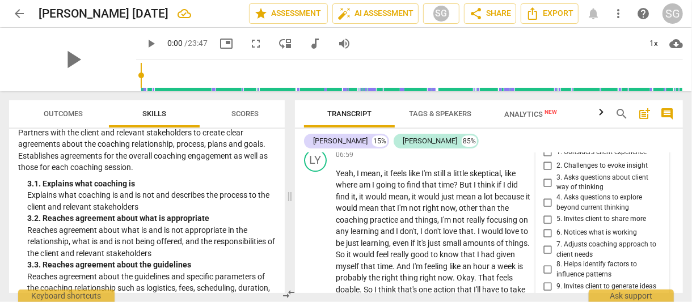
scroll to position [1717, 0]
click at [546, 190] on input "3. Asks questions about client way of thinking" at bounding box center [547, 183] width 18 height 14
checkbox input "true"
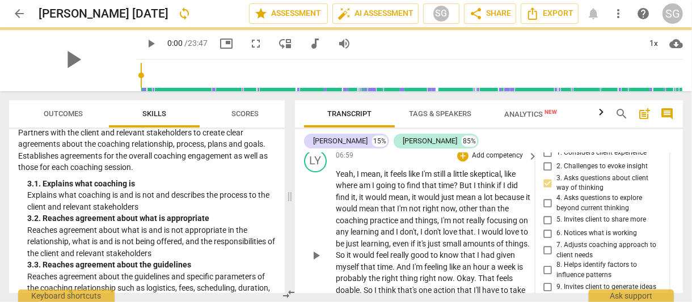
click at [430, 162] on div "06:59 + Add competency keyboard_arrow_right" at bounding box center [438, 156] width 204 height 12
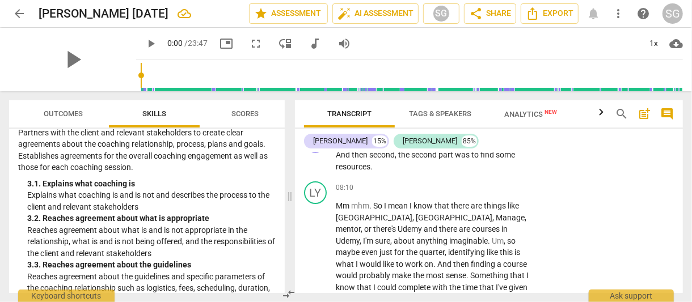
scroll to position [1938, 0]
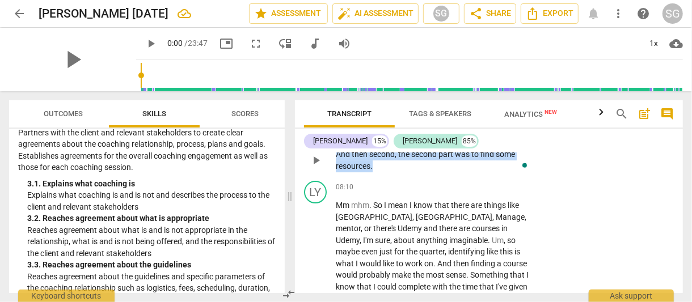
drag, startPoint x: 337, startPoint y: 187, endPoint x: 386, endPoint y: 199, distance: 50.3
click at [386, 172] on p "And then second , the second part was to find some resources ." at bounding box center [434, 160] width 197 height 23
click at [460, 142] on div "+" at bounding box center [462, 135] width 11 height 11
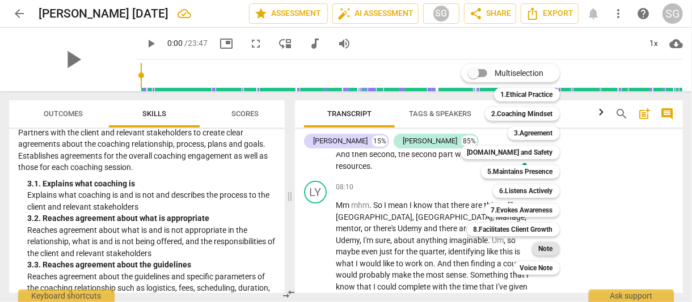
click at [547, 247] on b "Note" at bounding box center [546, 249] width 14 height 14
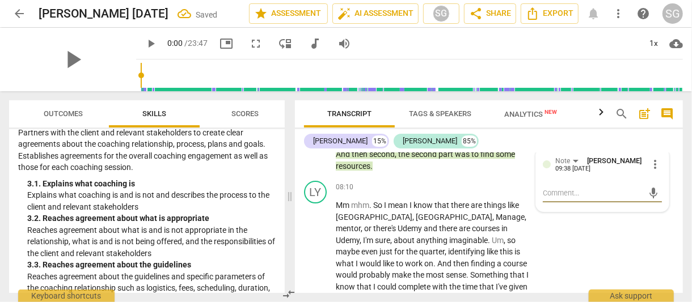
type textarea "I"
type textarea "I s"
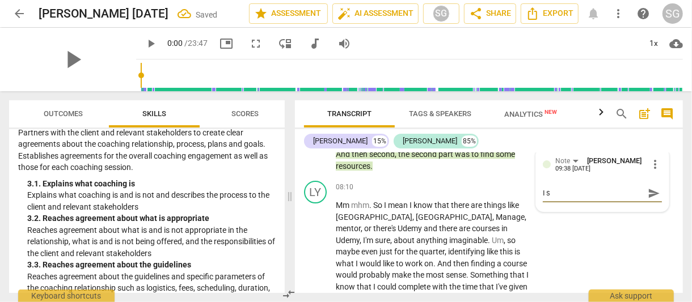
type textarea "I sh"
type textarea "I sho"
type textarea "I shou"
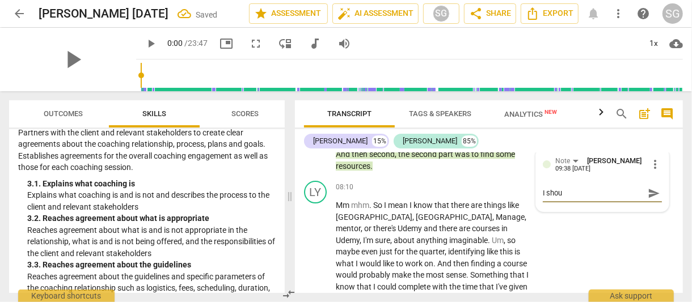
type textarea "I shoul"
type textarea "I should"
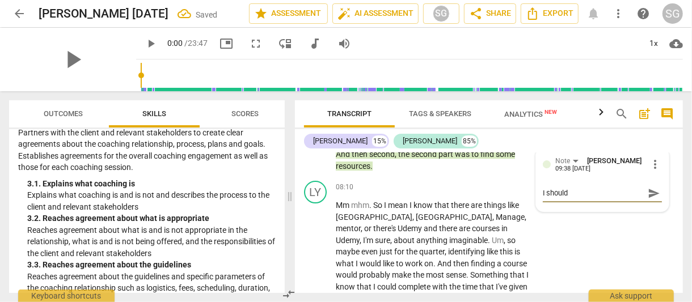
type textarea "I should"
type textarea "I should h"
type textarea "I should ha"
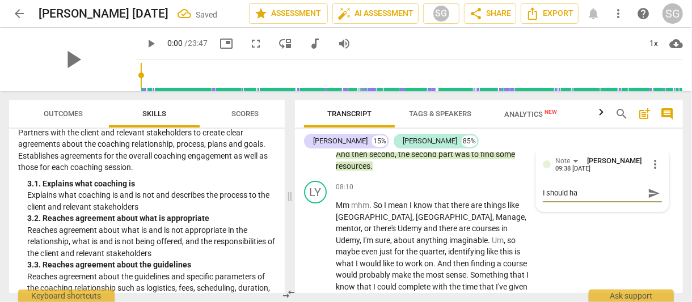
type textarea "I should hav"
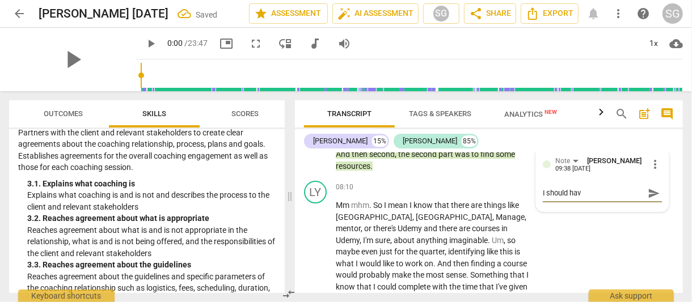
type textarea "I should hav"
type textarea "I should have"
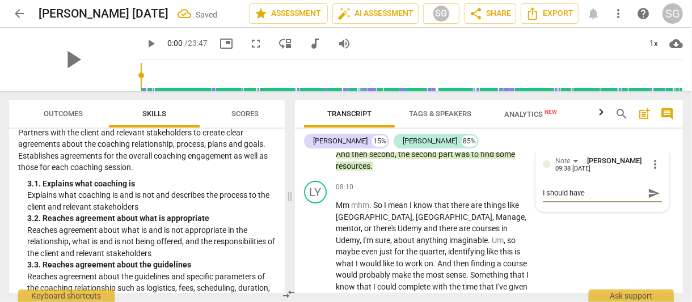
type textarea "I should have j"
type textarea "I should have ju"
type textarea "I should have jus"
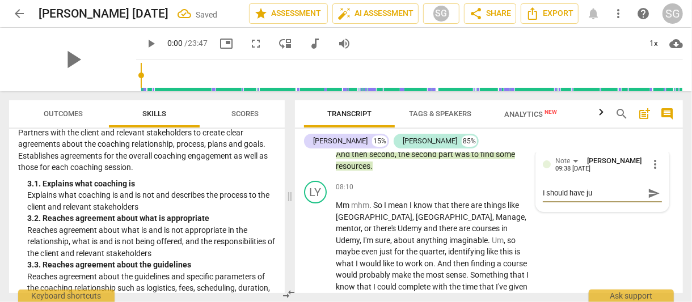
type textarea "I should have jus"
type textarea "I should have just"
type textarea "I should have just a"
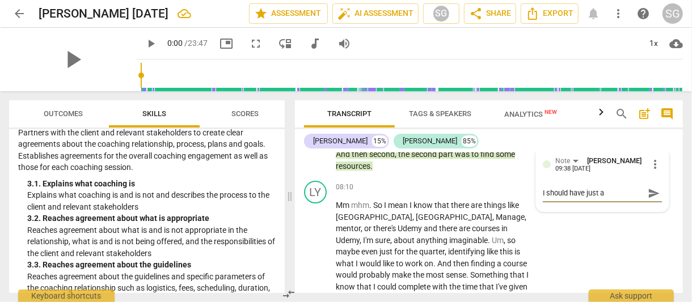
type textarea "I should have just as"
type textarea "I should have just ask"
type textarea "I should have just aske"
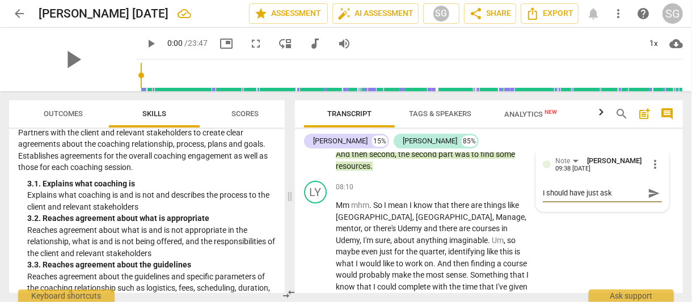
type textarea "I should have just aske"
type textarea "I should have just asked"
type textarea "I should have just asked,"
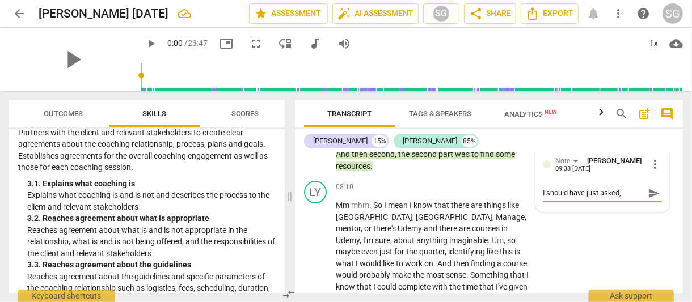
type textarea "I should have just asked,"
type textarea "I should have just asked, '"
type textarea "I should have just asked, 'w"
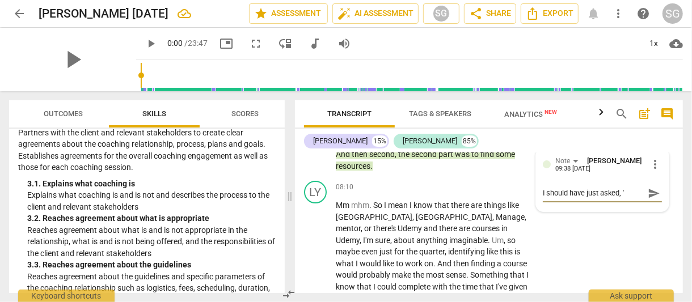
type textarea "I should have just asked, 'w"
type textarea "I should have just asked, 'wh"
type textarea "I should have just asked, 'wha"
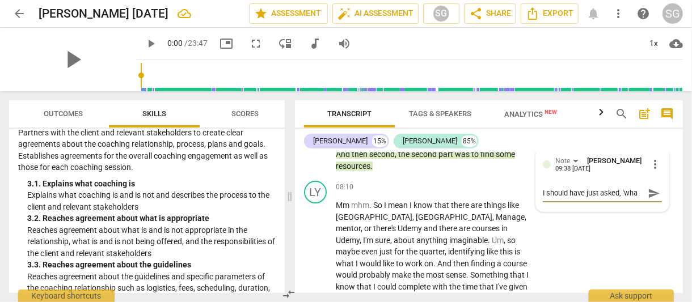
type textarea "I should have just asked, 'what"
type textarea "I should have just asked, 'what e"
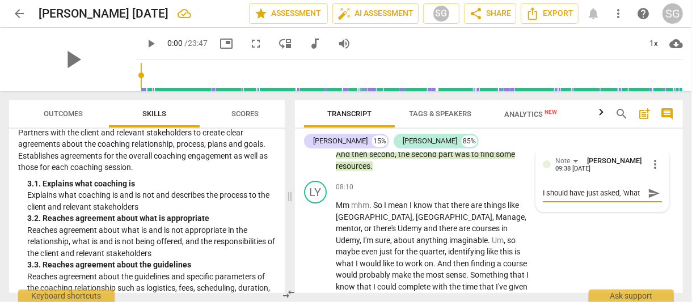
type textarea "I should have just asked, 'what e"
type textarea "I should have just asked, 'what el"
type textarea "I should have just asked, 'what els"
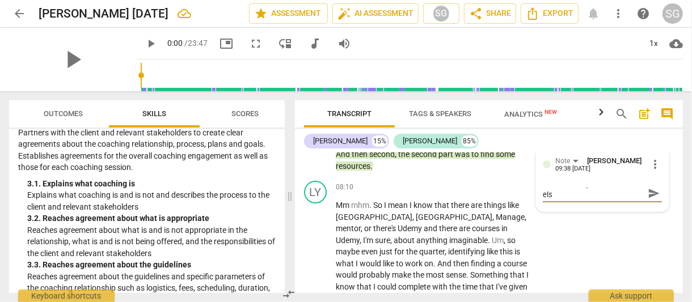
type textarea "I should have just asked, 'what else"
type textarea "I should have just asked, 'what else'"
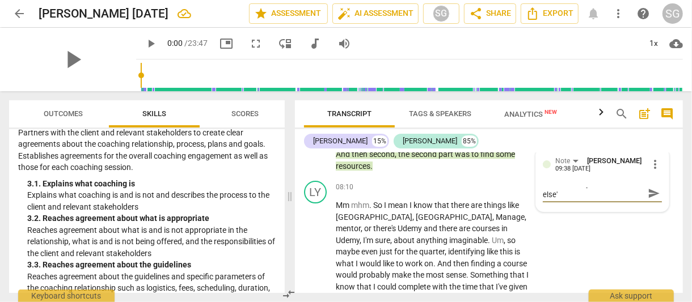
type textarea "I should have just asked, 'what else' a"
type textarea "I should have just asked, 'what else' an"
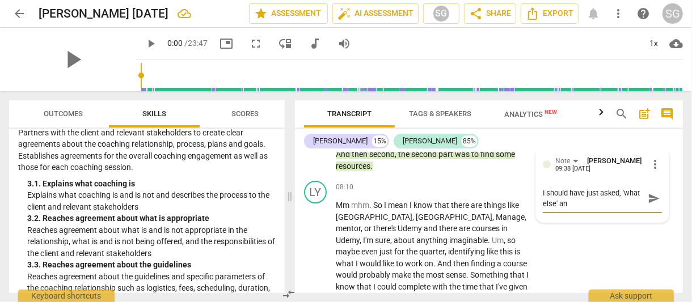
type textarea "I should have just asked, 'what else' and"
type textarea "I should have just asked, 'what else' and l"
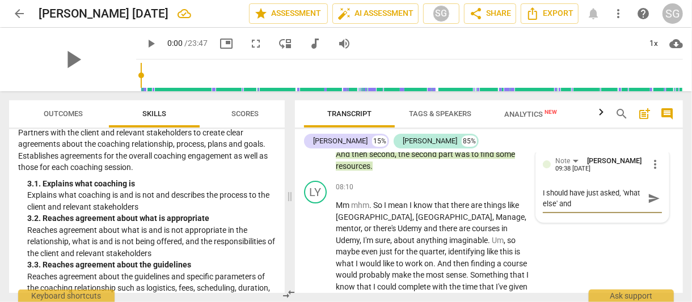
type textarea "I should have just asked, 'what else' and l"
type textarea "I should have just asked, 'what else' and le"
type textarea "I should have just asked, 'what else' and let"
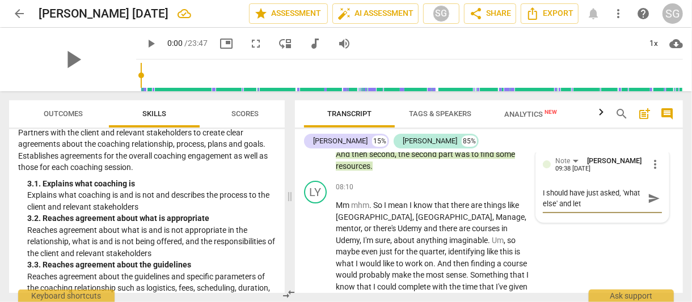
type textarea "I should have just asked, 'what else' and let h"
type textarea "I should have just asked, 'what else' and let he"
type textarea "I should have just asked, 'what else' and let her"
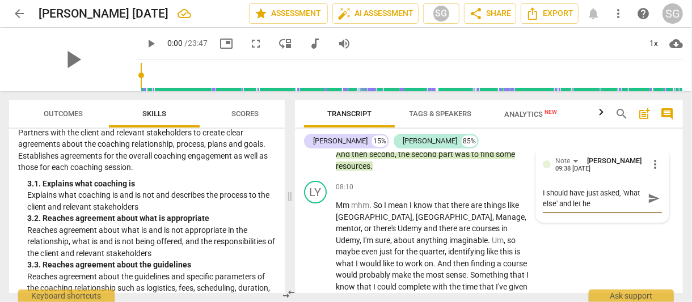
type textarea "I should have just asked, 'what else' and let her"
type textarea "I should have just asked, 'what else' and let her r"
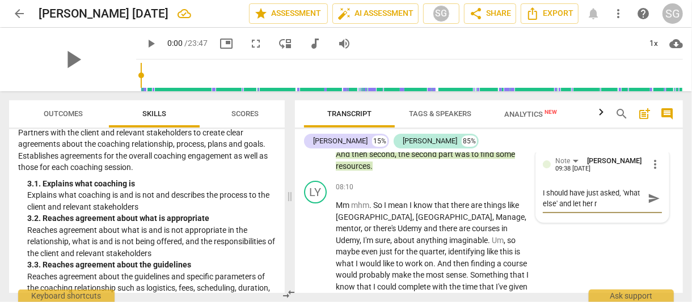
type textarea "I should have just asked, 'what else' and let her re"
type textarea "I should have just asked, 'what else' and let her rem"
type textarea "I should have just asked, 'what else' and let her reme"
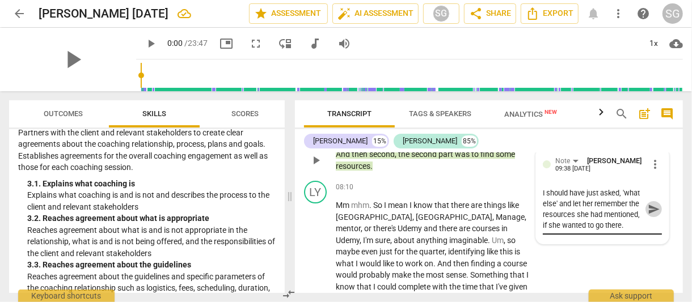
click at [648, 215] on span "send" at bounding box center [654, 209] width 12 height 12
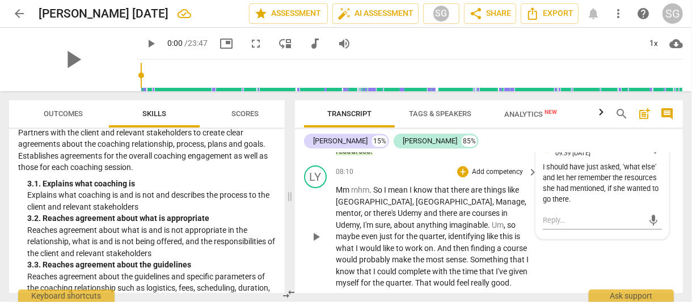
scroll to position [1953, 0]
click at [428, 127] on div "+" at bounding box center [429, 121] width 11 height 11
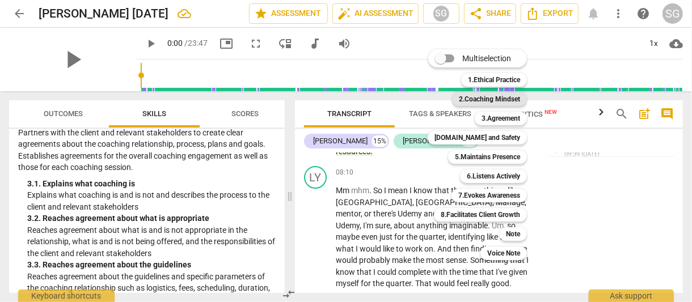
click at [513, 96] on b "2.Coaching Mindset" at bounding box center [489, 99] width 61 height 14
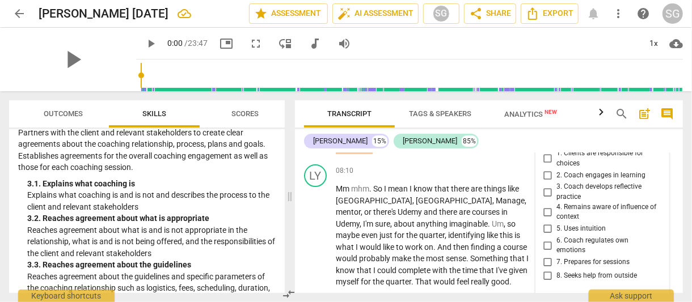
scroll to position [1968, 0]
click at [514, 196] on div "LY play_arrow pause 08:10 + Add competency keyboard_arrow_right Mm mhm . So I m…" at bounding box center [489, 225] width 388 height 133
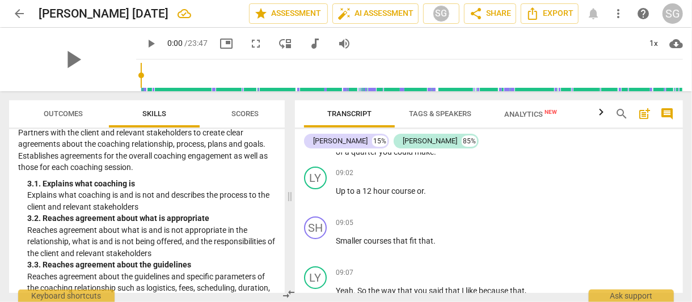
scroll to position [2161, 0]
click at [314, 189] on div "LY" at bounding box center [315, 177] width 23 height 23
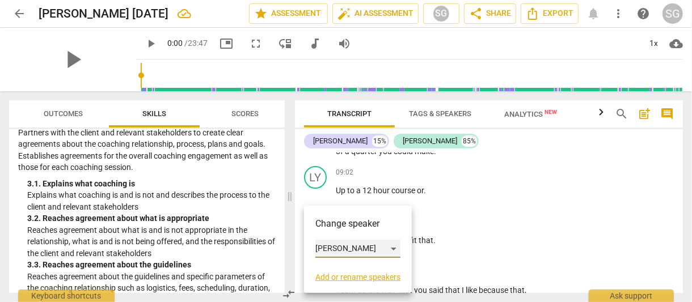
click at [351, 248] on div "[PERSON_NAME]" at bounding box center [357, 249] width 85 height 18
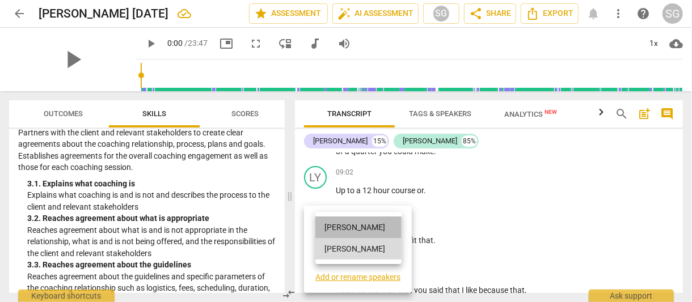
click at [350, 225] on li "[PERSON_NAME]" at bounding box center [358, 228] width 86 height 22
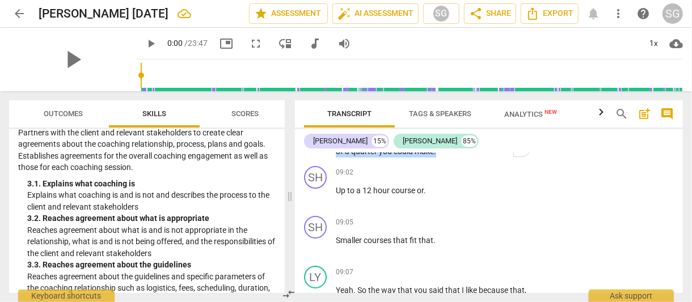
drag, startPoint x: 336, startPoint y: 159, endPoint x: 482, endPoint y: 182, distance: 148.1
click at [482, 158] on p "So if you're talking about giving yourself , um , an hour a week on a [DATE] , …" at bounding box center [434, 139] width 197 height 35
click at [472, 168] on div "+" at bounding box center [472, 169] width 11 height 11
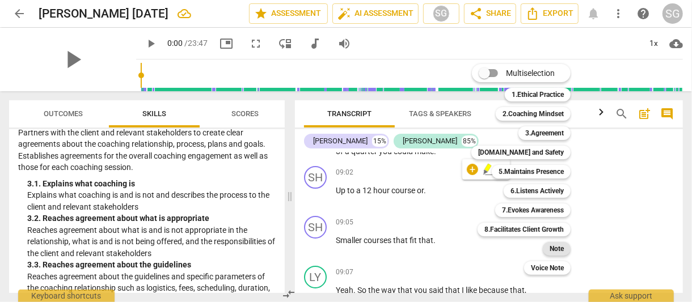
click at [559, 246] on b "Note" at bounding box center [557, 249] width 14 height 14
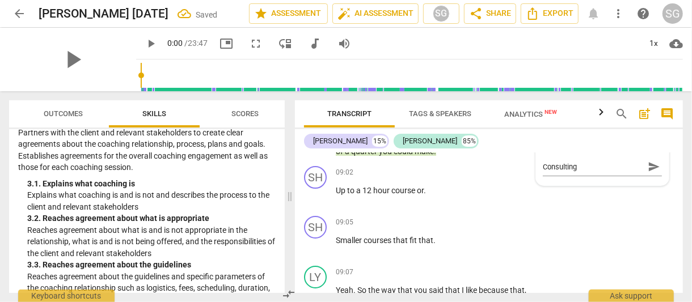
click at [559, 246] on div "SH play_arrow pause 09:05 + Add competency keyboard_arrow_right Smaller courses…" at bounding box center [489, 237] width 388 height 50
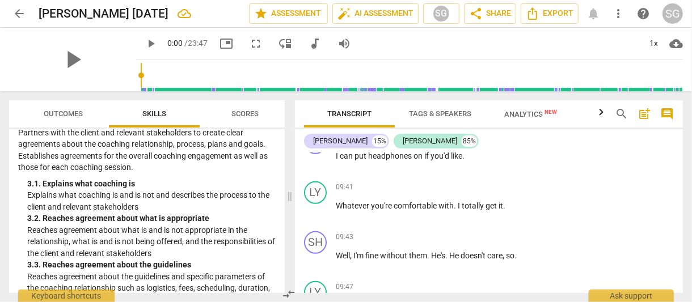
scroll to position [2505, 0]
click at [463, 143] on div "+" at bounding box center [462, 137] width 11 height 11
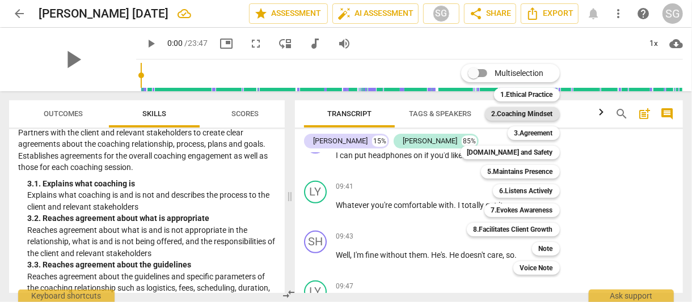
click at [530, 113] on b "2.Coaching Mindset" at bounding box center [522, 114] width 61 height 14
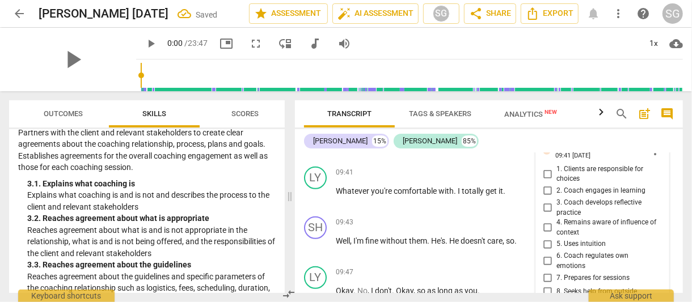
scroll to position [2518, 0]
click at [615, 154] on div "2.Coaching Mindset" at bounding box center [590, 149] width 71 height 10
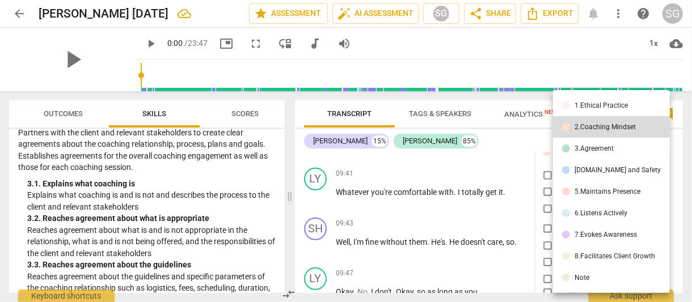
click at [604, 104] on div "1.Ethical Practice" at bounding box center [600, 105] width 53 height 7
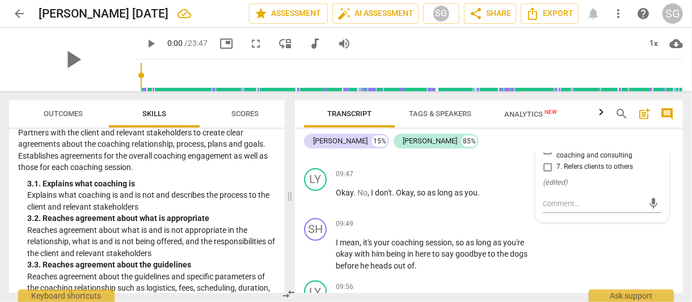
scroll to position [2618, 0]
click at [545, 140] on input "5. Maintains confidentiality" at bounding box center [547, 133] width 18 height 14
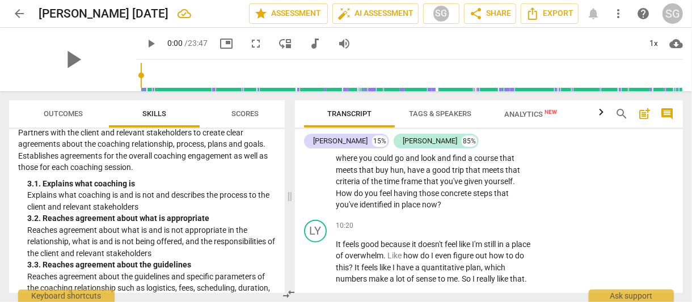
scroll to position [2839, 0]
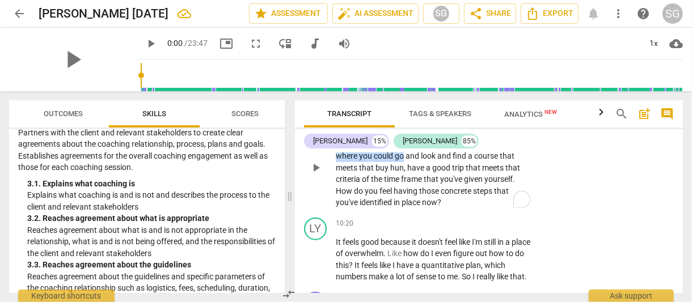
drag, startPoint x: 398, startPoint y: 163, endPoint x: 404, endPoint y: 185, distance: 23.0
click at [404, 185] on p "Um , so . So good . You've identified a , a target number and you've identified…" at bounding box center [434, 168] width 197 height 82
click at [413, 172] on span "have" at bounding box center [416, 167] width 19 height 9
drag, startPoint x: 377, startPoint y: 200, endPoint x: 463, endPoint y: 196, distance: 86.9
click at [463, 196] on p "Um , so . So good . You've identified a , a target number and you've identified…" at bounding box center [434, 168] width 197 height 82
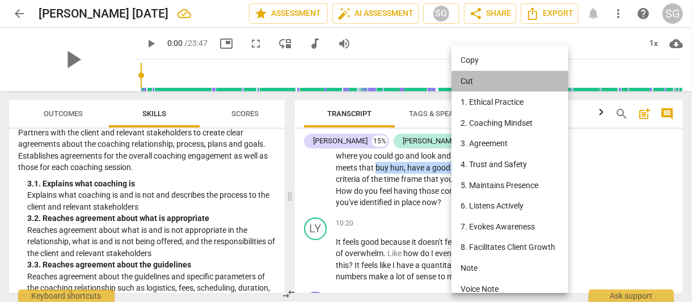
click at [487, 81] on li "Cut" at bounding box center [511, 82] width 121 height 22
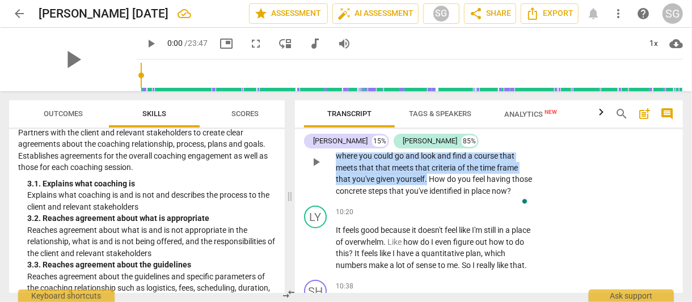
drag, startPoint x: 397, startPoint y: 164, endPoint x: 428, endPoint y: 211, distance: 56.2
click at [428, 197] on p "Um , so . So good . You've identified a , a target number and you've identified…" at bounding box center [434, 162] width 197 height 70
click at [438, 195] on div "+" at bounding box center [438, 196] width 11 height 11
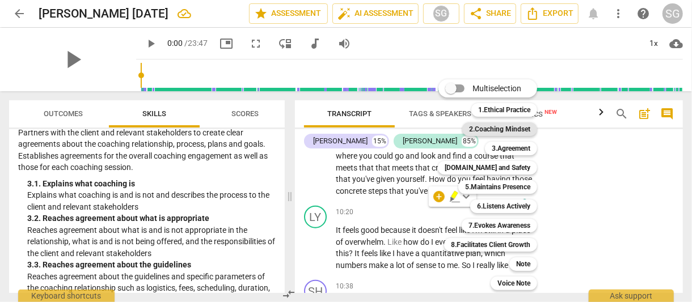
click at [510, 127] on b "2.Coaching Mindset" at bounding box center [499, 129] width 61 height 14
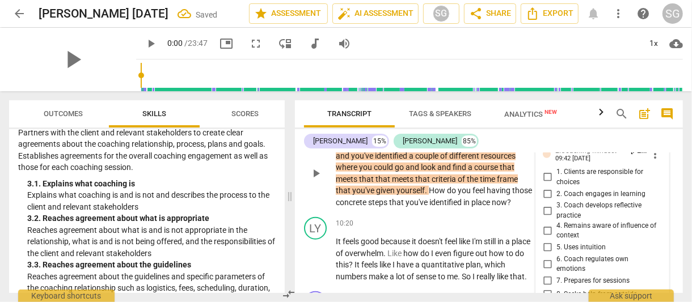
scroll to position [2829, 0]
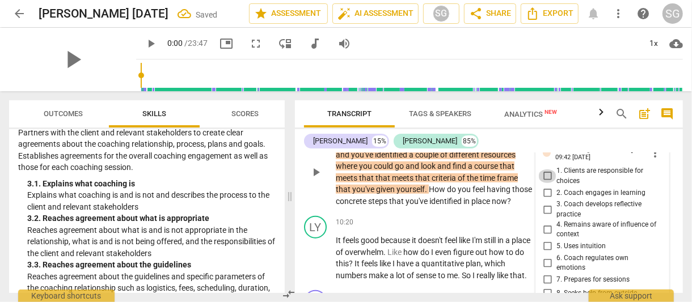
click at [544, 183] on input "1. Clients are responsible for choices" at bounding box center [547, 177] width 18 height 14
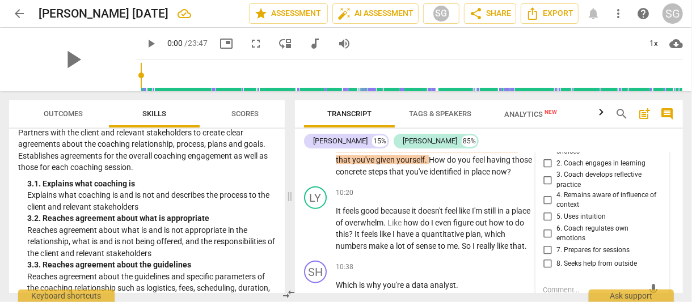
scroll to position [2867, 0]
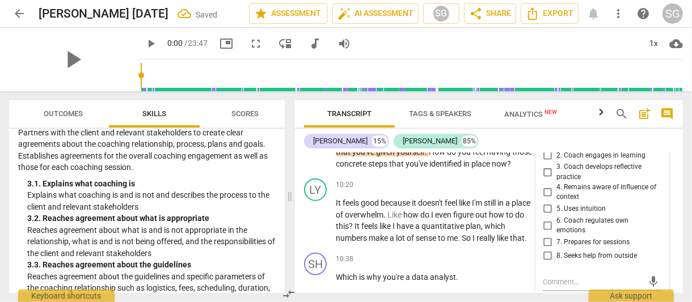
click at [431, 157] on span "How" at bounding box center [438, 151] width 18 height 9
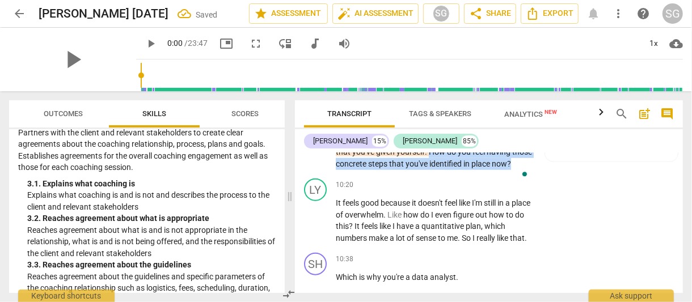
drag, startPoint x: 430, startPoint y: 183, endPoint x: 366, endPoint y: 210, distance: 69.6
click at [366, 170] on p "Um , so . So good . You've identified a , a target number and you've identified…" at bounding box center [434, 135] width 197 height 70
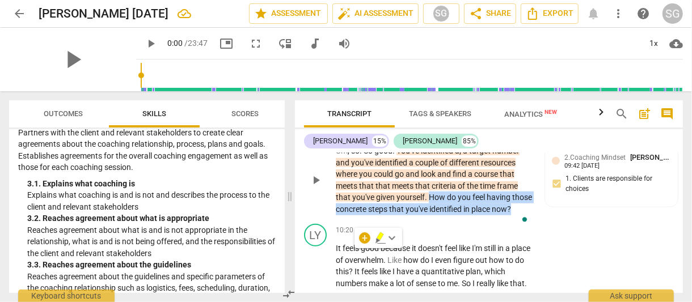
scroll to position [2821, 0]
click at [382, 138] on div "+" at bounding box center [383, 132] width 11 height 11
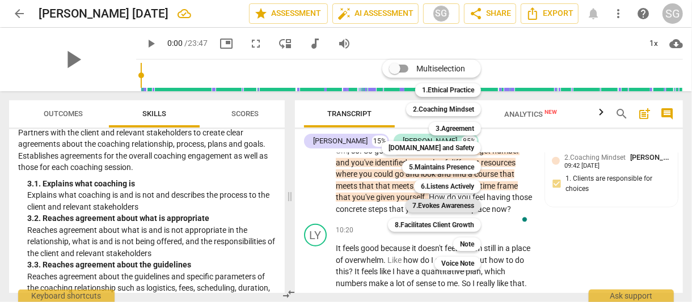
click at [446, 206] on b "7.Evokes Awareness" at bounding box center [443, 206] width 62 height 14
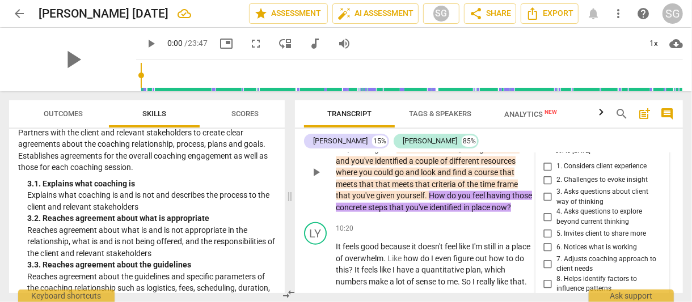
scroll to position [2833, 0]
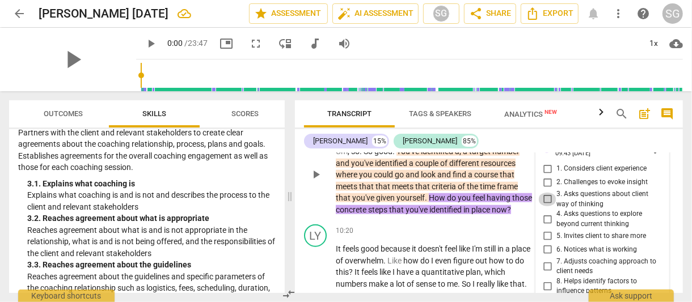
click at [544, 206] on input "3. Asks questions about client way of thinking" at bounding box center [547, 200] width 18 height 14
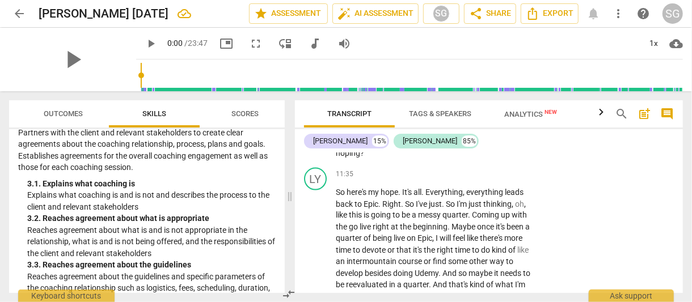
scroll to position [3209, 0]
drag, startPoint x: 434, startPoint y: 184, endPoint x: 391, endPoint y: 206, distance: 47.9
click at [391, 159] on p "I was just going to ask , um , do you feel like carving this plan out for 1/4 i…" at bounding box center [434, 141] width 197 height 35
click at [461, 117] on div "+" at bounding box center [462, 111] width 11 height 11
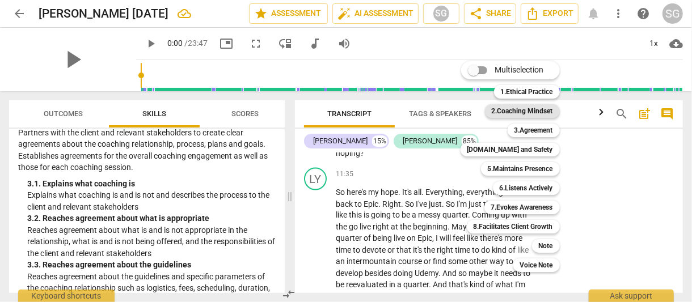
click at [549, 112] on b "2.Coaching Mindset" at bounding box center [522, 111] width 61 height 14
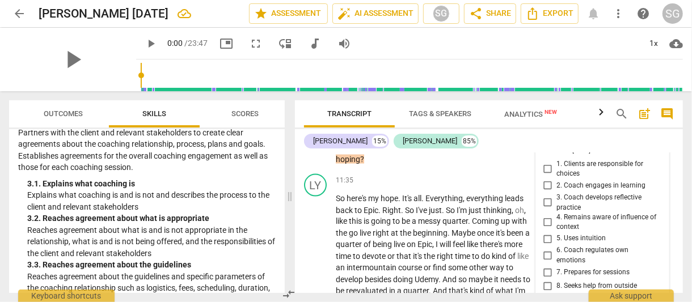
scroll to position [3205, 0]
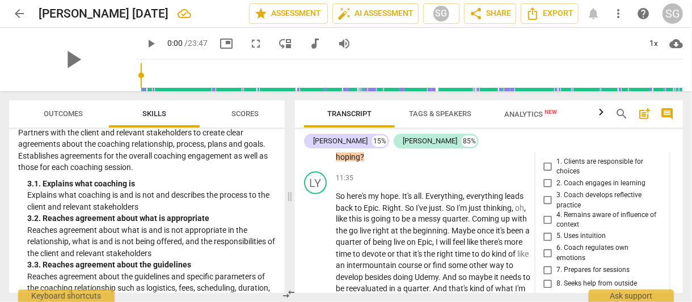
click at [583, 146] on div "2.Coaching Mindset" at bounding box center [585, 141] width 61 height 11
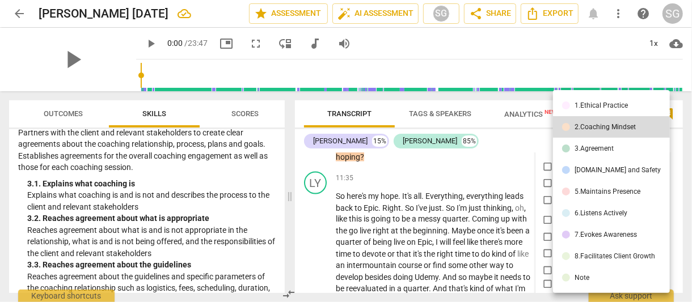
click at [604, 210] on div "6.Listens Actively" at bounding box center [600, 213] width 53 height 7
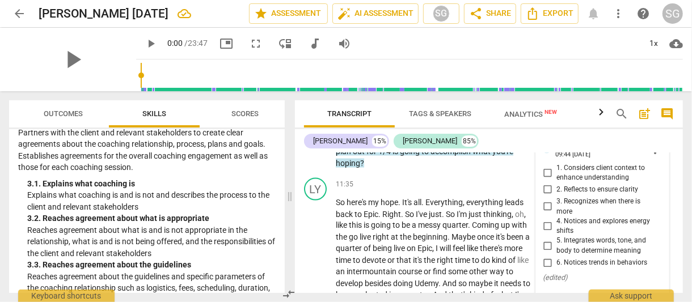
scroll to position [3198, 0]
click at [601, 153] on div "6.Listens Actively" at bounding box center [581, 147] width 53 height 11
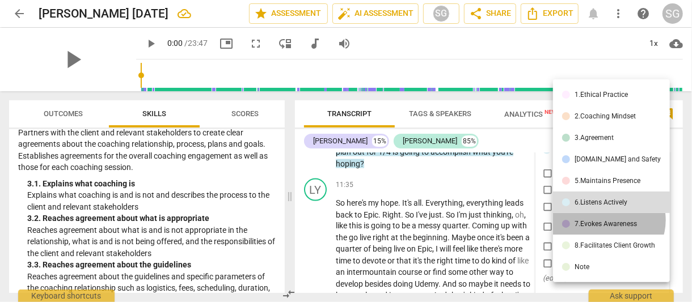
click at [607, 221] on div "7.Evokes Awareness" at bounding box center [605, 224] width 62 height 7
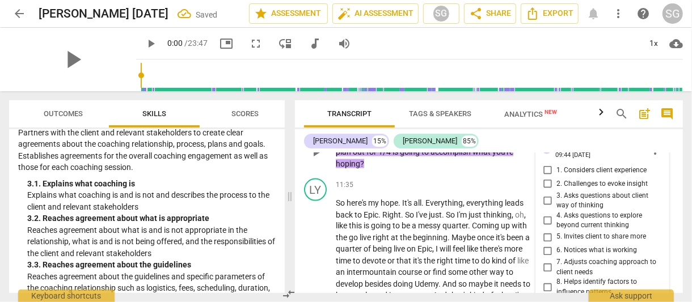
click at [599, 153] on div "7.Evokes Awareness" at bounding box center [586, 147] width 62 height 11
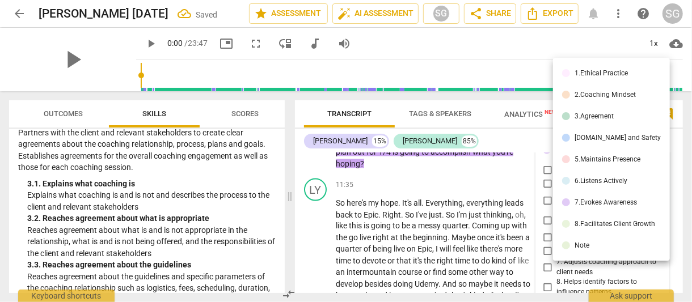
click at [602, 200] on div "7.Evokes Awareness" at bounding box center [605, 202] width 62 height 7
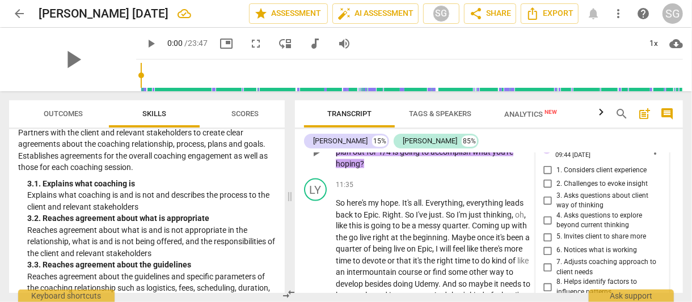
click at [544, 191] on input "2. Challenges to evoke insight" at bounding box center [547, 185] width 18 height 14
click at [514, 175] on div "SH play_arrow pause 11:22 + Add competency 7.Evokes Awareness keyboard_arrow_ri…" at bounding box center [489, 143] width 388 height 63
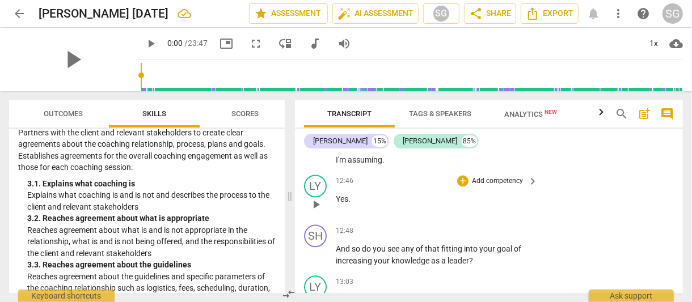
scroll to position [3466, 0]
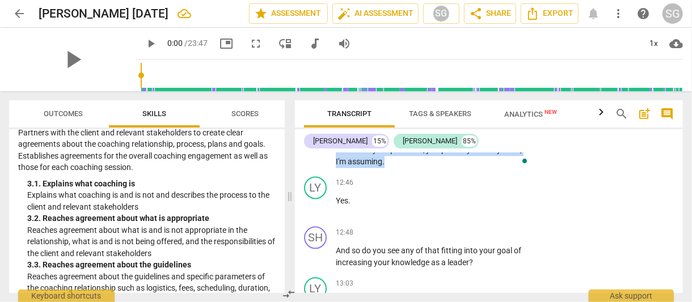
drag, startPoint x: 367, startPoint y: 180, endPoint x: 392, endPoint y: 223, distance: 49.3
click at [392, 172] on div "SH play_arrow pause 12:36 + Add competency keyboard_arrow_right And Will , you …" at bounding box center [489, 135] width 388 height 74
click at [408, 202] on icon "button" at bounding box center [410, 200] width 7 height 8
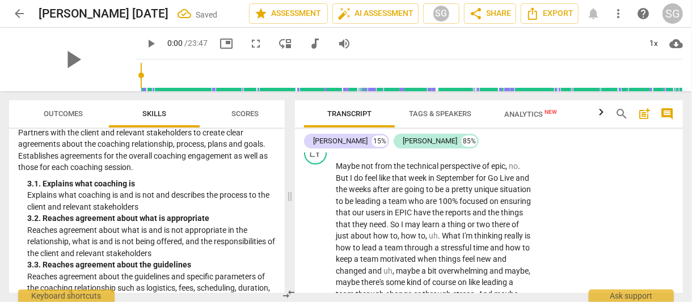
scroll to position [3604, 0]
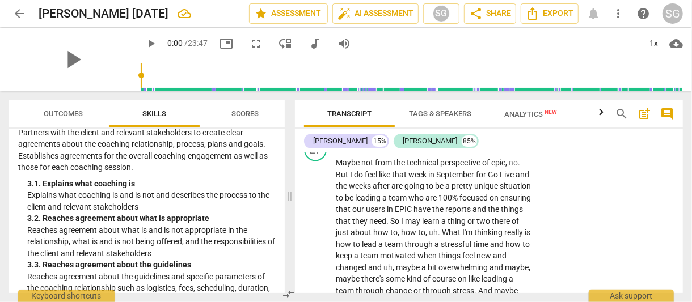
drag, startPoint x: 362, startPoint y: 166, endPoint x: 488, endPoint y: 181, distance: 126.9
click at [488, 129] on p "And so do you see any of that fitting into your goal of increasing your knowled…" at bounding box center [434, 117] width 197 height 23
click at [484, 164] on div "+" at bounding box center [483, 163] width 11 height 11
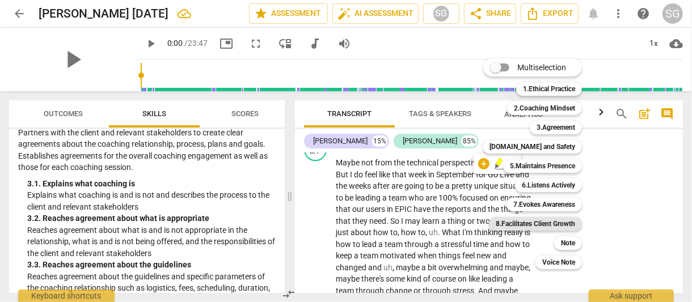
click at [559, 221] on b "8.Facilitates Client Growth" at bounding box center [535, 224] width 79 height 14
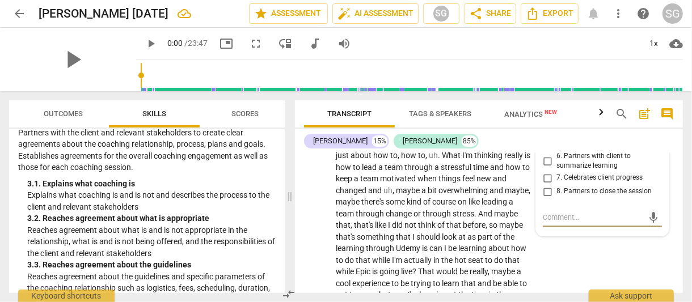
scroll to position [3682, 0]
click at [542, 128] on input "4. Supports client to identify learning and action" at bounding box center [547, 121] width 18 height 14
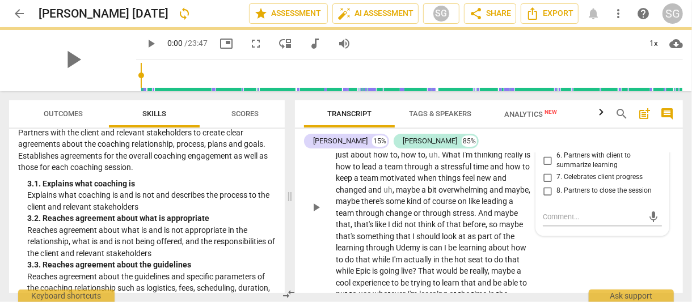
click at [518, 241] on p "Maybe not from the technical perspective of epic , no . But I do feel like that…" at bounding box center [434, 207] width 197 height 256
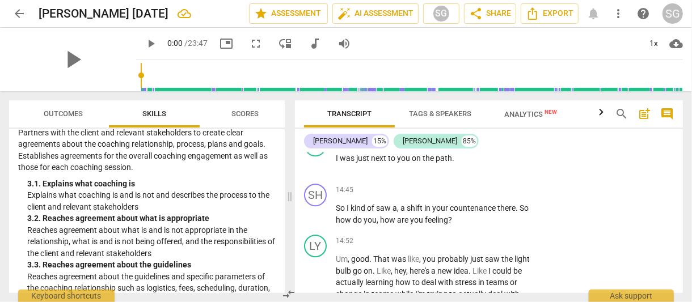
scroll to position [3941, 0]
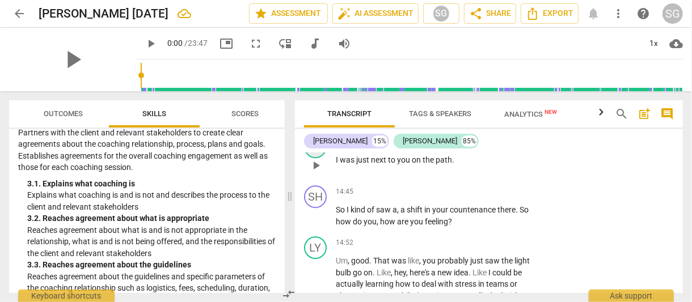
click at [310, 158] on div "LY" at bounding box center [315, 147] width 23 height 23
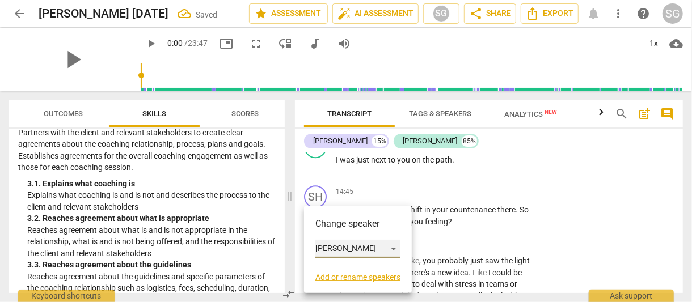
click at [351, 248] on div "[PERSON_NAME]" at bounding box center [357, 249] width 85 height 18
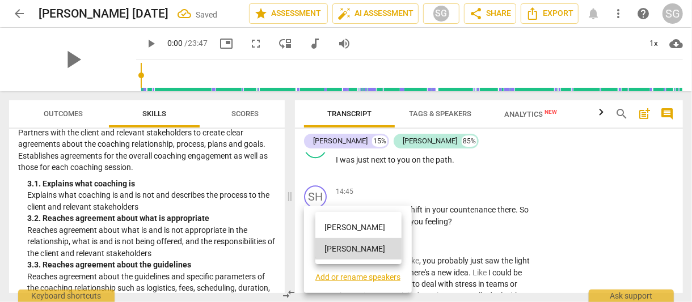
click at [353, 229] on li "[PERSON_NAME]" at bounding box center [358, 228] width 86 height 22
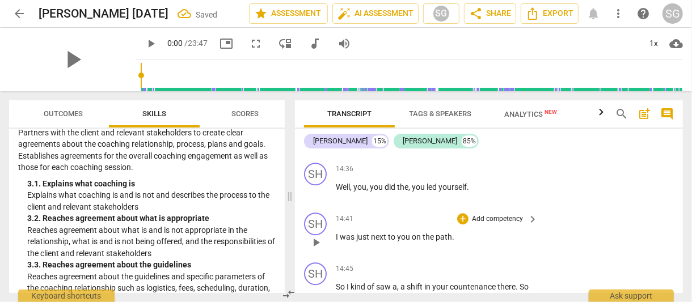
scroll to position [3865, 0]
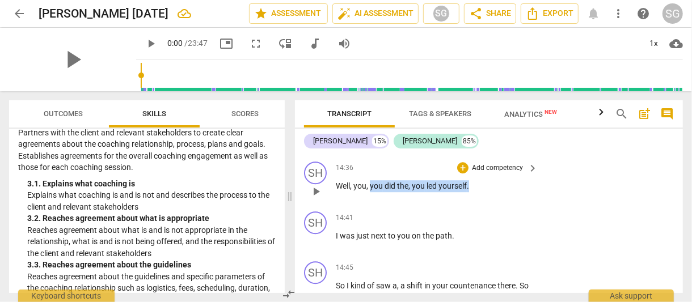
drag, startPoint x: 370, startPoint y: 242, endPoint x: 479, endPoint y: 238, distance: 108.4
click at [479, 192] on p "Well , you , you did the , you led yourself ." at bounding box center [434, 186] width 197 height 12
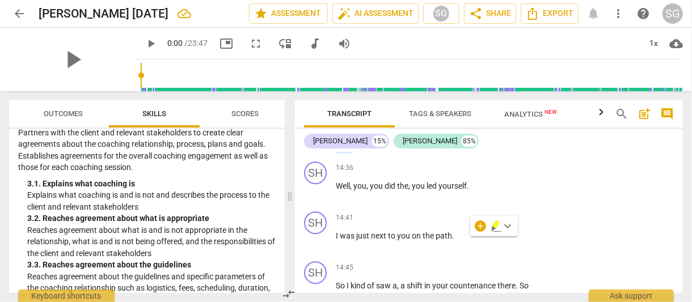
drag, startPoint x: 518, startPoint y: 189, endPoint x: 518, endPoint y: 199, distance: 9.6
click at [518, 153] on p "Maybe not from the technical perspective of epic , no . But I do feel like that…" at bounding box center [434, 25] width 197 height 256
click at [529, 187] on icon "button" at bounding box center [530, 185] width 7 height 8
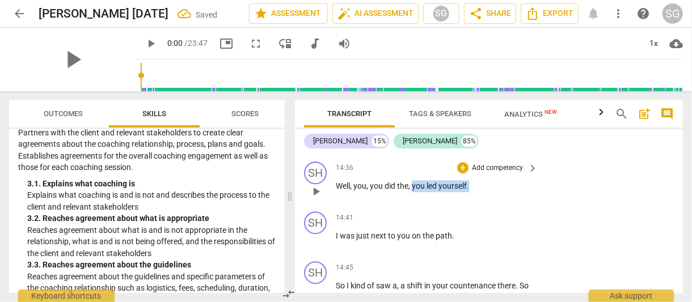
drag, startPoint x: 412, startPoint y: 243, endPoint x: 479, endPoint y: 240, distance: 67.5
click at [479, 192] on p "Well , you , you did the , you led yourself ." at bounding box center [434, 186] width 197 height 12
click at [459, 174] on div "+" at bounding box center [462, 167] width 11 height 11
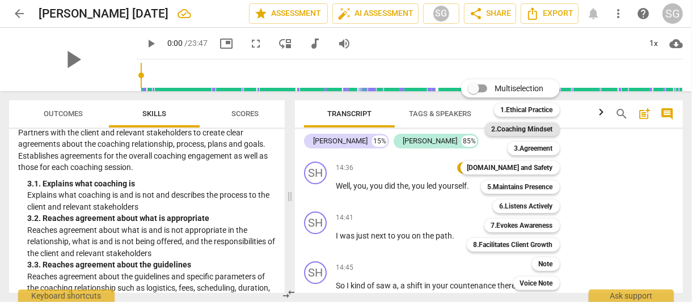
click at [550, 132] on b "2.Coaching Mindset" at bounding box center [522, 129] width 61 height 14
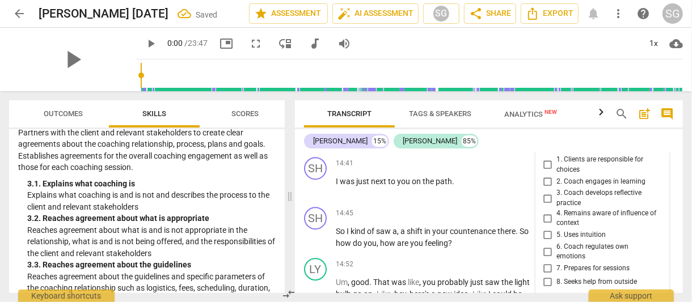
scroll to position [3919, 0]
click at [545, 172] on input "1. Clients are responsible for choices" at bounding box center [547, 165] width 18 height 14
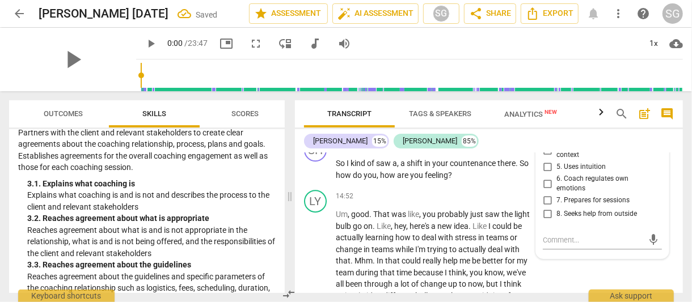
scroll to position [3988, 0]
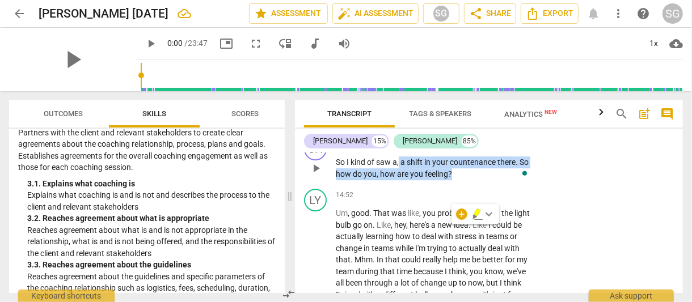
click at [400, 167] on span "," at bounding box center [398, 162] width 3 height 9
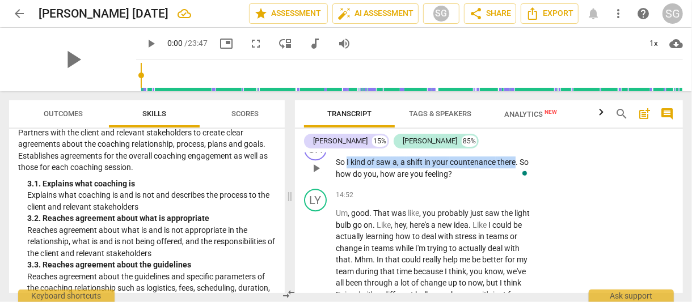
drag, startPoint x: 347, startPoint y: 218, endPoint x: 517, endPoint y: 218, distance: 170.1
click at [517, 180] on p "So I kind of saw a , a shift in your countenance there . So how do you , how ar…" at bounding box center [434, 168] width 197 height 23
click at [525, 200] on div "+" at bounding box center [526, 202] width 11 height 11
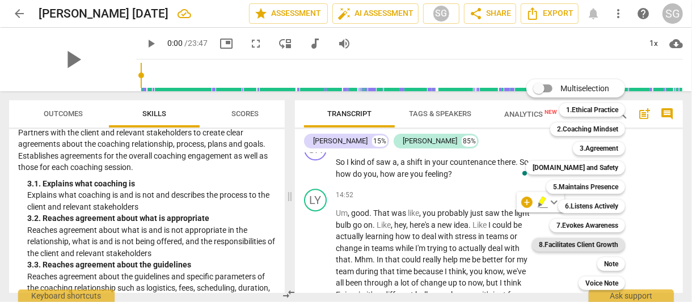
click at [564, 242] on b "8.Facilitates Client Growth" at bounding box center [578, 245] width 79 height 14
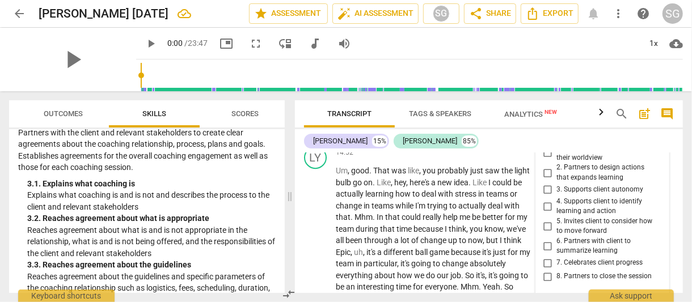
scroll to position [4029, 0]
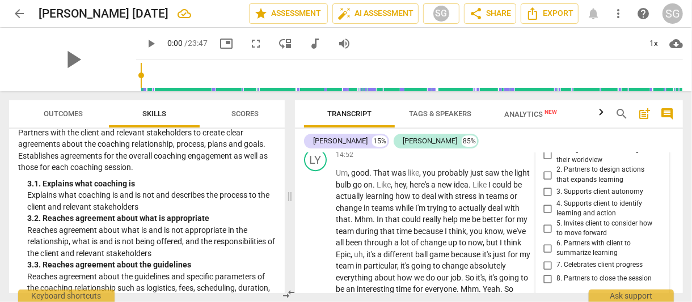
click at [586, 134] on div "8.Facilitates Client Growth" at bounding box center [595, 129] width 81 height 11
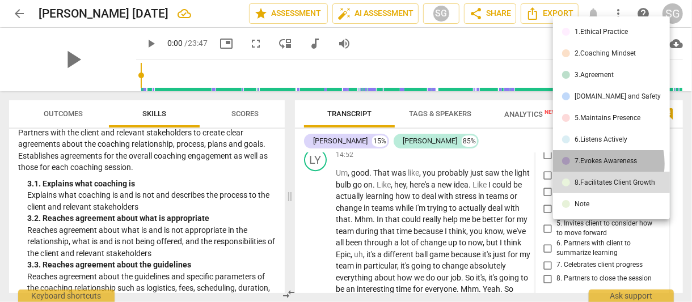
click at [593, 163] on div "7.Evokes Awareness" at bounding box center [605, 161] width 62 height 7
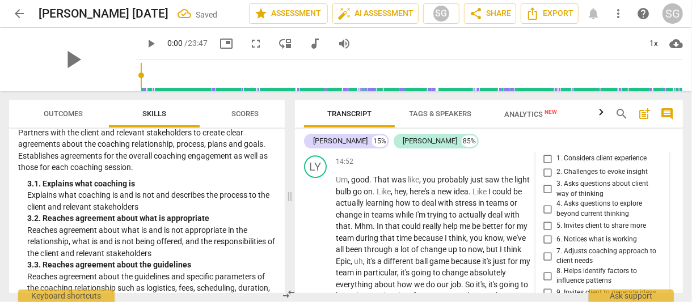
scroll to position [4019, 0]
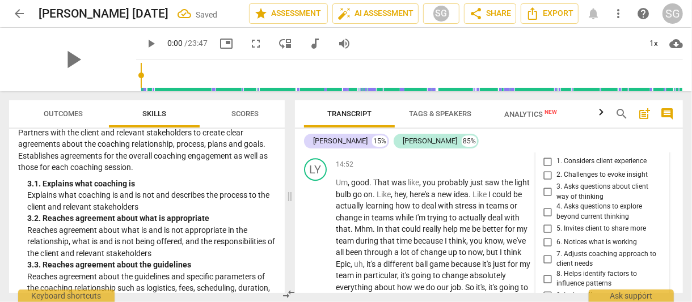
click at [599, 144] on div "7.Evokes Awareness" at bounding box center [586, 138] width 62 height 11
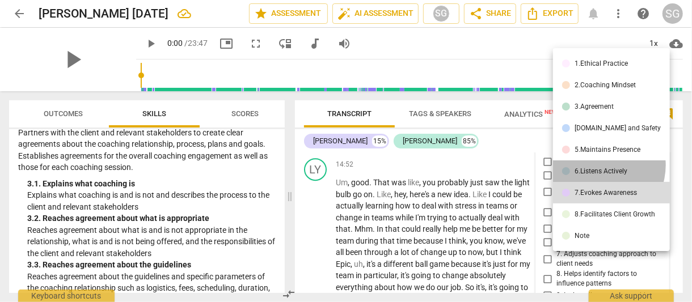
click at [597, 166] on li "6.Listens Actively" at bounding box center [611, 171] width 117 height 22
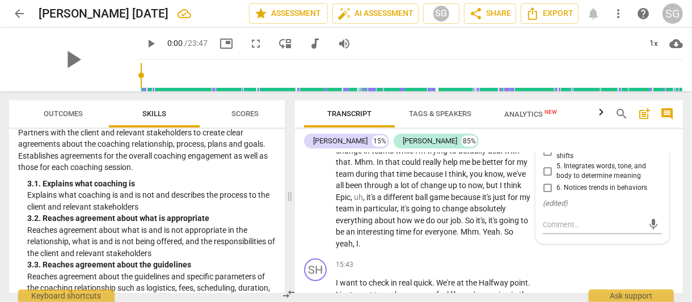
scroll to position [4085, 0]
click at [546, 159] on input "4. Notices and explores energy shifts" at bounding box center [547, 152] width 18 height 14
checkbox input "true"
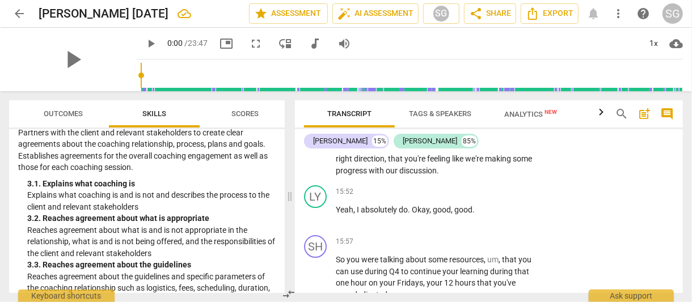
scroll to position [4236, 0]
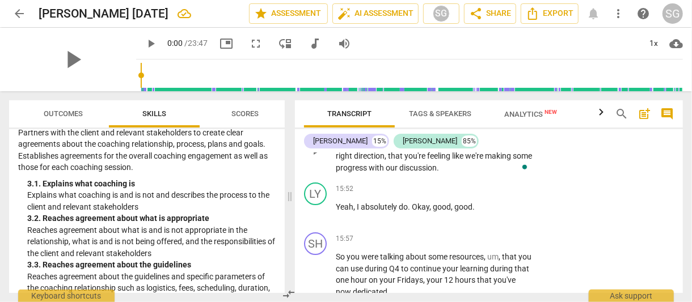
drag, startPoint x: 357, startPoint y: 198, endPoint x: 400, endPoint y: 211, distance: 45.6
click at [400, 174] on p "I want to check in real quick . We're at the Halfway point . I just want to mak…" at bounding box center [434, 150] width 197 height 47
drag, startPoint x: 357, startPoint y: 198, endPoint x: 454, endPoint y: 213, distance: 98.1
click at [454, 174] on p "I want to check in real quick . We're at the Halfway point . I just want to mak…" at bounding box center [434, 150] width 197 height 47
click at [427, 160] on span "you're" at bounding box center [415, 155] width 23 height 9
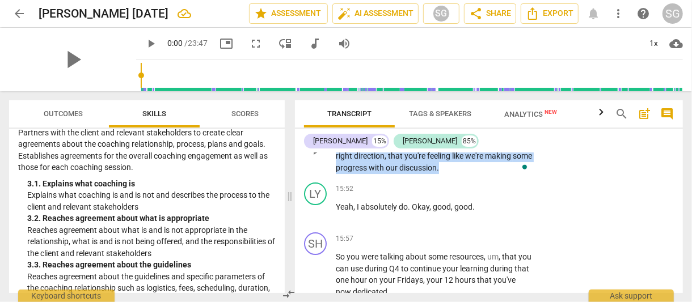
drag, startPoint x: 357, startPoint y: 198, endPoint x: 510, endPoint y: 224, distance: 155.9
click at [510, 174] on p "I want to check in real quick . We're at the Halfway point . I just want to mak…" at bounding box center [434, 150] width 197 height 47
click at [520, 208] on div "+" at bounding box center [519, 207] width 11 height 11
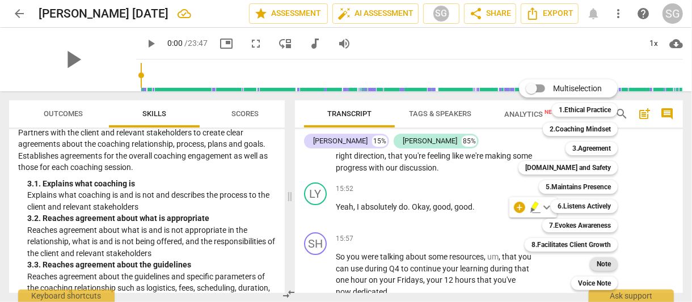
click at [605, 263] on b "Note" at bounding box center [604, 264] width 14 height 14
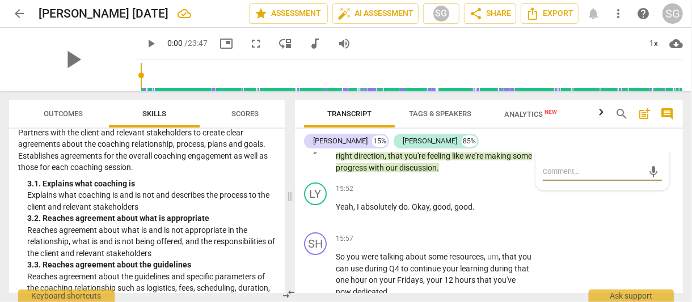
type textarea "C"
type textarea "Ch"
type textarea "Che"
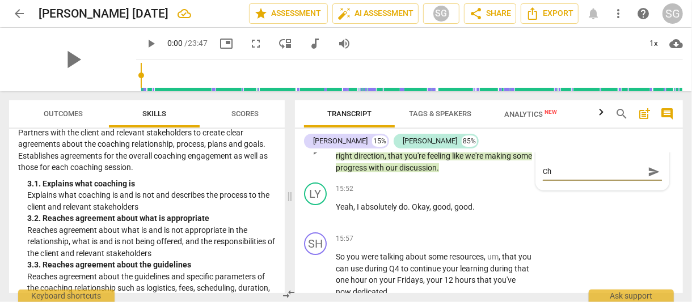
type textarea "Che"
type textarea "Chec"
type textarea "Check"
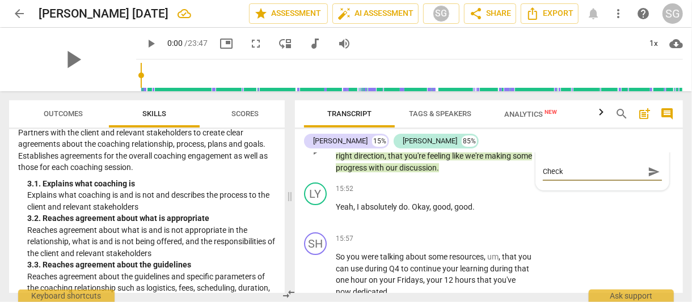
type textarea "Check"
type textarea "Check i"
type textarea "Check in"
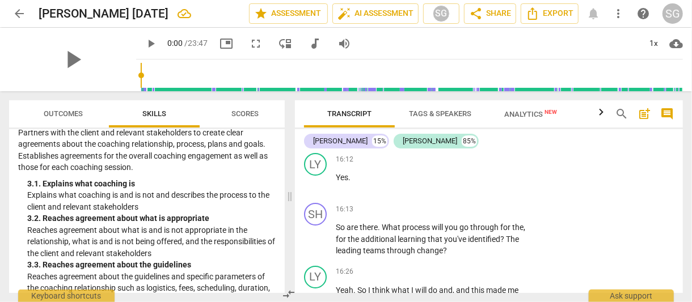
scroll to position [4378, 0]
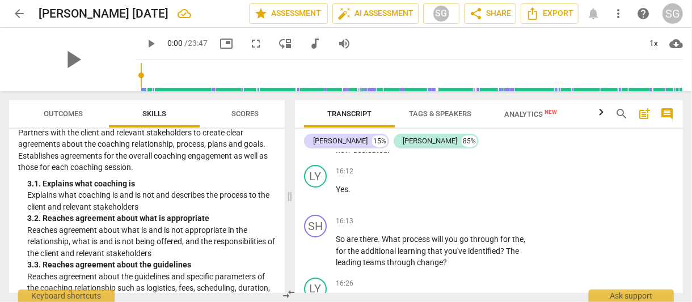
type textarea "Check in"
drag, startPoint x: 337, startPoint y: 171, endPoint x: 407, endPoint y: 205, distance: 77.9
click at [407, 156] on p "So you were talking about some resources , um , that you can use during Q4 to c…" at bounding box center [434, 132] width 197 height 47
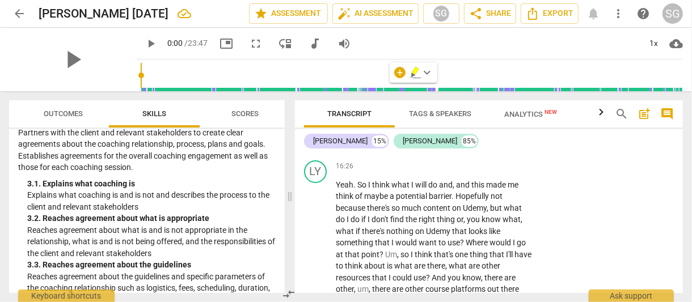
scroll to position [4496, 0]
drag, startPoint x: 382, startPoint y: 173, endPoint x: 488, endPoint y: 206, distance: 110.7
click at [488, 155] on div "SH play_arrow pause 16:13 + Add competency keyboard_arrow_right So are there . …" at bounding box center [489, 123] width 388 height 63
click at [457, 181] on div "+" at bounding box center [456, 184] width 11 height 11
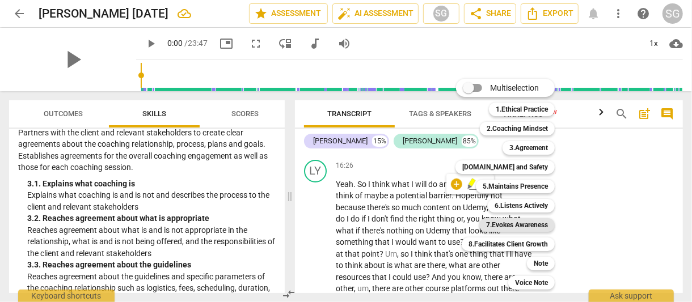
click at [544, 223] on b "7.Evokes Awareness" at bounding box center [517, 225] width 62 height 14
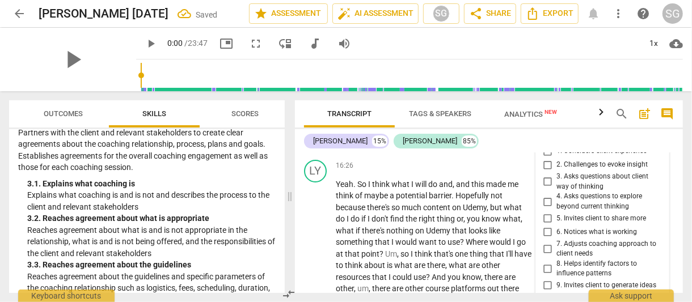
scroll to position [4672, 0]
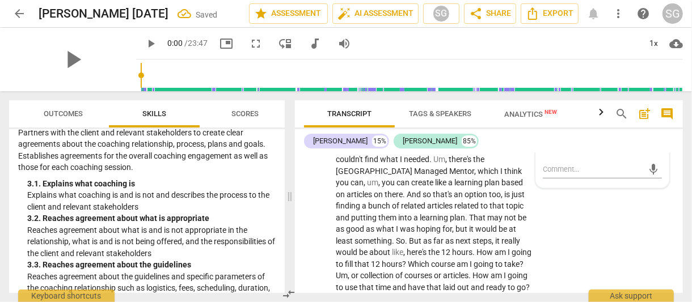
click at [546, 117] on input "9. Invites client to generate ideas" at bounding box center [547, 110] width 18 height 14
checkbox input "true"
click at [527, 213] on p "Yeah . So I think what I will do and , and this made me think of maybe a potent…" at bounding box center [434, 154] width 197 height 302
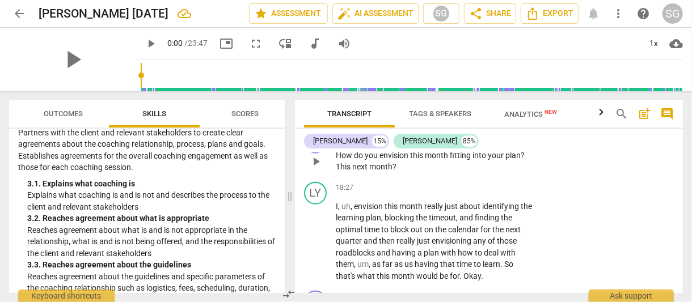
scroll to position [4955, 0]
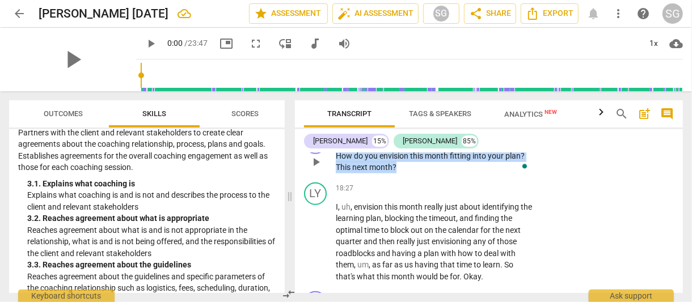
drag, startPoint x: 337, startPoint y: 196, endPoint x: 424, endPoint y: 210, distance: 87.4
click at [424, 174] on p "How do you envision this month fitting into your plan ? This next month ?" at bounding box center [434, 161] width 197 height 23
click at [404, 192] on div "+" at bounding box center [406, 194] width 11 height 11
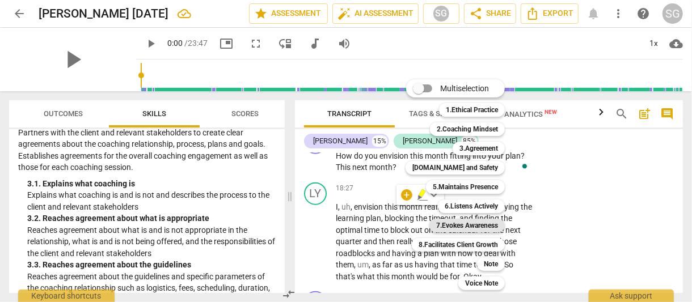
click at [493, 230] on b "7.Evokes Awareness" at bounding box center [467, 226] width 62 height 14
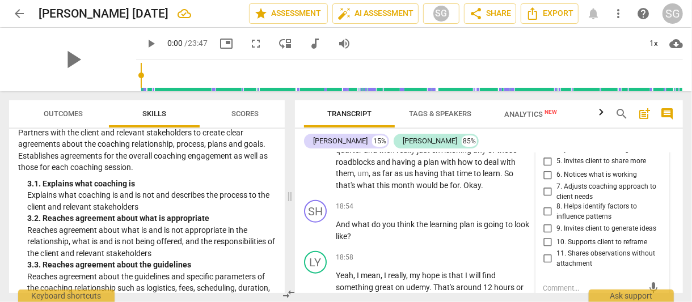
scroll to position [5045, 0]
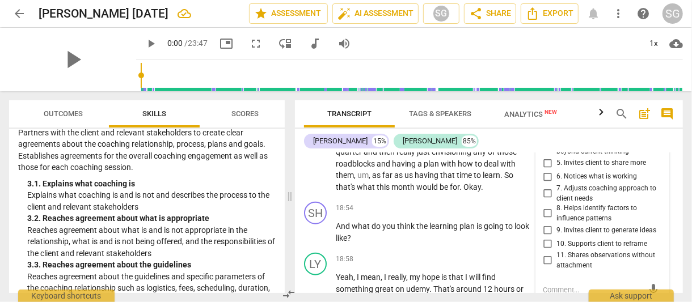
click at [544, 133] on input "3. Asks questions about client way of thinking" at bounding box center [547, 127] width 18 height 14
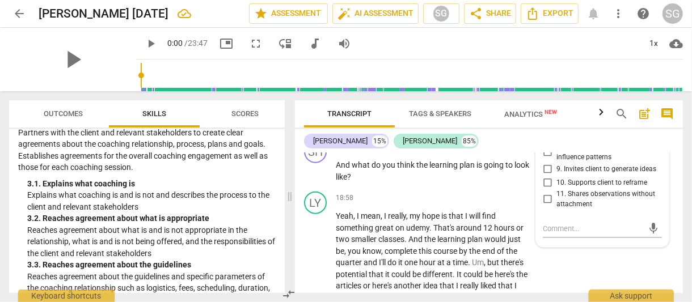
scroll to position [5107, 0]
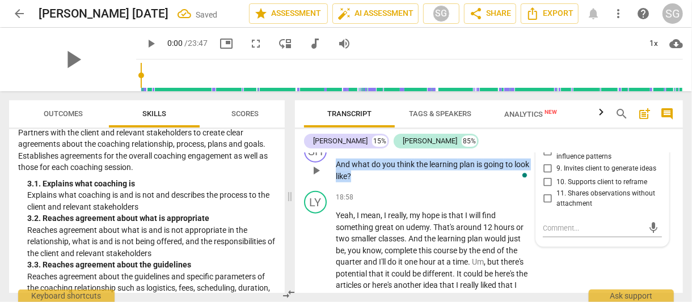
drag, startPoint x: 336, startPoint y: 206, endPoint x: 377, endPoint y: 222, distance: 43.8
click at [377, 182] on p "And what do you think the learning plan is going to look like ?" at bounding box center [434, 170] width 197 height 23
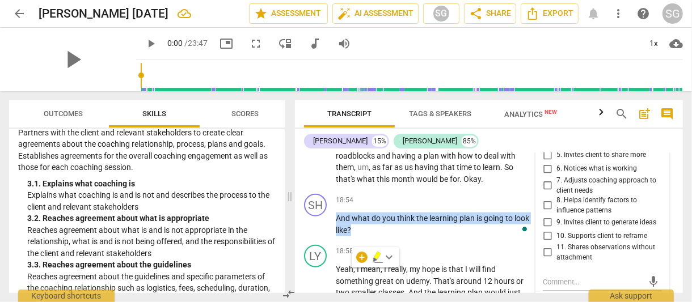
scroll to position [5054, 0]
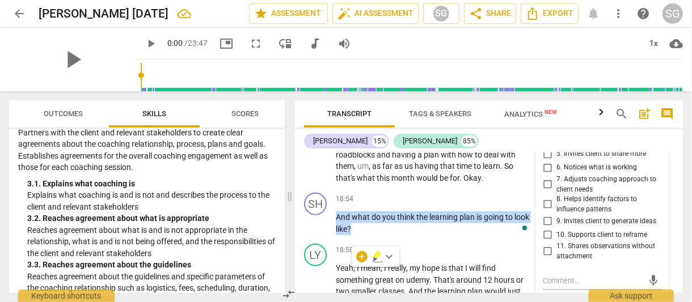
click at [544, 124] on input "3. Asks questions about client way of thinking" at bounding box center [547, 118] width 18 height 14
checkbox input "true"
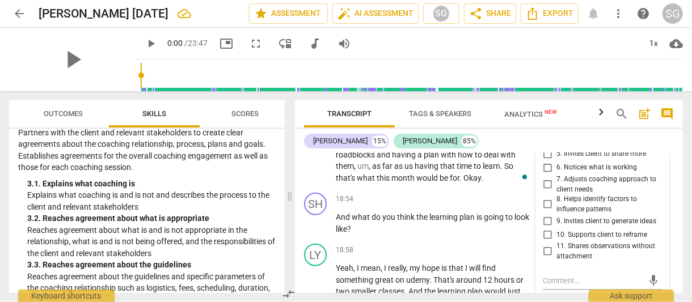
click at [486, 184] on p "I , uh , envision this month really just about identifying the learning plan , …" at bounding box center [434, 144] width 197 height 82
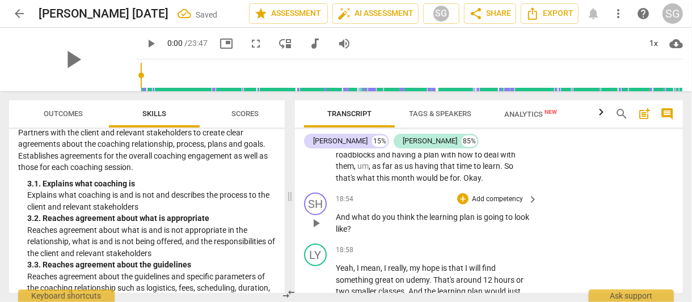
drag, startPoint x: 335, startPoint y: 257, endPoint x: 365, endPoint y: 269, distance: 32.0
click at [365, 239] on div "SH play_arrow pause 18:54 + Add competency keyboard_arrow_right And what do you…" at bounding box center [489, 213] width 388 height 51
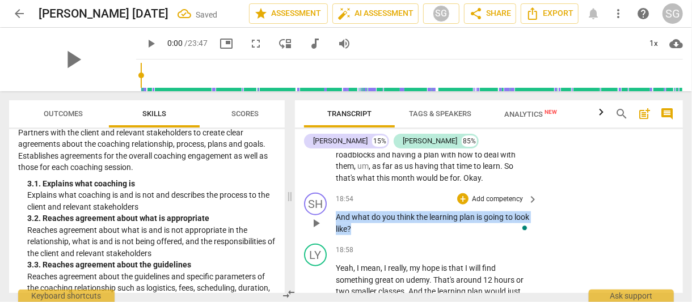
drag, startPoint x: 355, startPoint y: 271, endPoint x: 334, endPoint y: 255, distance: 26.0
click at [334, 239] on div "SH play_arrow pause 18:54 + Add competency keyboard_arrow_right And what do you…" at bounding box center [489, 213] width 388 height 51
click at [464, 205] on div "+" at bounding box center [462, 198] width 11 height 11
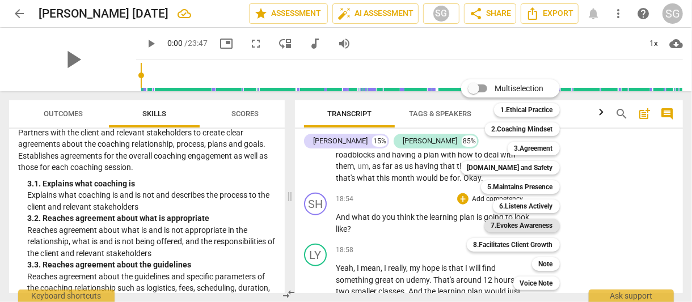
click at [542, 222] on b "7.Evokes Awareness" at bounding box center [522, 226] width 62 height 14
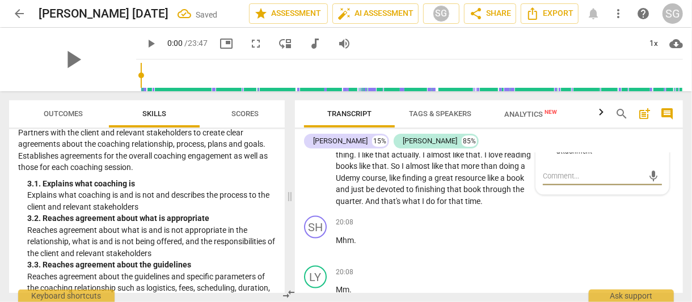
scroll to position [5319, 0]
click at [544, 124] on input "9. Invites client to generate ideas" at bounding box center [547, 117] width 18 height 14
checkbox input "true"
click at [501, 207] on p "Yeah , I mean , I really , my hope is that I will find something great on udemy…" at bounding box center [434, 102] width 197 height 209
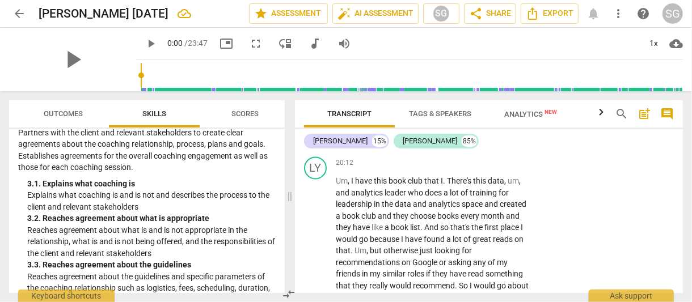
scroll to position [5528, 0]
drag, startPoint x: 335, startPoint y: 183, endPoint x: 455, endPoint y: 175, distance: 120.5
click at [455, 147] on div "20:09 + Add competency keyboard_arrow_right How would you find the book ?" at bounding box center [438, 127] width 204 height 41
click at [450, 171] on div "+" at bounding box center [451, 169] width 11 height 11
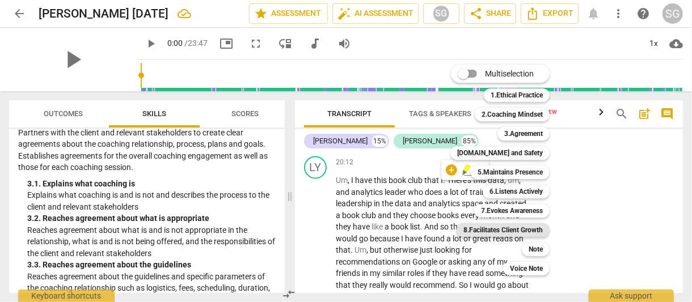
click at [539, 232] on b "8.Facilitates Client Growth" at bounding box center [502, 230] width 79 height 14
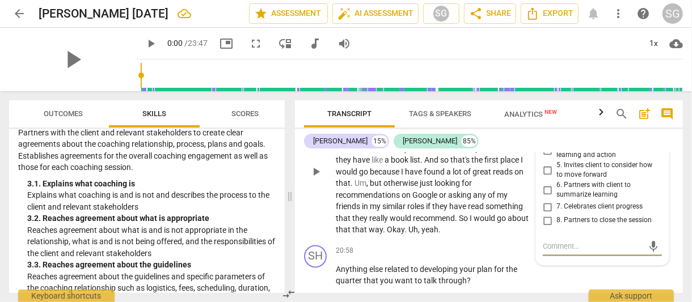
scroll to position [5596, 0]
click at [546, 124] on input "2. Partners to design actions that expands learning" at bounding box center [547, 117] width 18 height 14
checkbox input "true"
click at [518, 176] on p "Um , I have this book club that I . There's this data , um , and analytics lead…" at bounding box center [434, 172] width 197 height 128
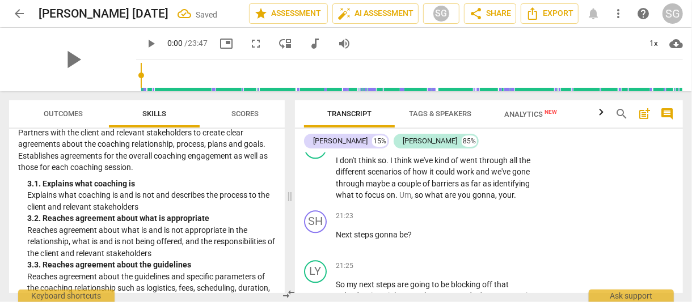
scroll to position [5756, 0]
drag, startPoint x: 336, startPoint y: 160, endPoint x: 484, endPoint y: 169, distance: 148.3
click at [484, 126] on p "Anything else related to developing your plan for the quarter that you want to …" at bounding box center [434, 114] width 197 height 23
click at [477, 159] on div "+" at bounding box center [477, 159] width 11 height 11
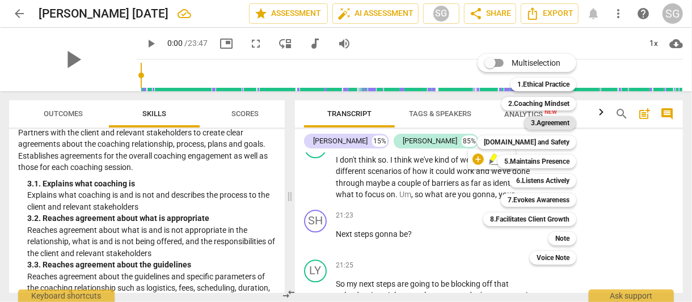
click at [552, 120] on b "3.Agreement" at bounding box center [550, 123] width 39 height 14
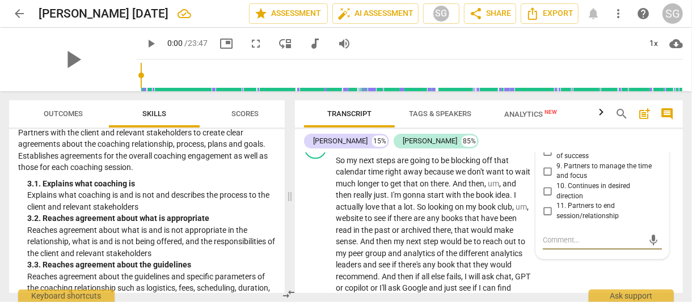
scroll to position [5878, 0]
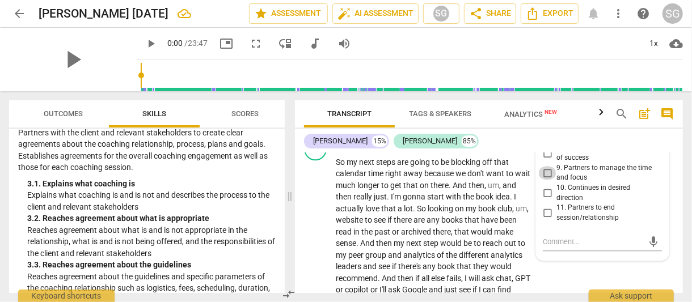
click at [545, 180] on input "9. Partners to manage the time and focus" at bounding box center [547, 173] width 18 height 14
checkbox input "true"
click at [486, 178] on span "don't" at bounding box center [476, 173] width 19 height 9
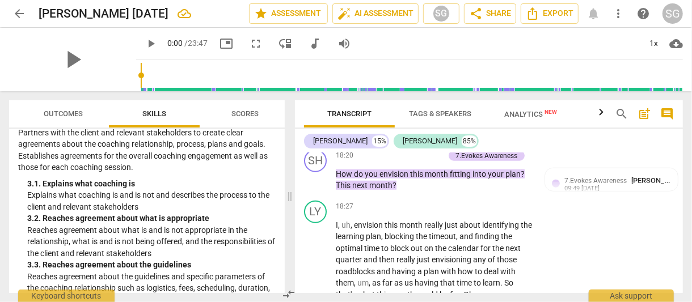
scroll to position [4937, 0]
click at [439, 116] on span "Tags & Speakers" at bounding box center [440, 113] width 62 height 9
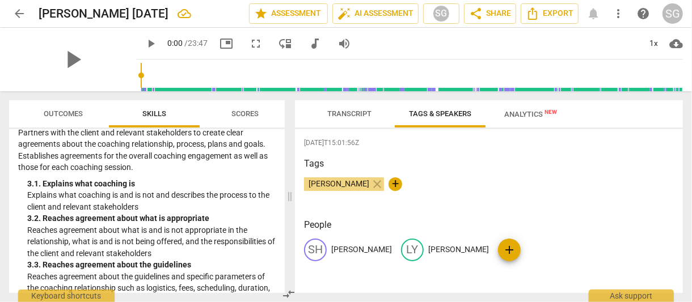
click at [354, 120] on span "Transcript" at bounding box center [349, 114] width 71 height 15
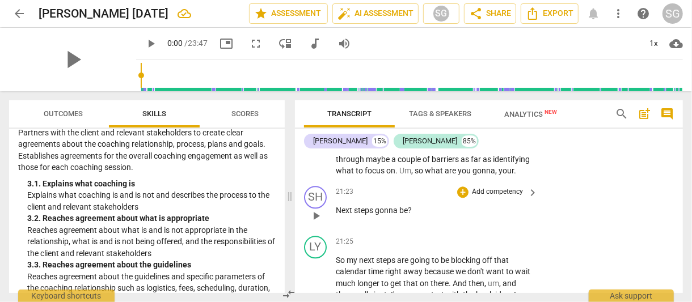
scroll to position [5779, 0]
click at [411, 176] on span "Um" at bounding box center [405, 171] width 12 height 9
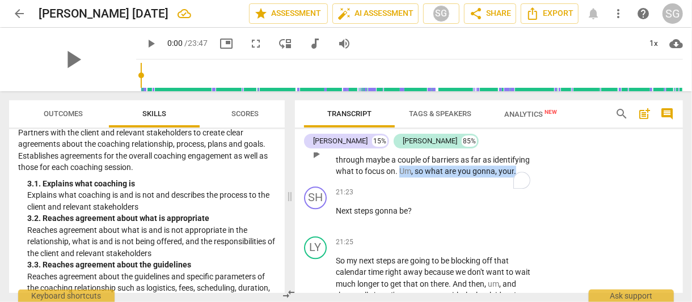
drag, startPoint x: 437, startPoint y: 227, endPoint x: 403, endPoint y: 241, distance: 36.6
click at [403, 178] on p "I don't think so . I think we've kind of went through all the different scenari…" at bounding box center [434, 154] width 197 height 47
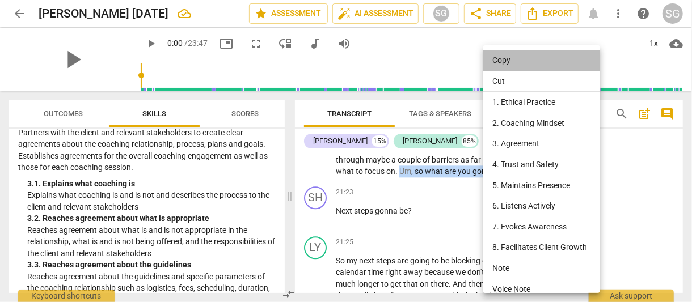
click at [507, 58] on li "Copy" at bounding box center [543, 60] width 121 height 21
copy p "Um , so what are you gonna , your ."
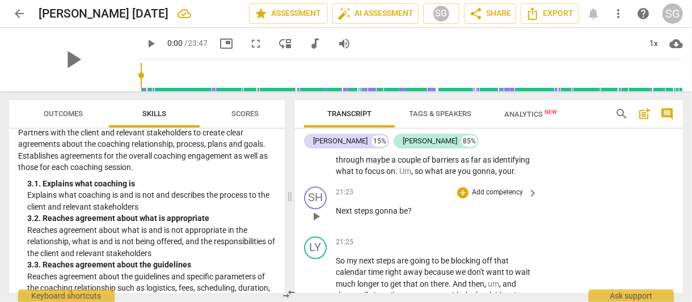
click at [336, 215] on span "Next" at bounding box center [345, 210] width 18 height 9
paste p
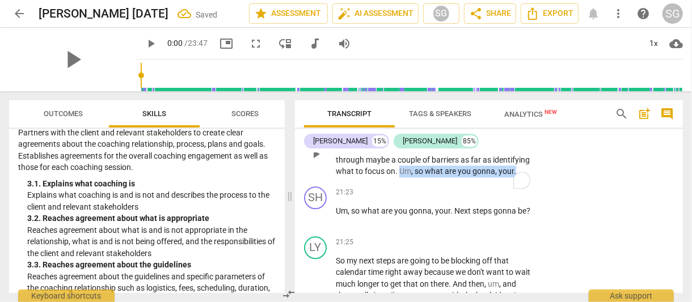
drag, startPoint x: 451, startPoint y: 236, endPoint x: 437, endPoint y: 224, distance: 18.5
click at [437, 178] on p "I don't think so . I think we've kind of went through all the different scenari…" at bounding box center [434, 154] width 197 height 47
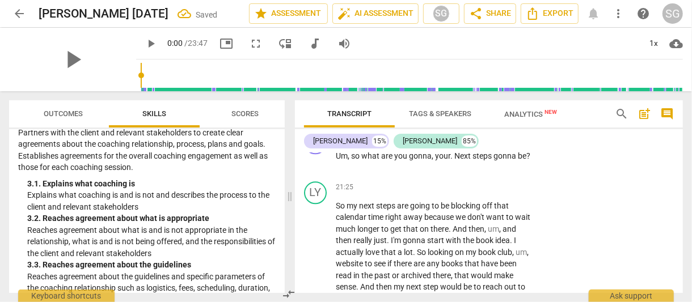
scroll to position [5834, 0]
click at [457, 160] on span "Next" at bounding box center [463, 155] width 18 height 9
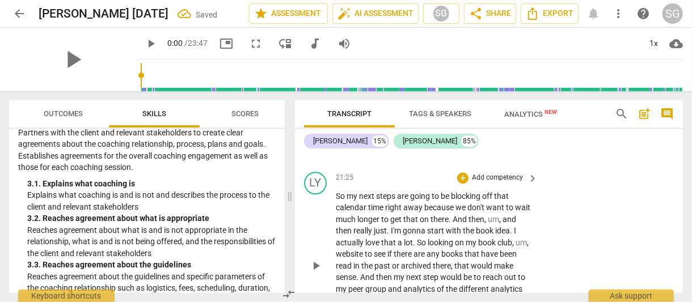
scroll to position [5839, 0]
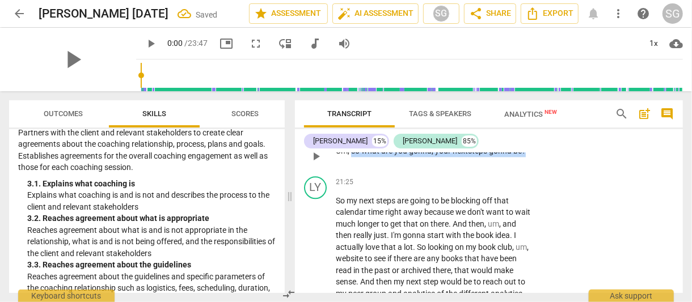
drag, startPoint x: 352, startPoint y: 202, endPoint x: 538, endPoint y: 205, distance: 186.6
click at [538, 172] on div "SH play_arrow pause 21:23 + Add competency keyboard_arrow_right Um , so what ar…" at bounding box center [489, 147] width 388 height 50
click at [463, 138] on div "+" at bounding box center [462, 132] width 11 height 11
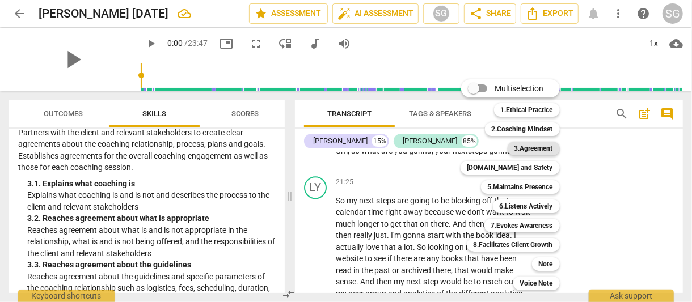
click at [535, 146] on b "3.Agreement" at bounding box center [533, 149] width 39 height 14
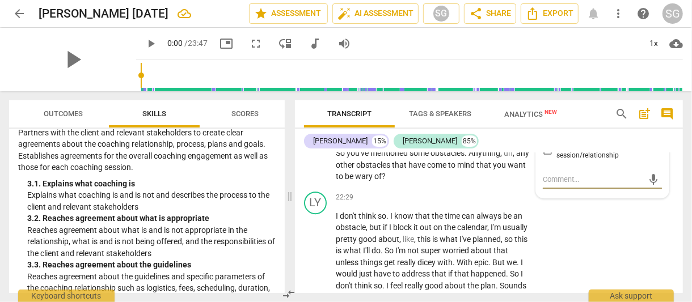
scroll to position [6066, 0]
click at [517, 124] on div "LY play_arrow pause 21:25 + Add competency keyboard_arrow_right So my next step…" at bounding box center [489, 34] width 388 height 179
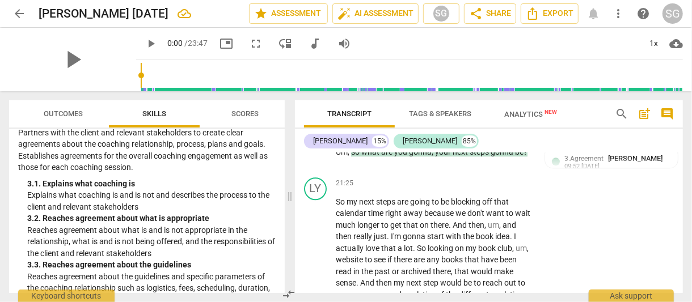
scroll to position [5838, 0]
click at [498, 140] on div "3.Agreement" at bounding box center [498, 134] width 39 height 10
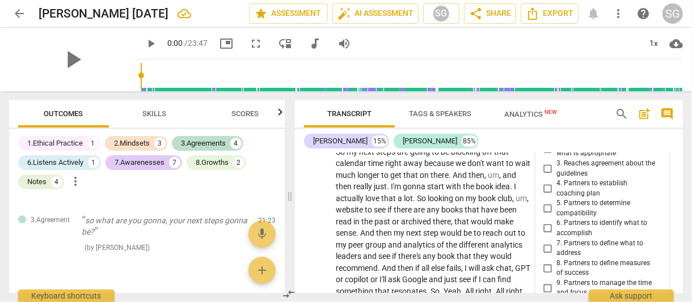
scroll to position [5875, 0]
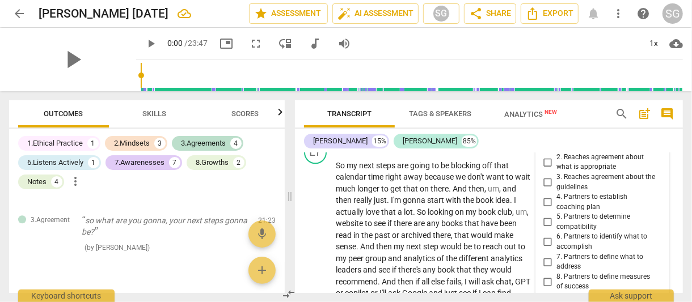
click at [592, 127] on div "3.Agreement" at bounding box center [579, 122] width 49 height 10
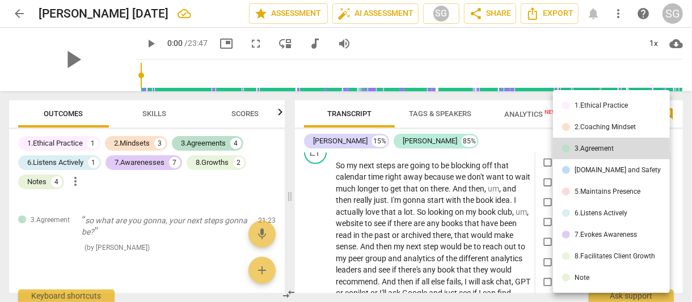
click at [596, 124] on div "2.Coaching Mindset" at bounding box center [604, 127] width 61 height 7
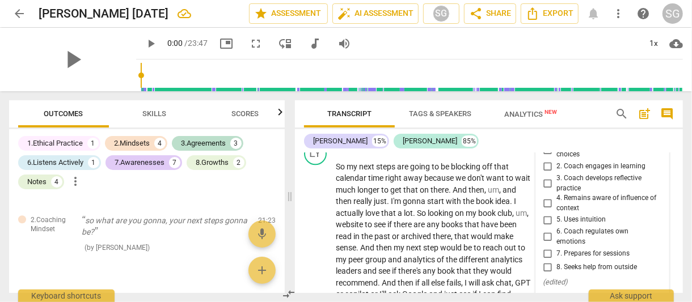
scroll to position [5871, 0]
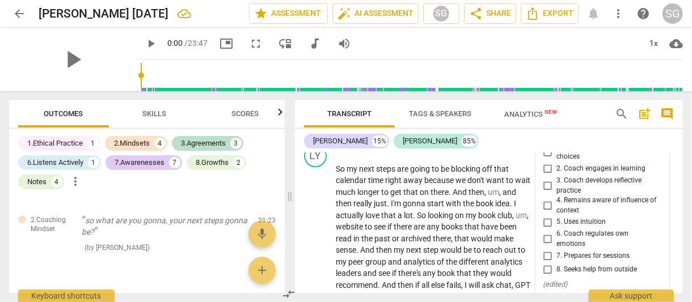
click at [601, 132] on div "2.Coaching Mindset" at bounding box center [585, 126] width 61 height 11
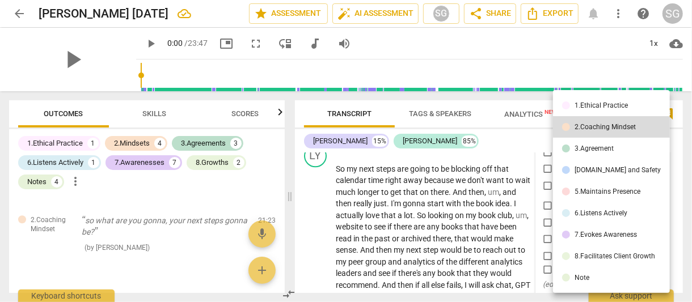
click at [610, 236] on div "7.Evokes Awareness" at bounding box center [605, 234] width 62 height 7
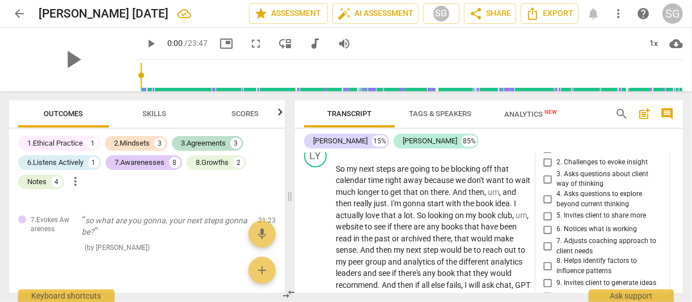
click at [603, 132] on div "7.Evokes Awareness" at bounding box center [586, 126] width 62 height 11
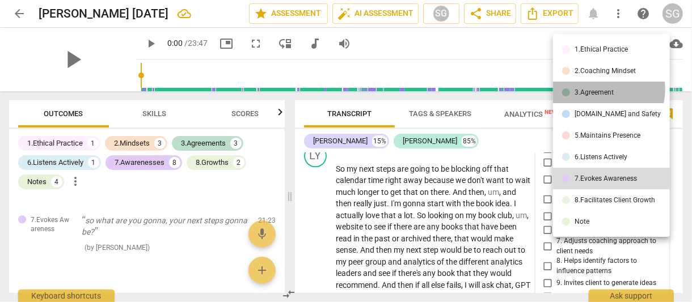
click at [600, 90] on div "3.Agreement" at bounding box center [593, 92] width 39 height 7
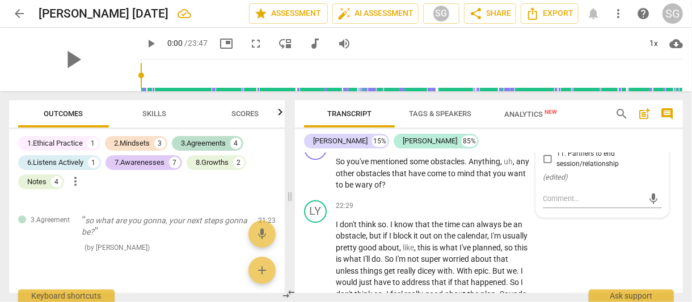
scroll to position [6058, 0]
click at [546, 146] on input "10. Continues in desired direction" at bounding box center [547, 139] width 18 height 14
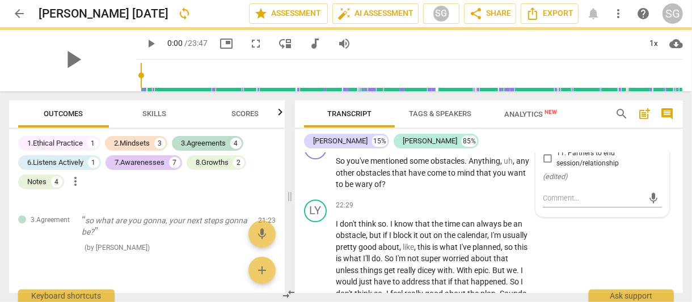
click at [545, 146] on input "10. Continues in desired direction" at bounding box center [547, 139] width 18 height 14
checkbox input "true"
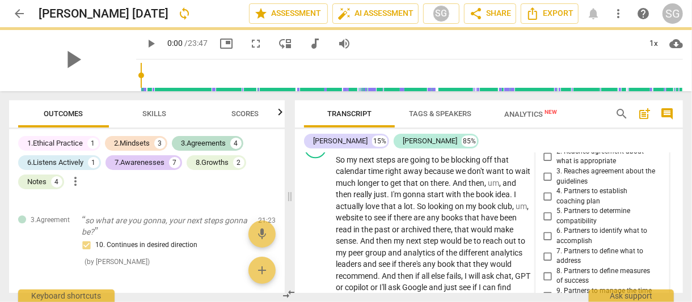
scroll to position [5860, 0]
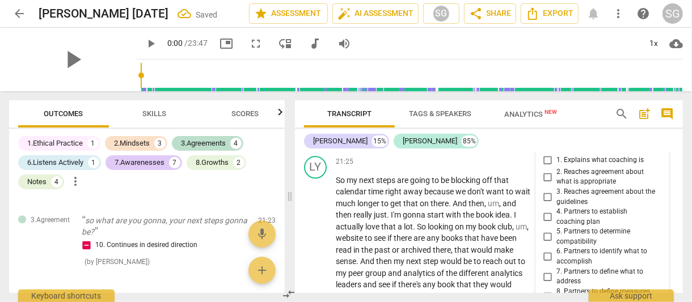
click at [591, 143] on div "3.Agreement" at bounding box center [574, 137] width 39 height 11
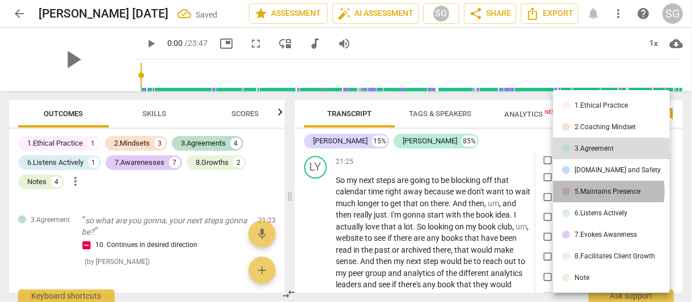
click at [591, 192] on div "5.Maintains Presence" at bounding box center [607, 191] width 66 height 7
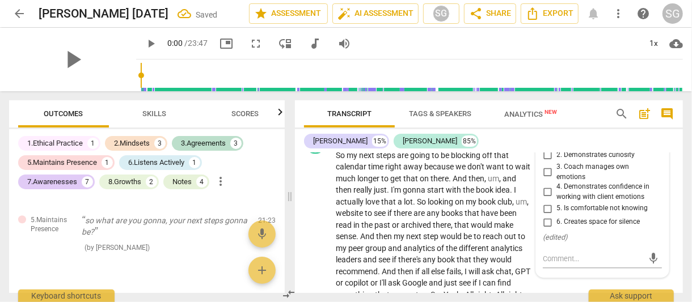
scroll to position [5882, 0]
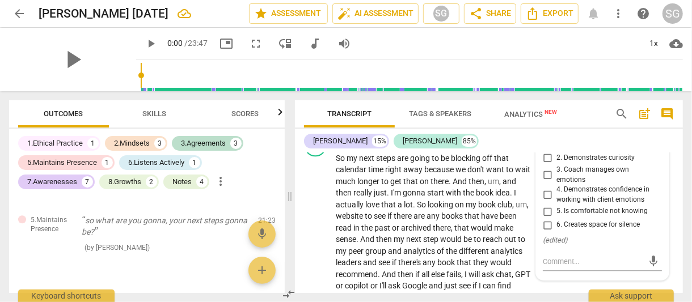
click at [588, 121] on div "5.Maintains Presence" at bounding box center [588, 115] width 66 height 11
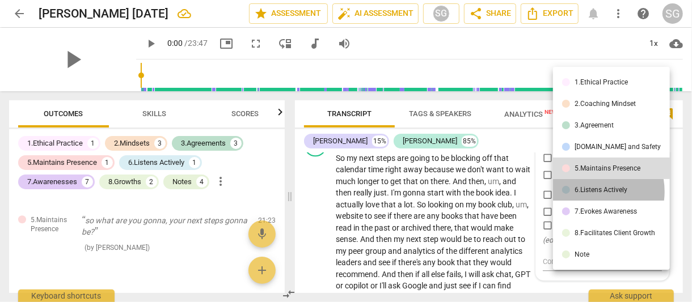
click at [590, 192] on div "6.Listens Actively" at bounding box center [600, 190] width 53 height 7
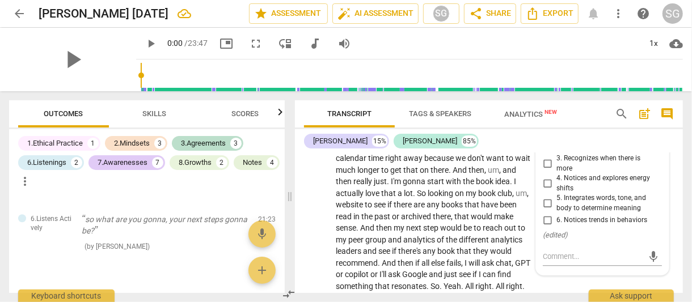
scroll to position [5892, 0]
click at [589, 111] on div "6.Listens Actively" at bounding box center [581, 105] width 53 height 11
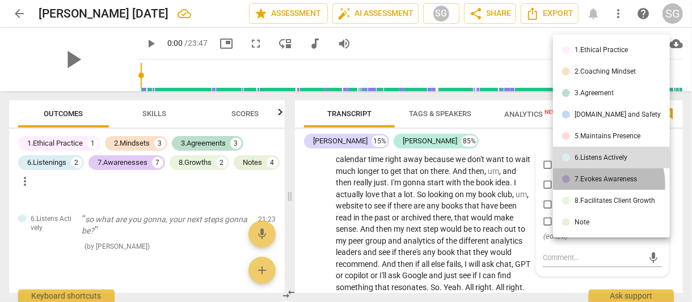
click at [589, 184] on li "7.Evokes Awareness" at bounding box center [611, 179] width 117 height 22
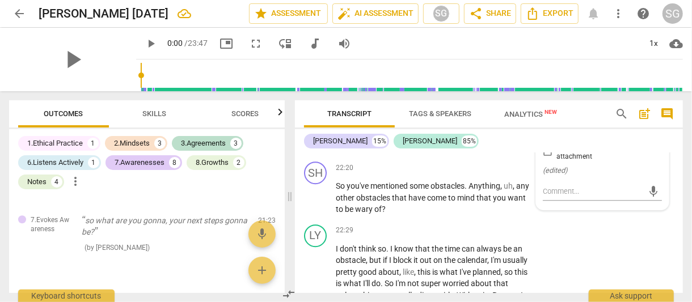
scroll to position [6032, 0]
click at [547, 129] on input "9. Invites client to generate ideas" at bounding box center [547, 122] width 18 height 14
checkbox input "true"
click at [421, 221] on div "SH play_arrow pause 22:20 + Add competency keyboard_arrow_right So you've menti…" at bounding box center [489, 189] width 388 height 63
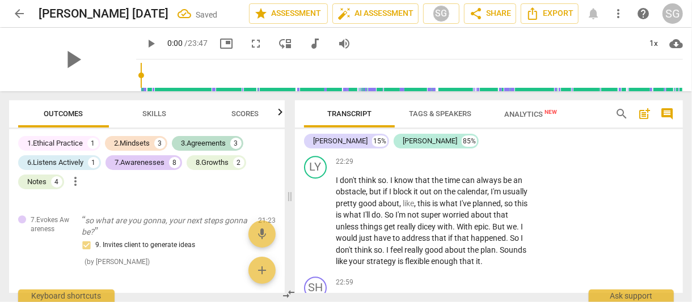
scroll to position [6101, 0]
drag, startPoint x: 335, startPoint y: 180, endPoint x: 390, endPoint y: 207, distance: 60.9
click at [390, 147] on p "So you've mentioned some obstacles . Anything , uh , any other obstacles that h…" at bounding box center [434, 129] width 197 height 35
click at [460, 105] on div "+" at bounding box center [462, 99] width 11 height 11
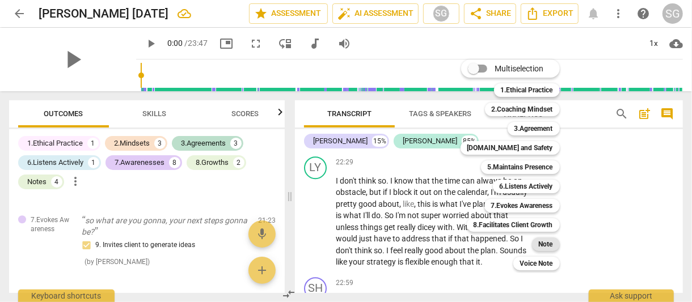
click at [550, 244] on b "Note" at bounding box center [546, 245] width 14 height 14
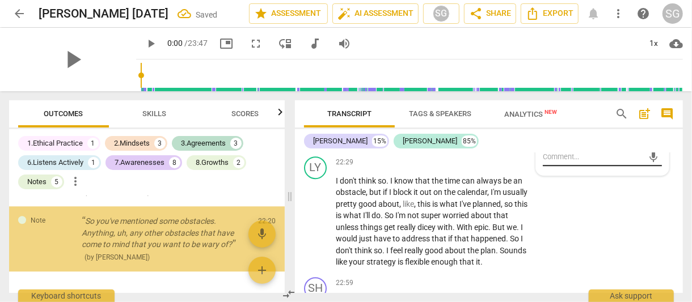
scroll to position [1571, 0]
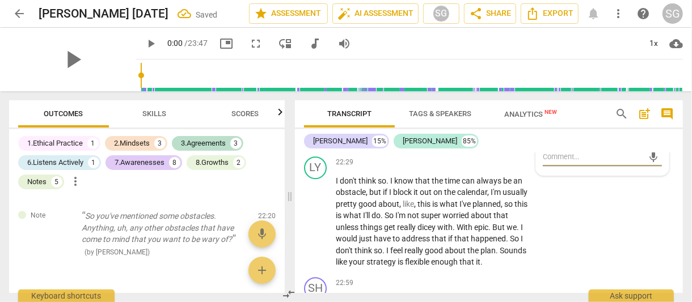
type textarea "O"
type textarea "Ob"
type textarea "Obs"
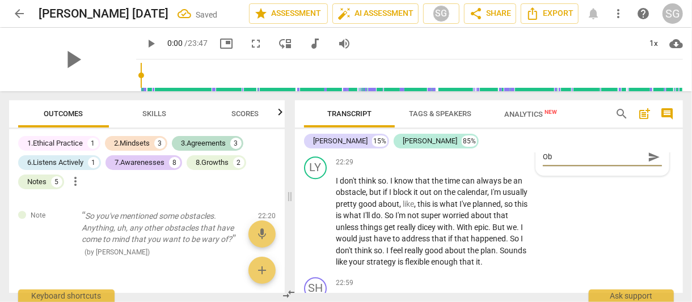
type textarea "Obs"
type textarea "Obst"
type textarea "Obsta"
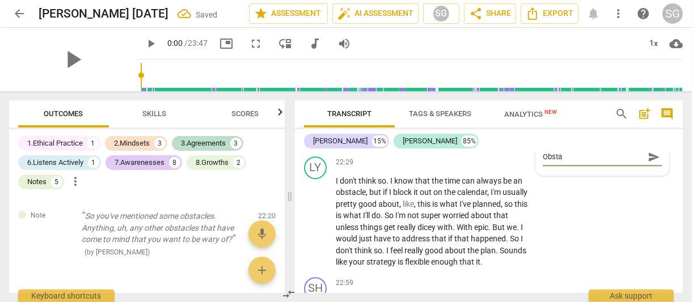
type textarea "Obstac"
type textarea "Obstacl"
type textarea "Obstacle"
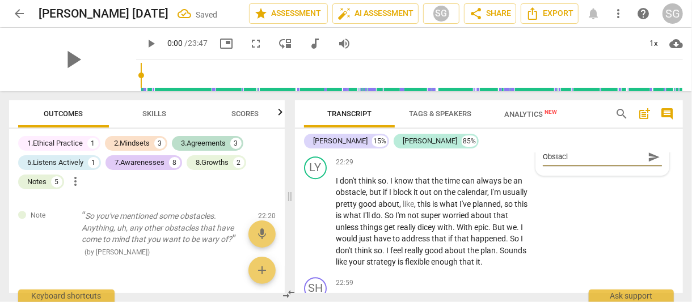
type textarea "Obstacle"
type textarea "Obstacles"
click at [648, 163] on span "send" at bounding box center [654, 157] width 12 height 12
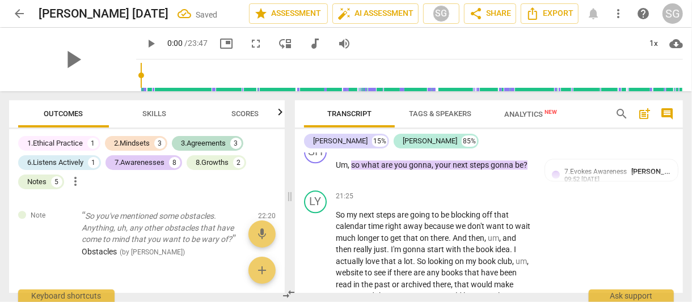
scroll to position [5821, 0]
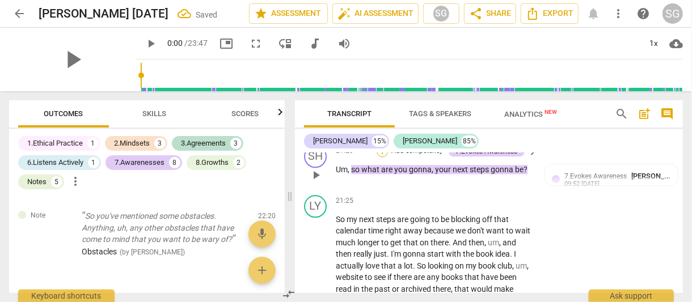
click at [379, 157] on div "+" at bounding box center [382, 151] width 11 height 11
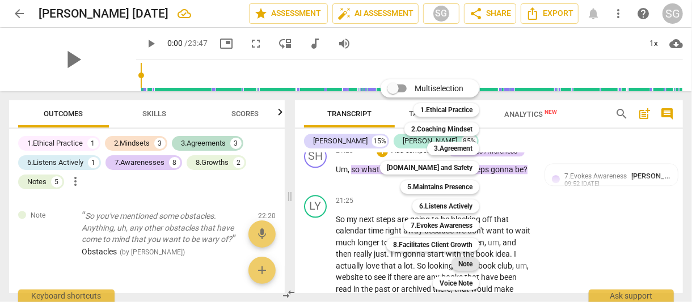
click at [466, 264] on b "Note" at bounding box center [465, 264] width 14 height 14
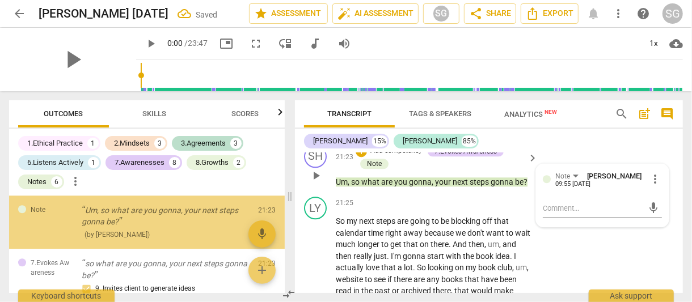
scroll to position [1495, 0]
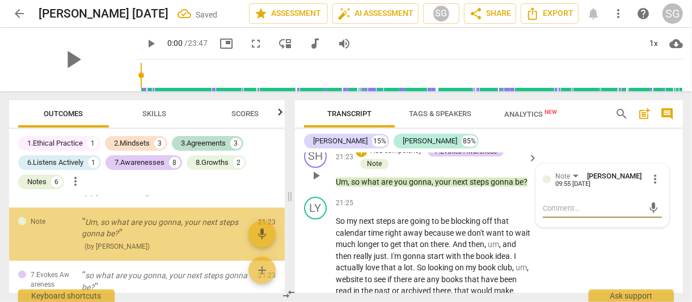
type textarea "A"
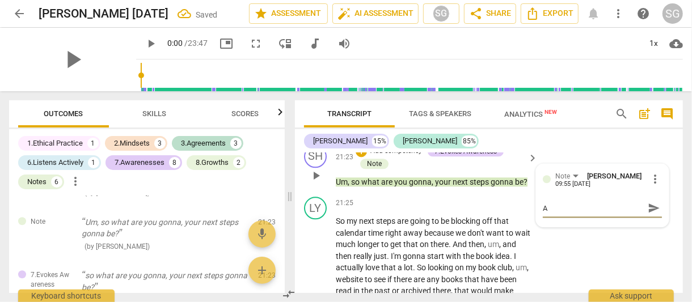
type textarea "Ac"
type textarea "Act"
type textarea "Acti"
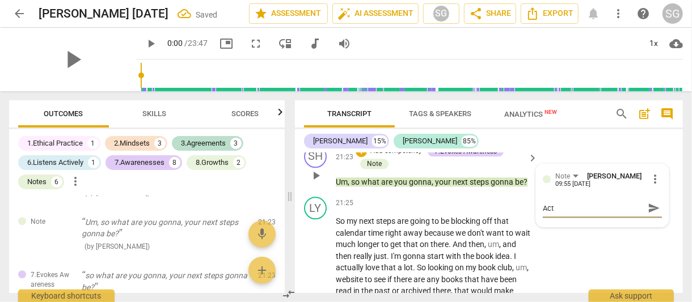
type textarea "Acti"
type textarea "Actio"
type textarea "Action"
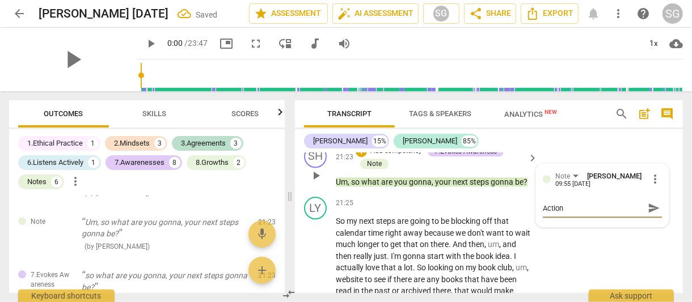
type textarea "Action"
type textarea "Action I"
type textarea "Action It"
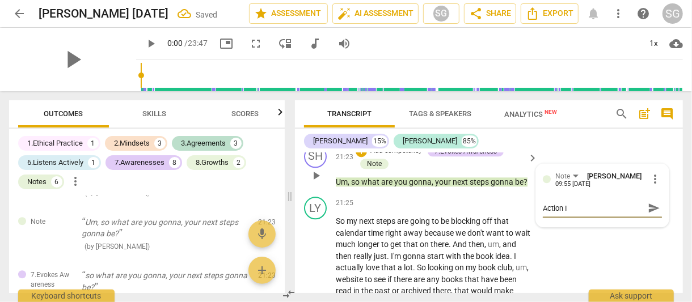
type textarea "Action It"
type textarea "Action Ite"
type textarea "Action Item"
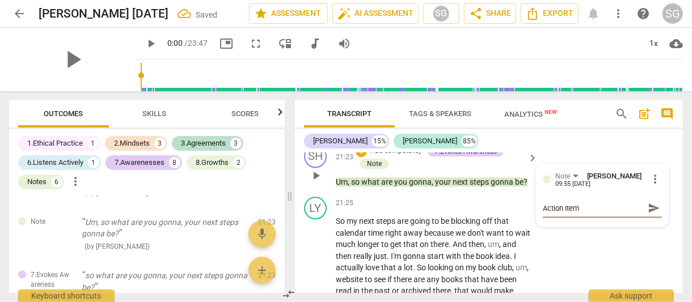
type textarea "Action Items"
click at [650, 214] on span "send" at bounding box center [654, 208] width 12 height 12
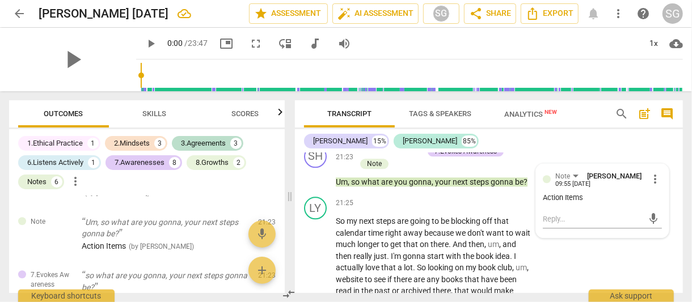
click at [624, 141] on div "LY play_arrow pause 21:07 + Add competency keyboard_arrow_right I don't think s…" at bounding box center [489, 103] width 388 height 74
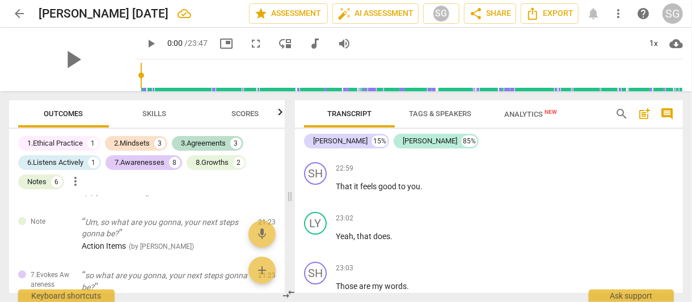
scroll to position [6219, 0]
drag, startPoint x: 501, startPoint y: 197, endPoint x: 500, endPoint y: 211, distance: 13.7
click at [500, 152] on p "I don't think so . I know that the time can always be an obstacle , but if I bl…" at bounding box center [434, 105] width 197 height 93
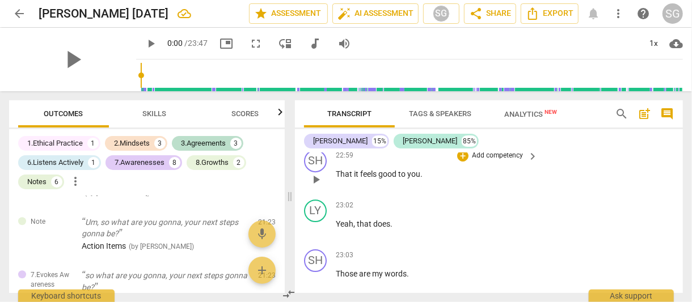
click at [336, 179] on span "That" at bounding box center [345, 174] width 18 height 9
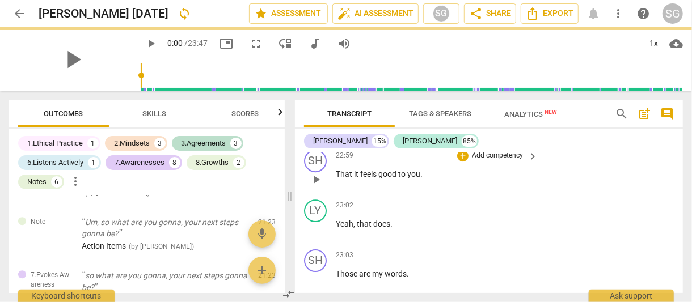
paste p
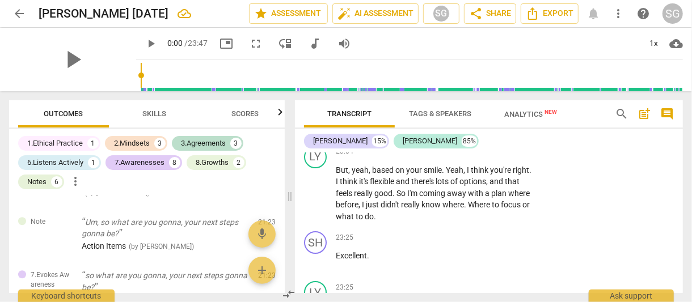
scroll to position [6373, 0]
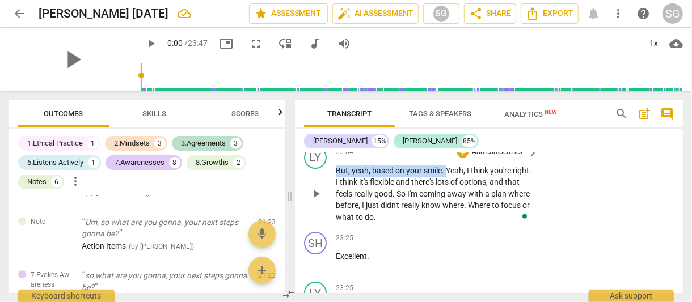
drag, startPoint x: 336, startPoint y: 234, endPoint x: 446, endPoint y: 230, distance: 110.1
click at [446, 223] on p "But , yeah , based on your smile . Yeah , I think you're right . I think it's f…" at bounding box center [434, 194] width 197 height 58
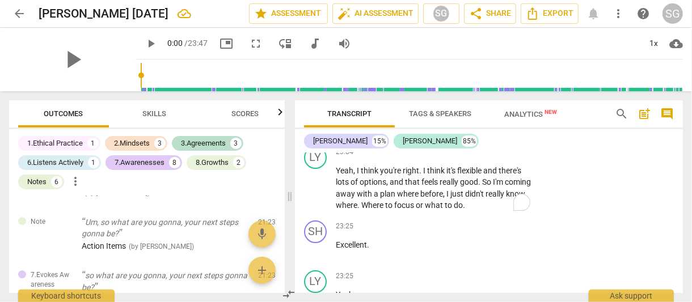
click at [420, 127] on p "Those are my words ." at bounding box center [434, 121] width 197 height 12
paste p
click at [409, 125] on span ".But, yeah, based on your smile." at bounding box center [462, 120] width 111 height 9
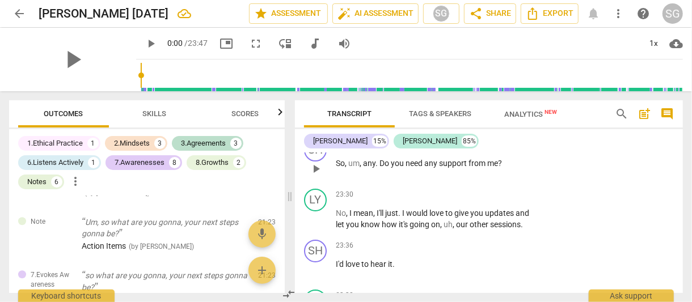
scroll to position [6554, 0]
drag, startPoint x: 379, startPoint y: 229, endPoint x: 518, endPoint y: 231, distance: 138.4
click at [518, 170] on p "So , um , any . Do you need any support from me ?" at bounding box center [434, 164] width 197 height 12
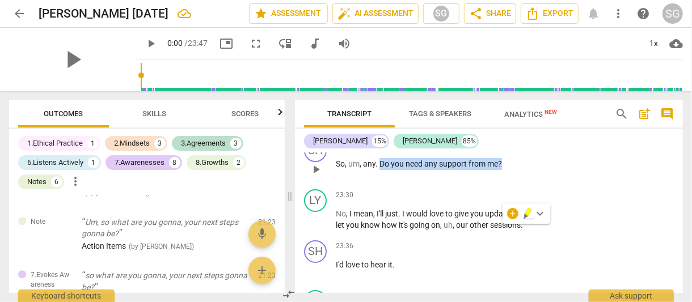
click at [460, 151] on div "+" at bounding box center [462, 145] width 11 height 11
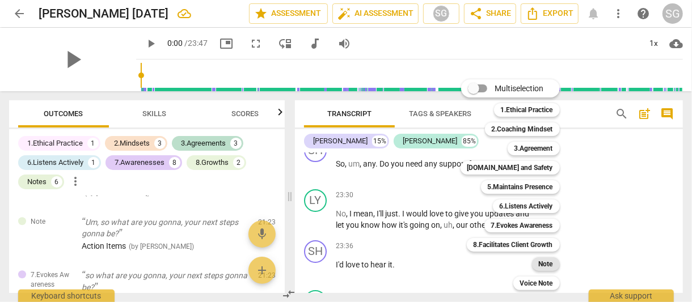
click at [552, 262] on b "Note" at bounding box center [546, 264] width 14 height 14
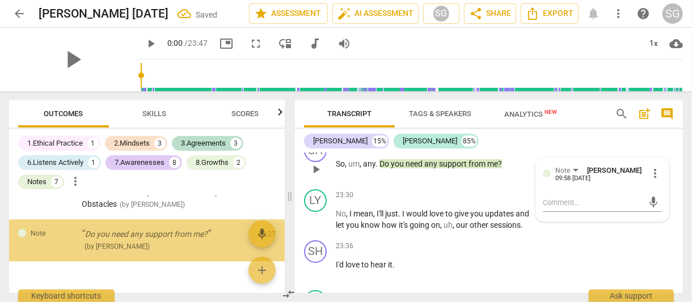
scroll to position [1679, 0]
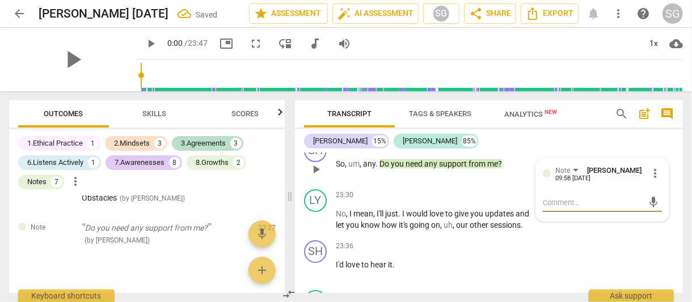
type textarea "C"
type textarea "Cl"
type textarea "Clo"
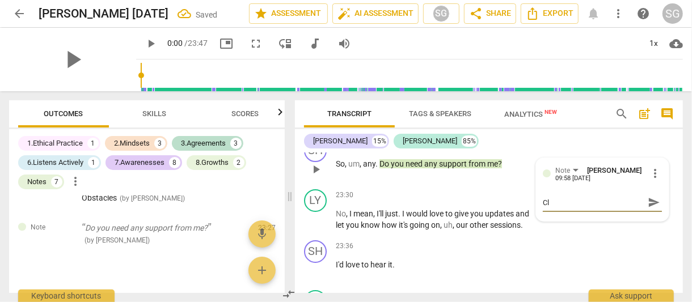
type textarea "Clo"
type textarea "Clos"
type textarea "Close"
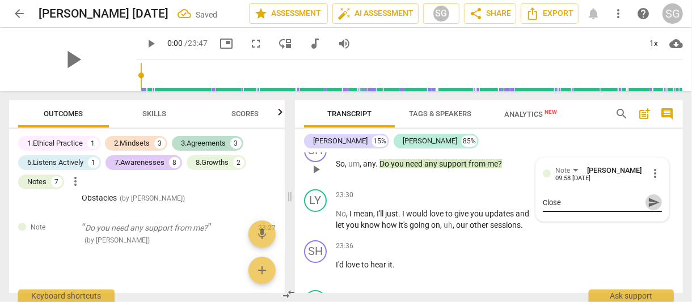
click at [650, 209] on span "send" at bounding box center [654, 202] width 12 height 12
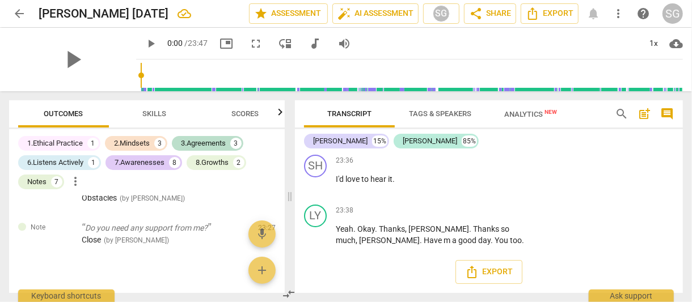
scroll to position [6714, 0]
drag, startPoint x: 378, startPoint y: 227, endPoint x: 439, endPoint y: 230, distance: 60.7
click at [439, 230] on p "Yeah . Okay . Thanks , Lindsay . Thanks so much , Sharon . Have m a good day . …" at bounding box center [434, 234] width 197 height 23
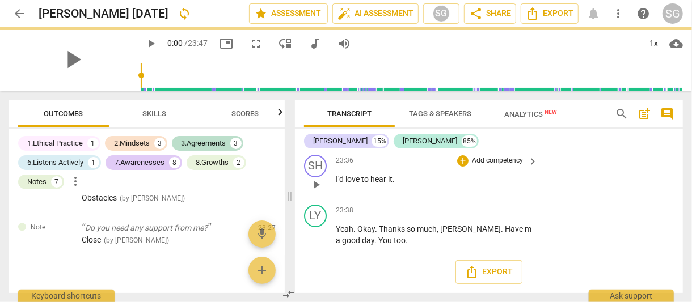
click at [422, 178] on p "I'd love to hear it ." at bounding box center [434, 180] width 197 height 12
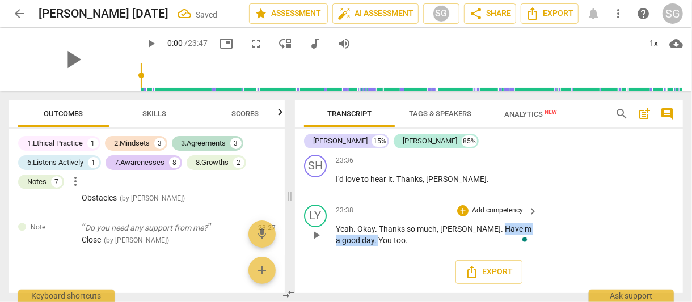
drag, startPoint x: 468, startPoint y: 230, endPoint x: 351, endPoint y: 244, distance: 118.2
click at [351, 244] on p "Yeah . Okay . Thanks so much , Sharon . Have m a good day . You too ." at bounding box center [434, 234] width 197 height 23
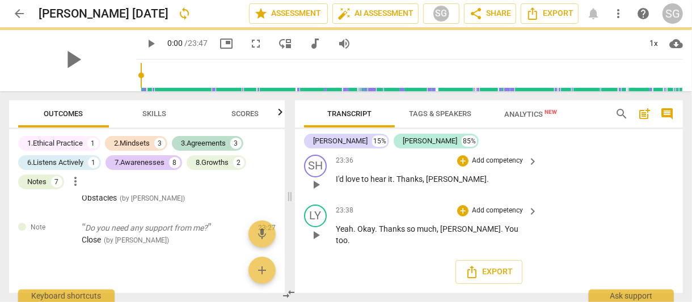
click at [464, 184] on p "I'd love to hear it . Thanks , Lindsay ." at bounding box center [434, 180] width 197 height 12
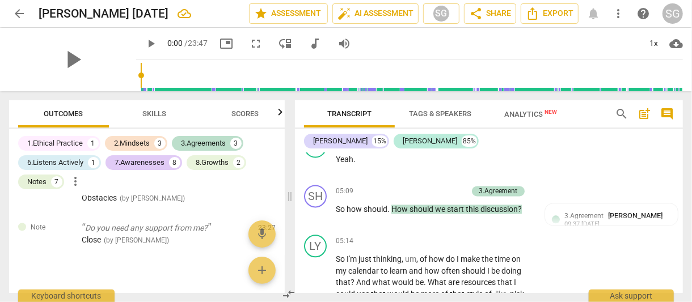
scroll to position [1301, 0]
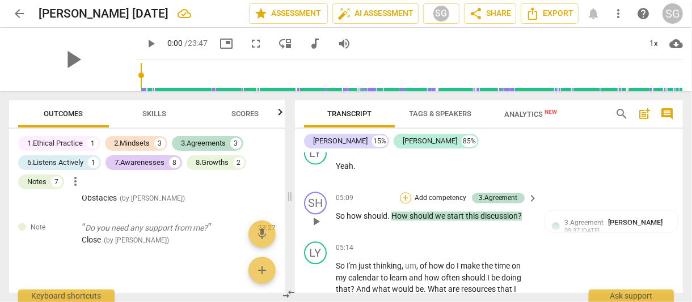
click at [405, 204] on div "+" at bounding box center [405, 197] width 11 height 11
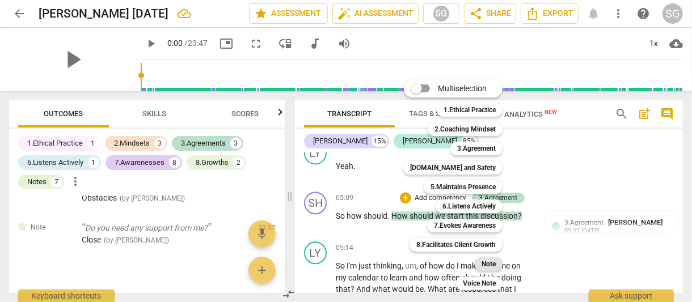
click at [492, 263] on b "Note" at bounding box center [488, 264] width 14 height 14
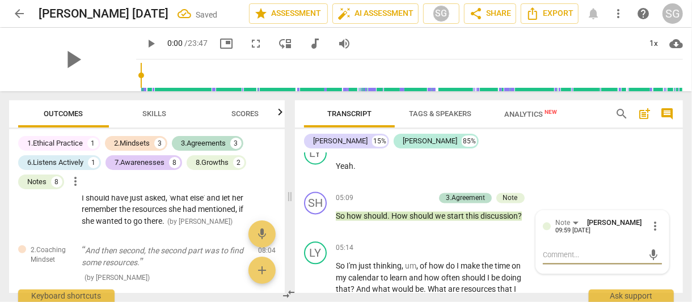
type textarea "E"
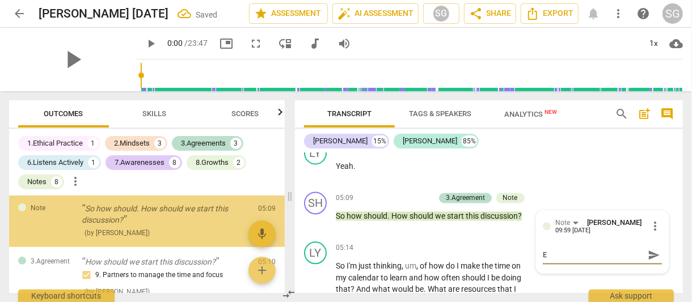
type textarea "Ex"
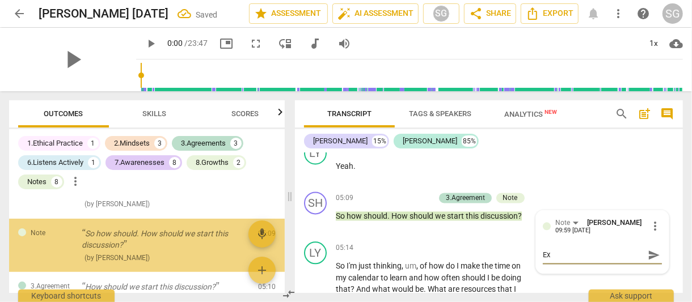
type textarea "Exp"
type textarea "Expl"
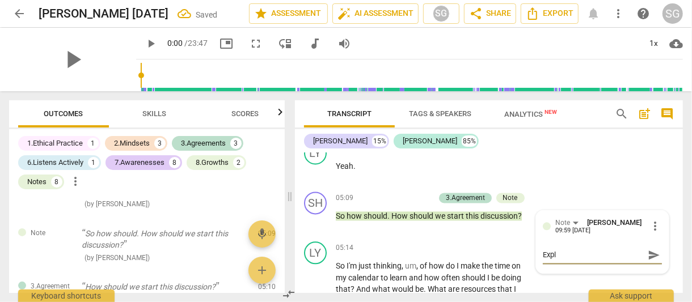
type textarea "Explo"
type textarea "Explor"
type textarea "Explora"
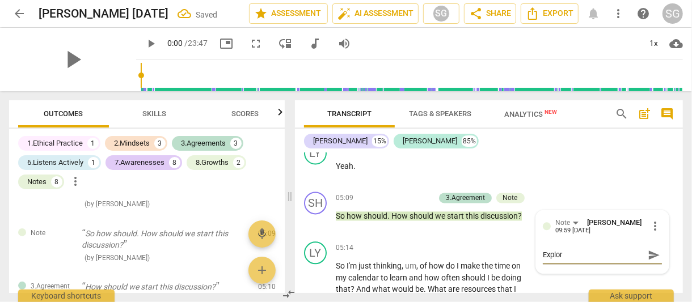
type textarea "Explora"
type textarea "Explorat"
type textarea "Explorati"
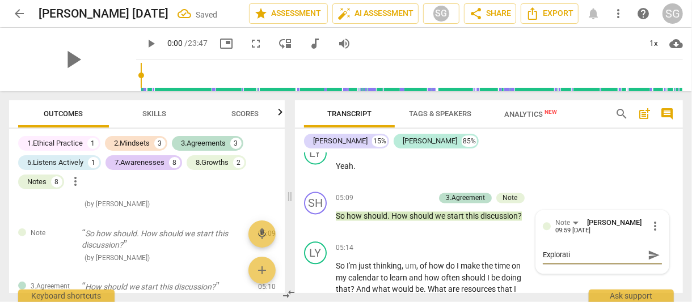
type textarea "Exploratio"
type textarea "Exploration"
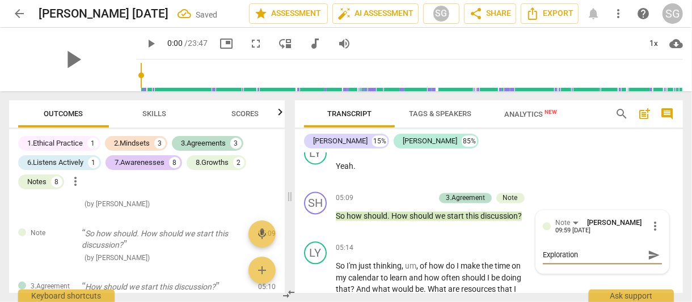
type textarea "Exploration"
click at [650, 261] on span "send" at bounding box center [654, 255] width 12 height 12
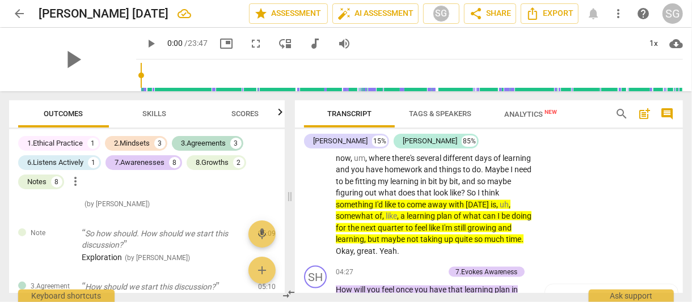
scroll to position [958, 0]
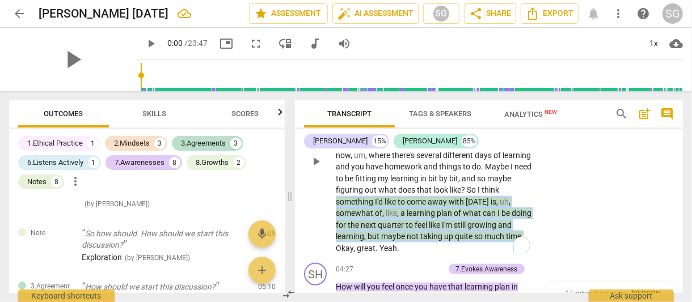
drag, startPoint x: 405, startPoint y: 201, endPoint x: 406, endPoint y: 248, distance: 46.5
click at [406, 248] on p "Yeah , so I mean , in my mind it is still something that I should be prioritizi…" at bounding box center [434, 161] width 197 height 186
click at [416, 234] on div "+" at bounding box center [417, 232] width 11 height 11
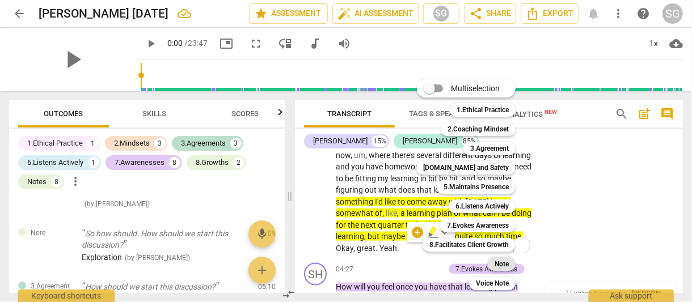
click at [510, 267] on div "Note" at bounding box center [502, 264] width 28 height 14
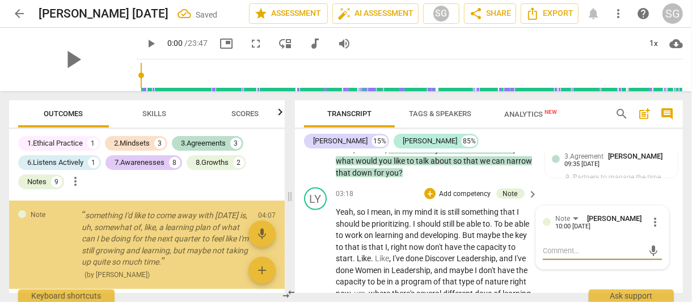
scroll to position [819, 0]
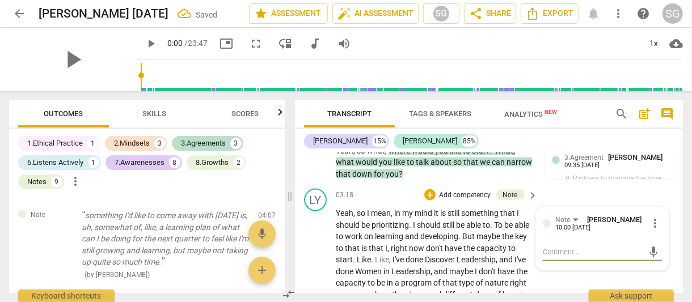
type textarea "S"
type textarea "Su"
type textarea "Suc"
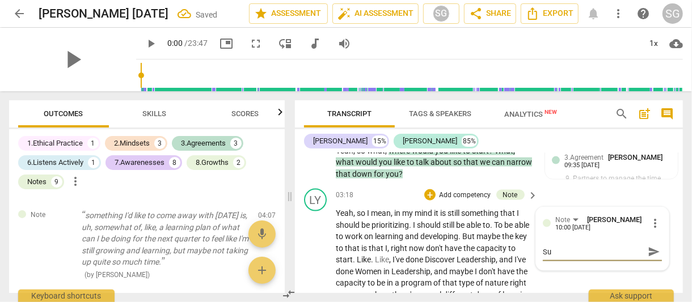
type textarea "Suc"
type textarea "Succ"
type textarea "Succe"
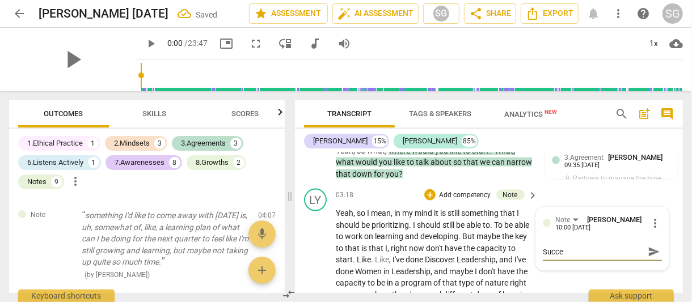
type textarea "Succes"
type textarea "Success"
type textarea "Success M"
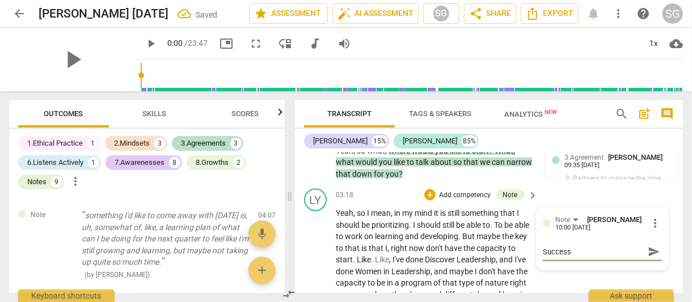
type textarea "Success M"
type textarea "Success Me"
type textarea "Success Mea"
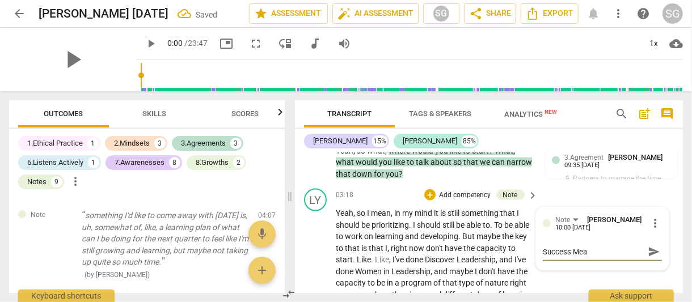
type textarea "Success Meas"
type textarea "Success Measu"
type textarea "Success Measur"
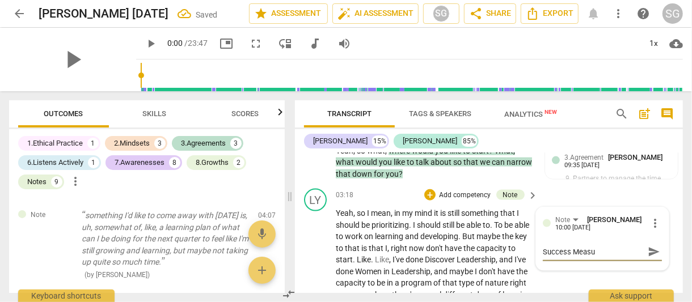
type textarea "Success Measur"
type textarea "Success Measure"
type textarea "Success Measures"
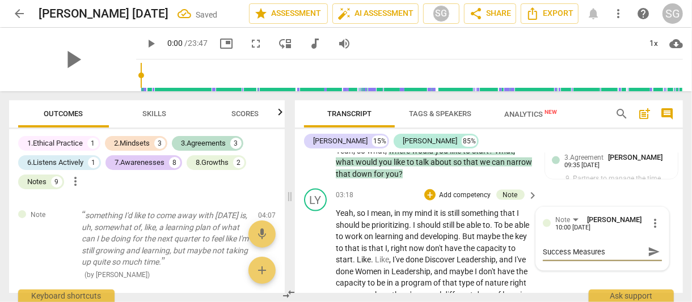
type textarea "Success Measures"
click at [649, 250] on span "send" at bounding box center [654, 252] width 12 height 12
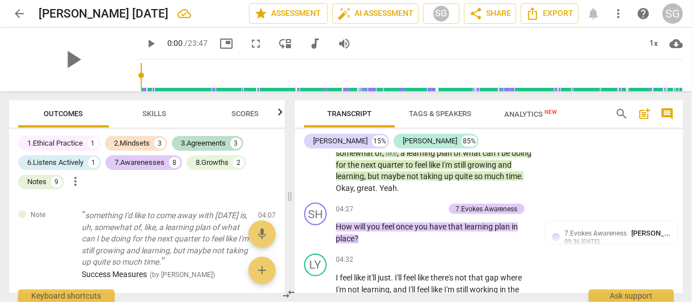
scroll to position [1019, 0]
